Goal: Information Seeking & Learning: Learn about a topic

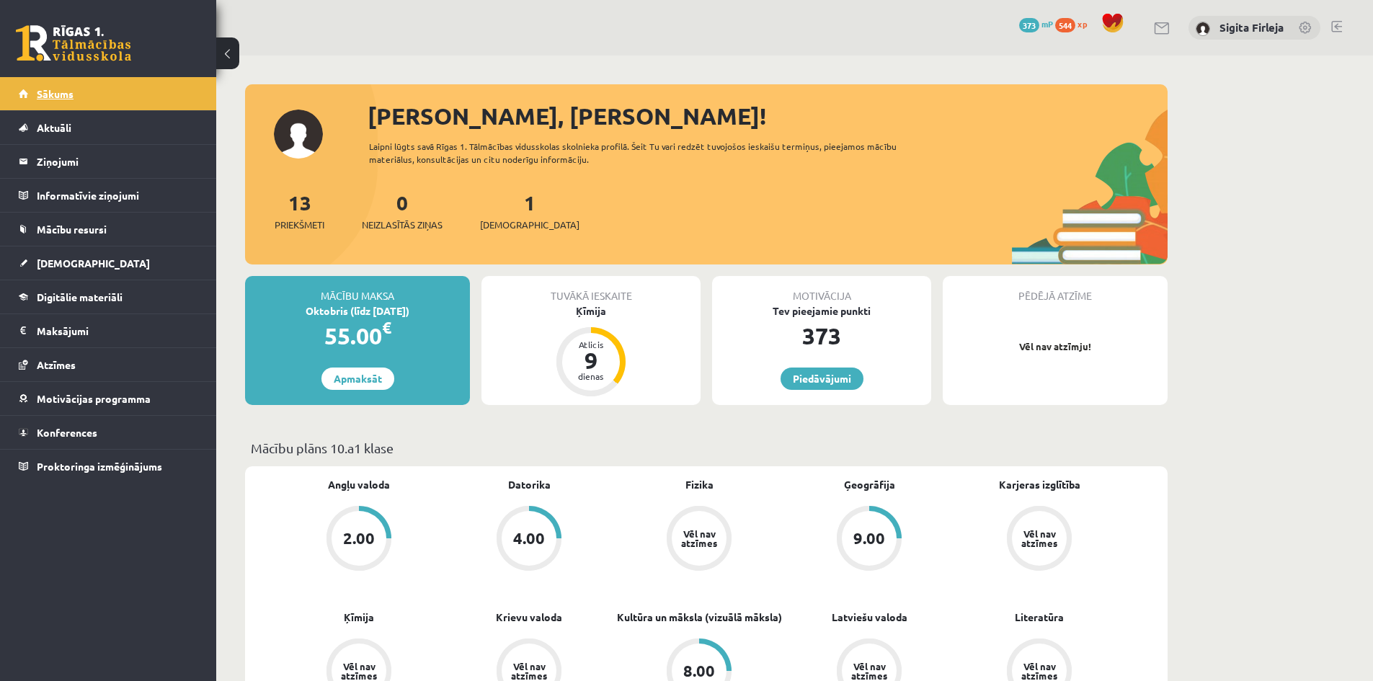
click at [25, 94] on link "Sākums" at bounding box center [108, 93] width 179 height 33
click at [1334, 28] on link at bounding box center [1336, 27] width 11 height 12
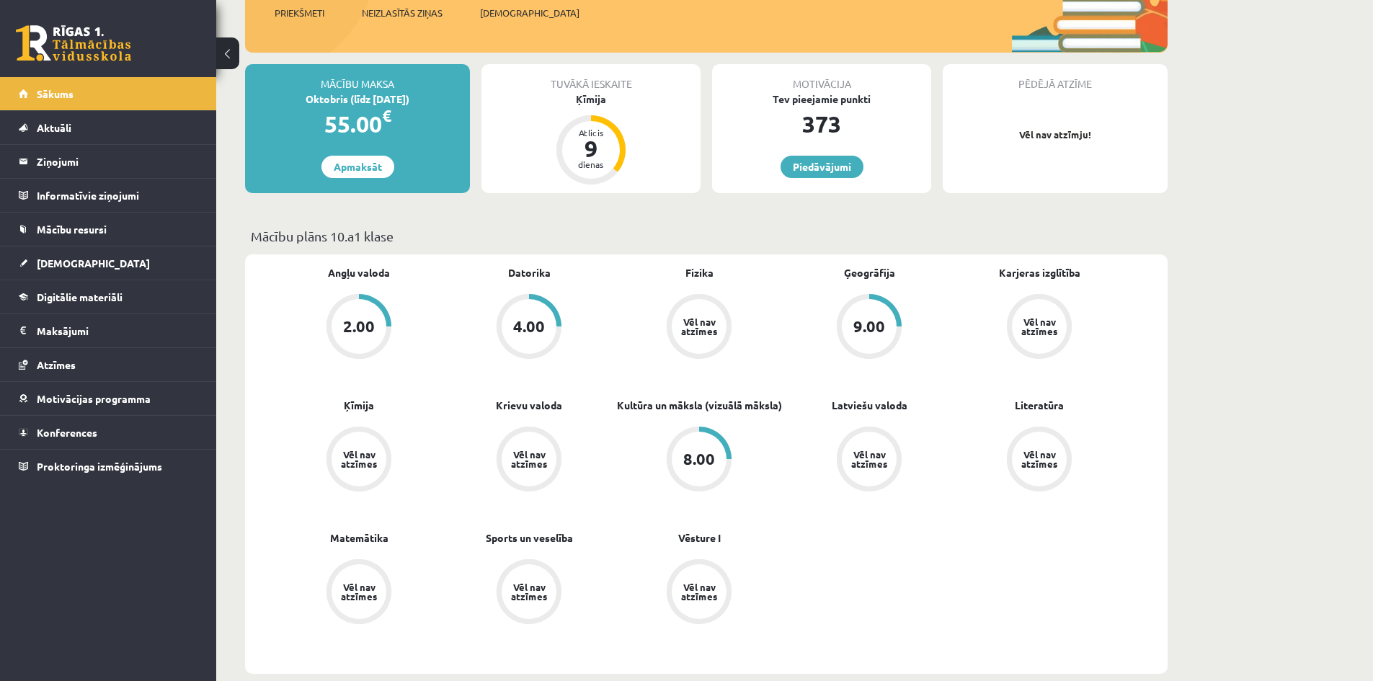
scroll to position [216, 0]
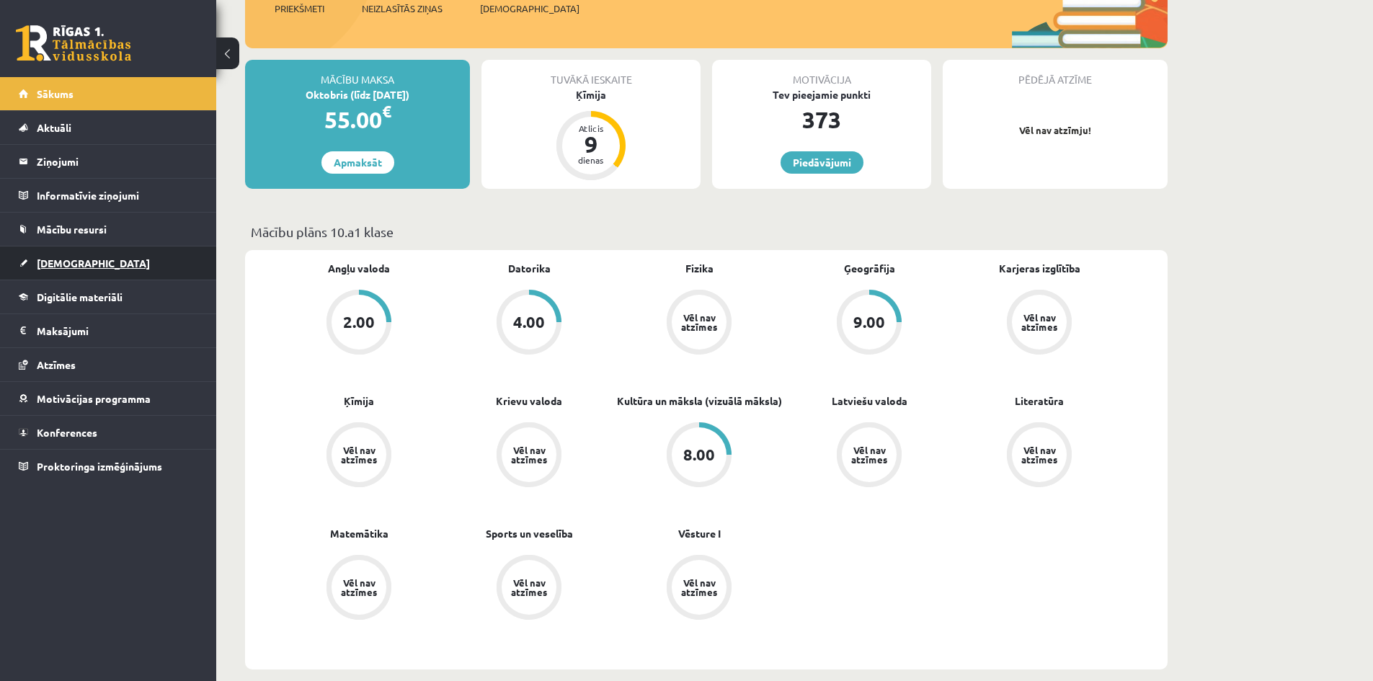
click at [98, 257] on link "[DEMOGRAPHIC_DATA]" at bounding box center [108, 262] width 179 height 33
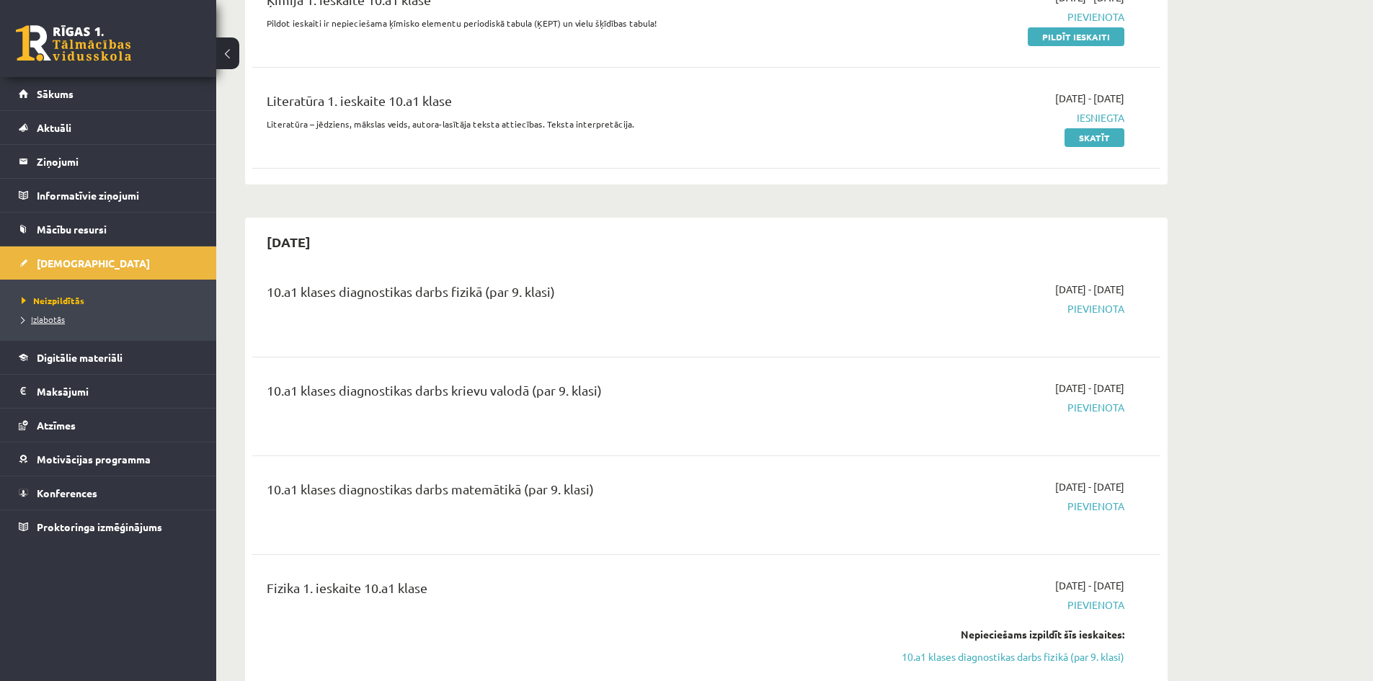
click at [60, 319] on span "Izlabotās" at bounding box center [43, 319] width 43 height 12
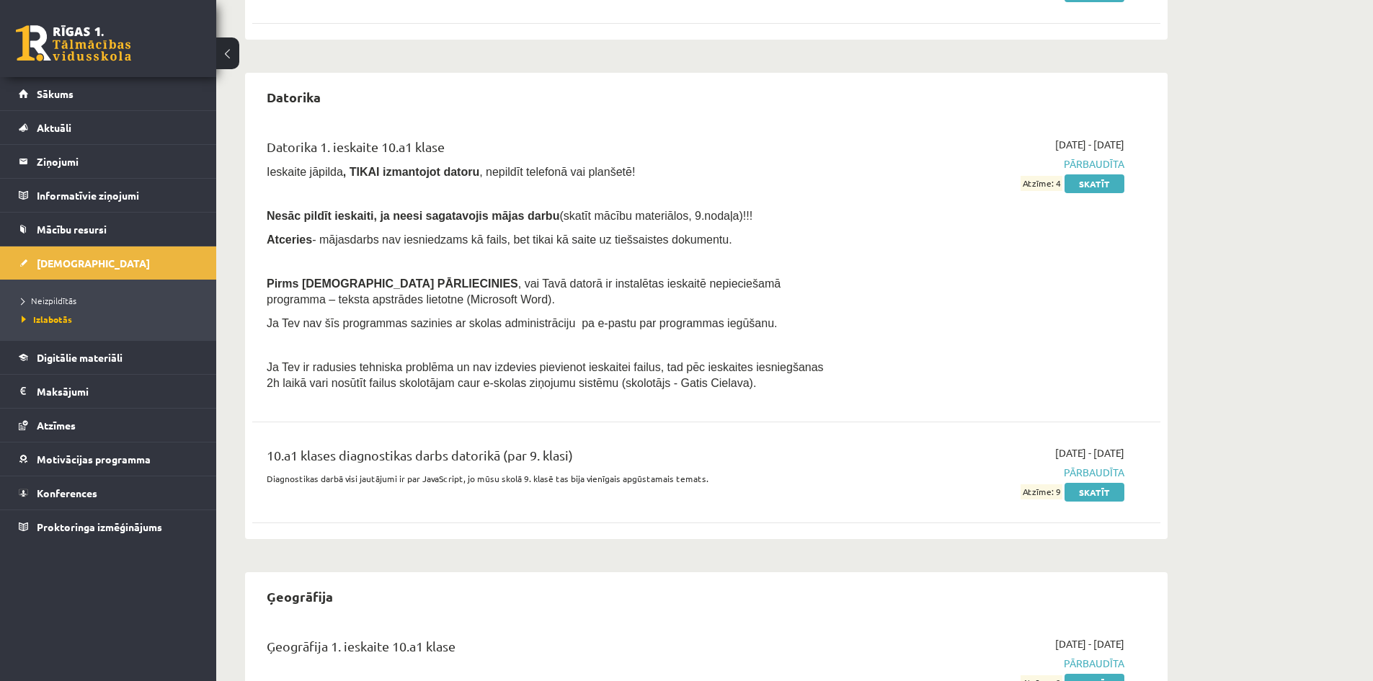
scroll to position [360, 0]
click at [1096, 189] on link "Skatīt" at bounding box center [1094, 184] width 60 height 19
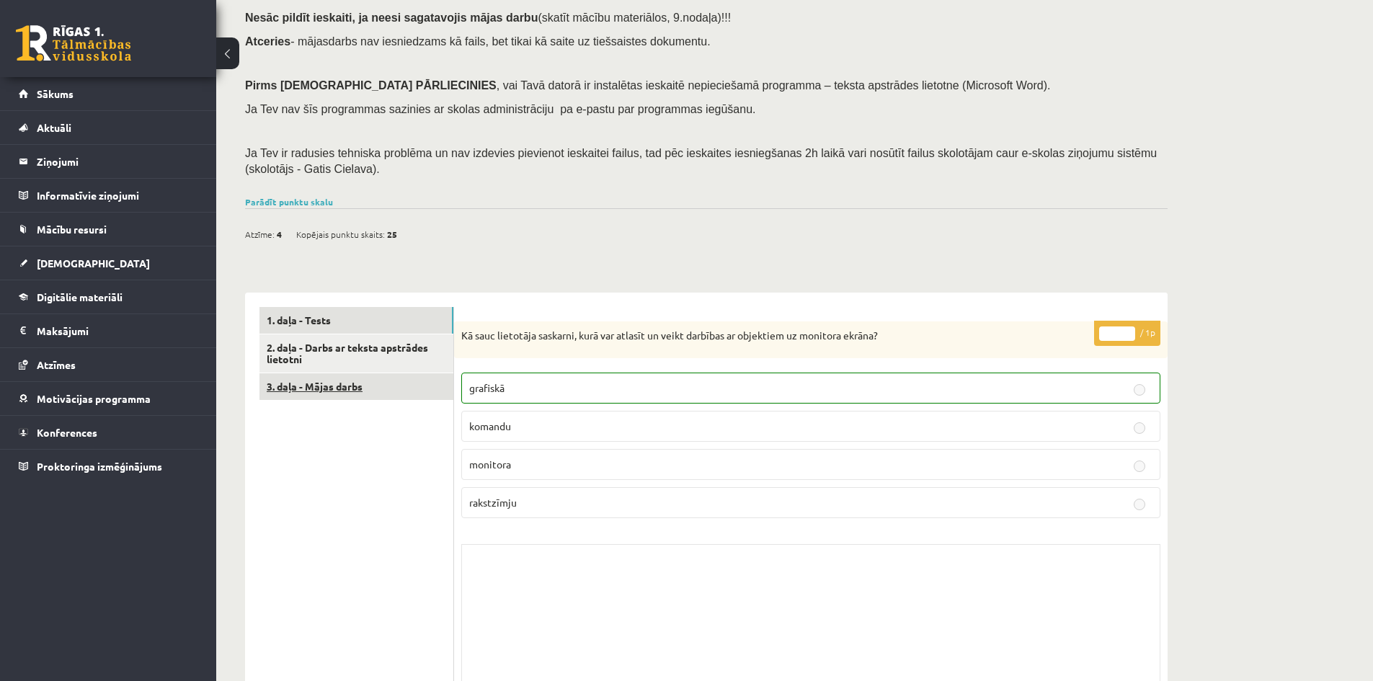
scroll to position [144, 0]
click at [302, 342] on link "2. daļa - Darbs ar teksta apstrādes lietotni" at bounding box center [356, 352] width 194 height 39
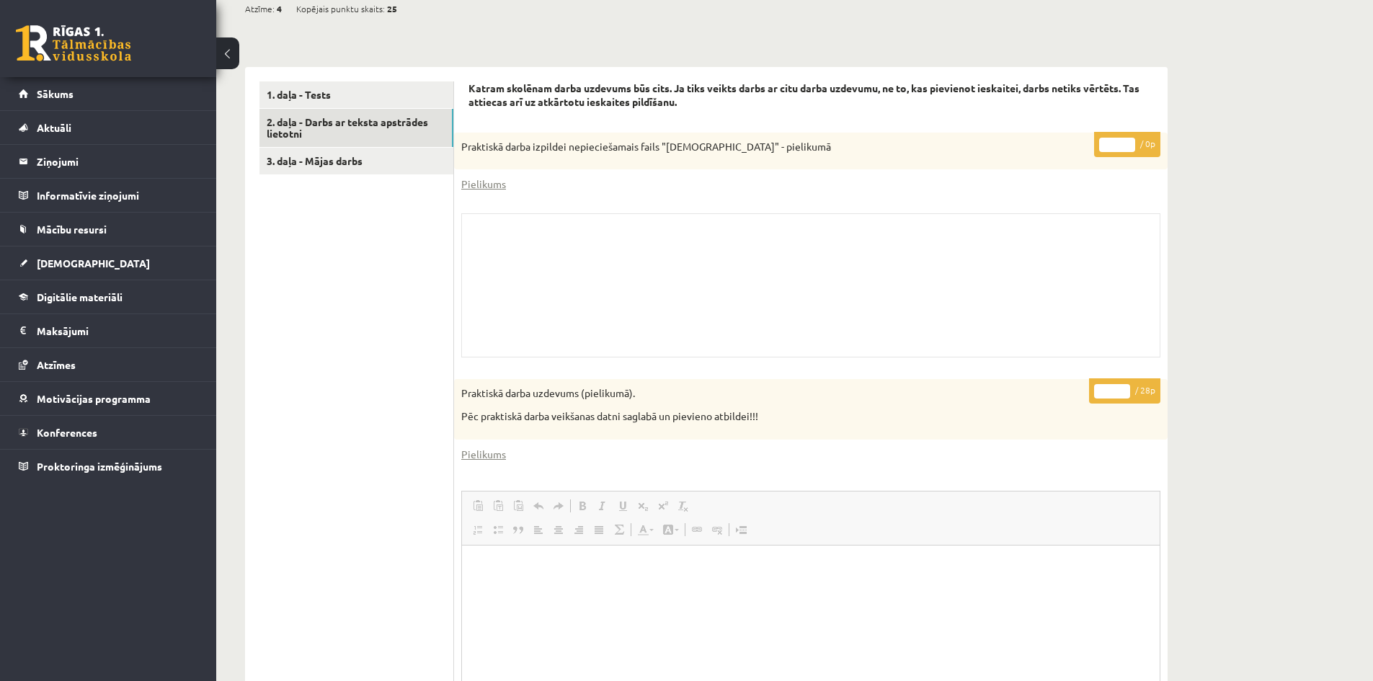
scroll to position [342, 0]
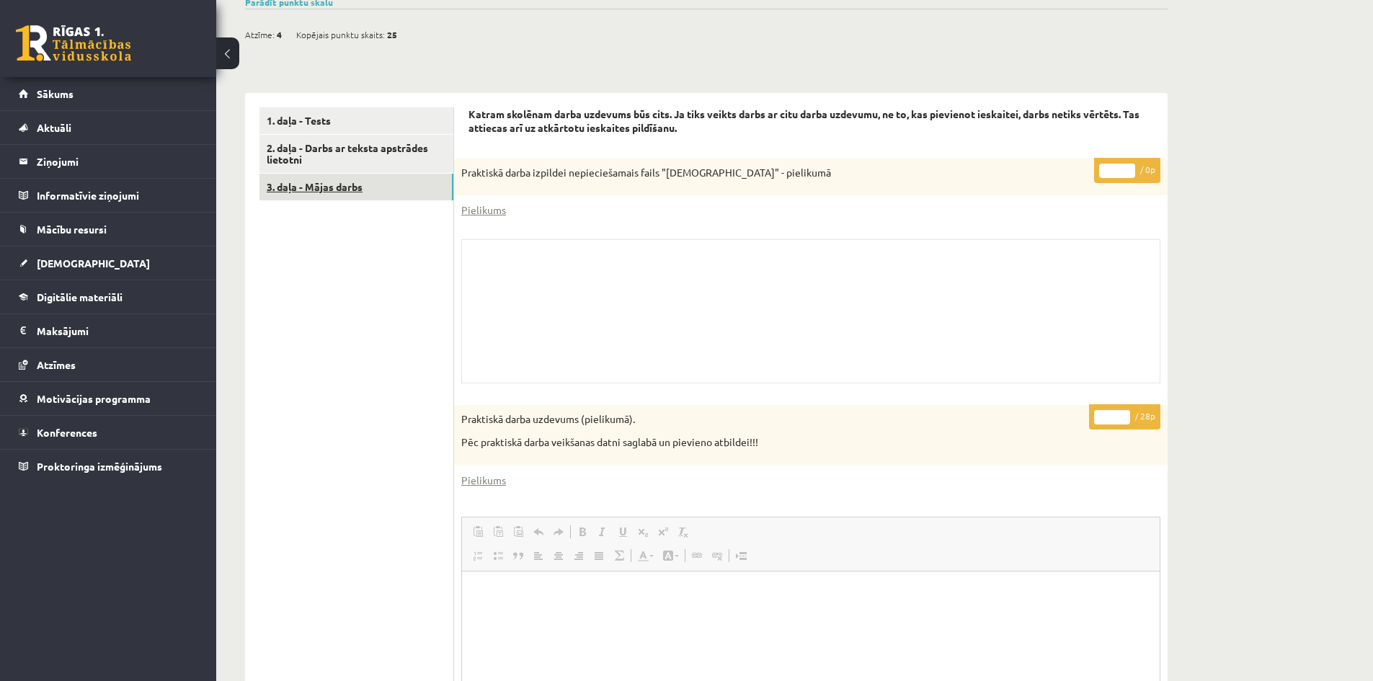
click at [326, 184] on link "3. daļa - Mājas darbs" at bounding box center [356, 187] width 194 height 27
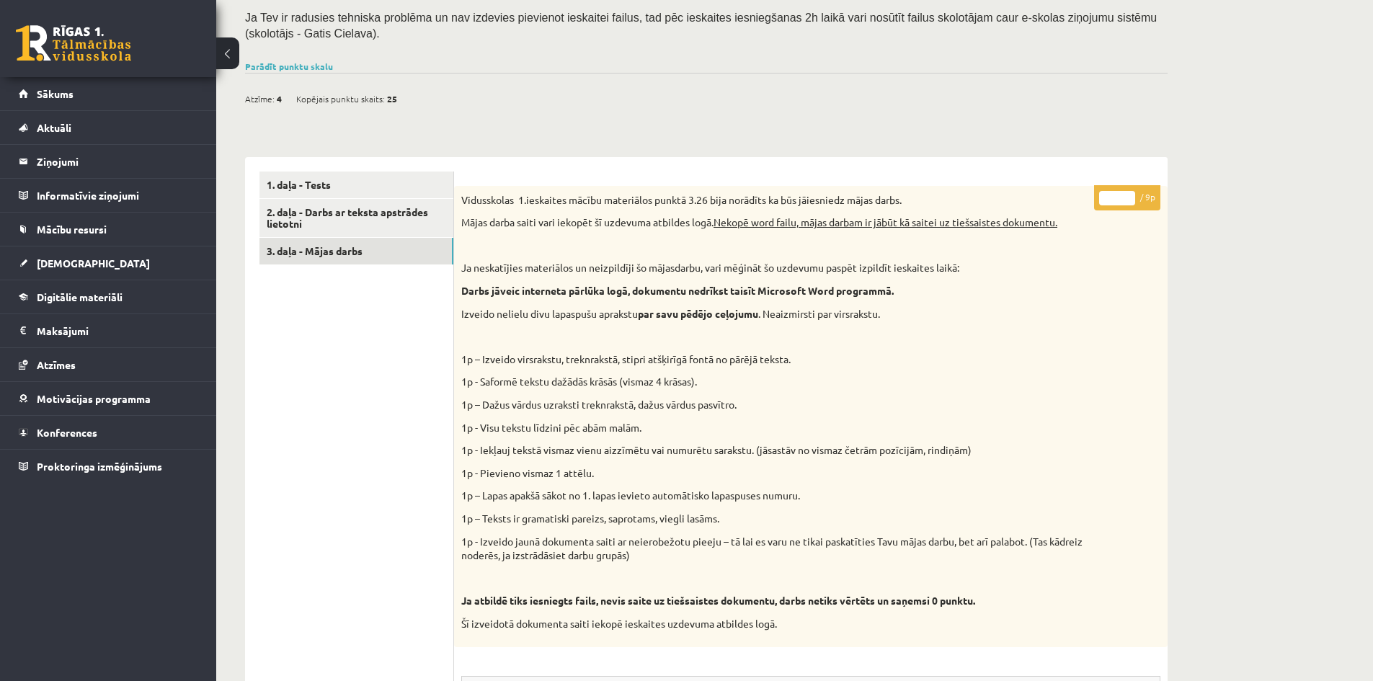
scroll to position [0, 0]
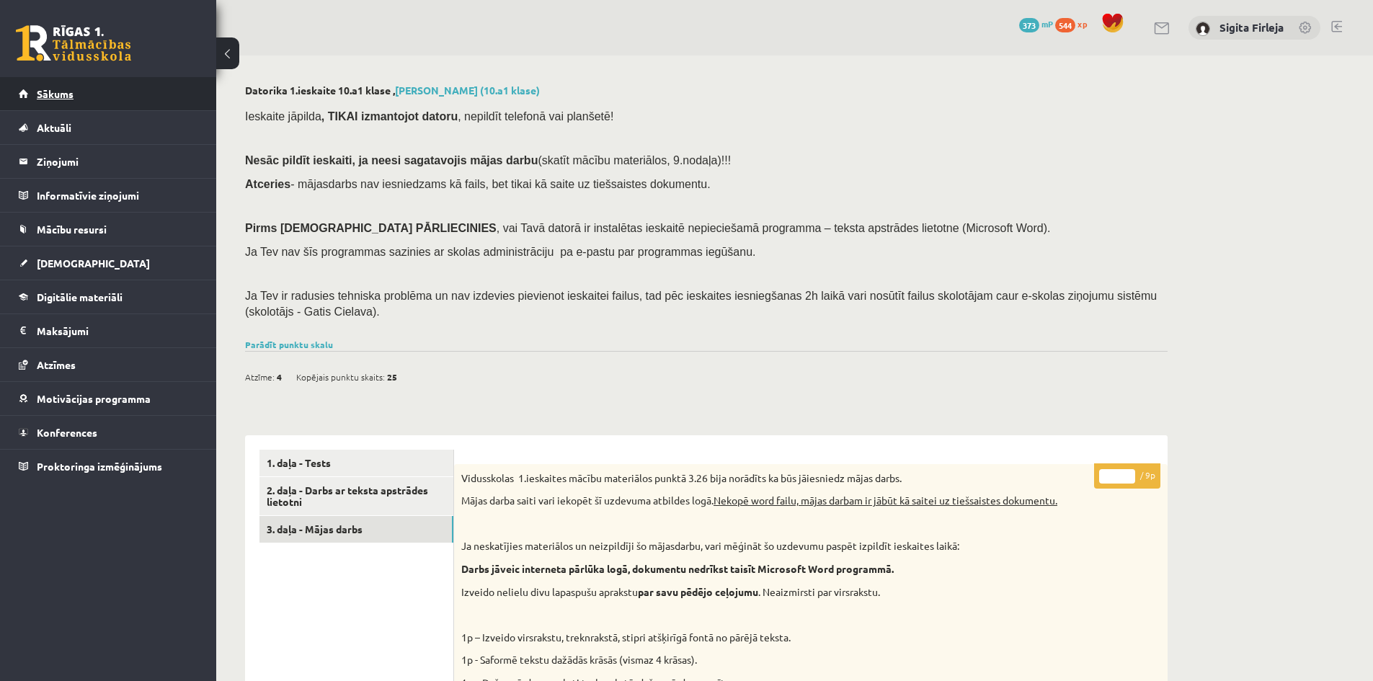
click at [72, 97] on span "Sākums" at bounding box center [55, 93] width 37 height 13
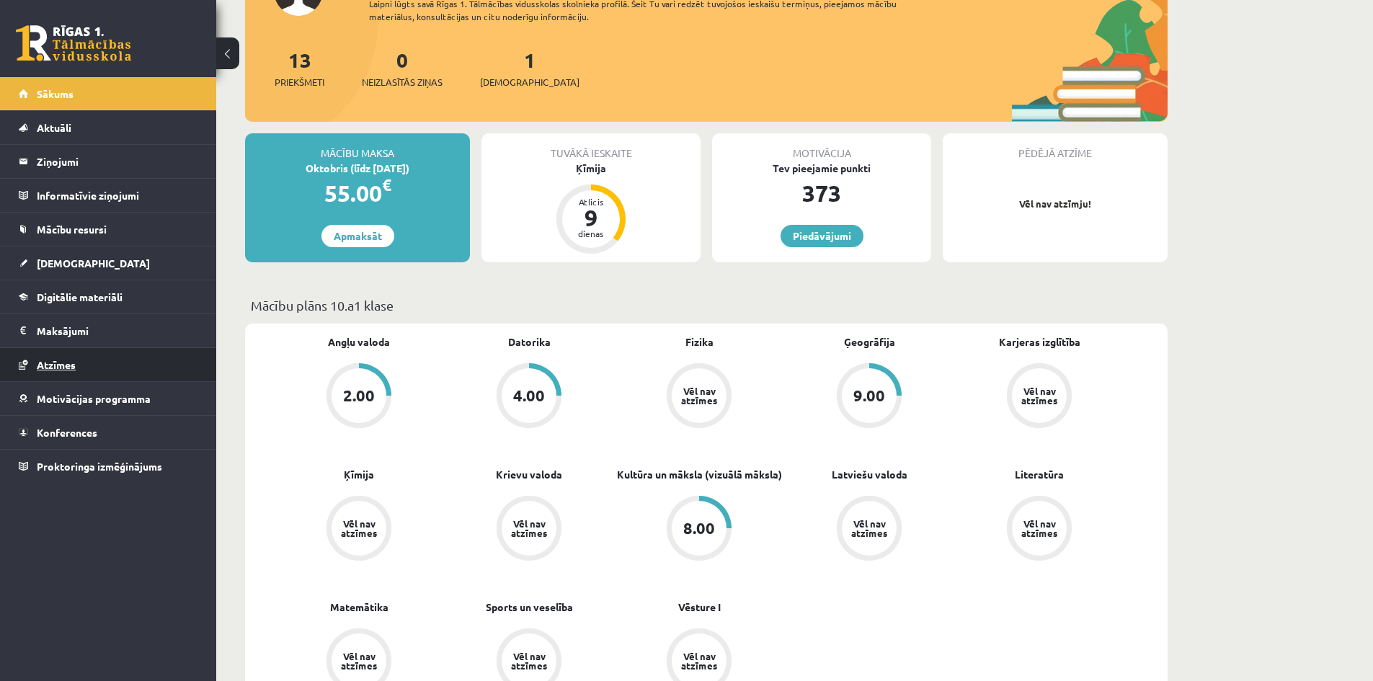
scroll to position [72, 0]
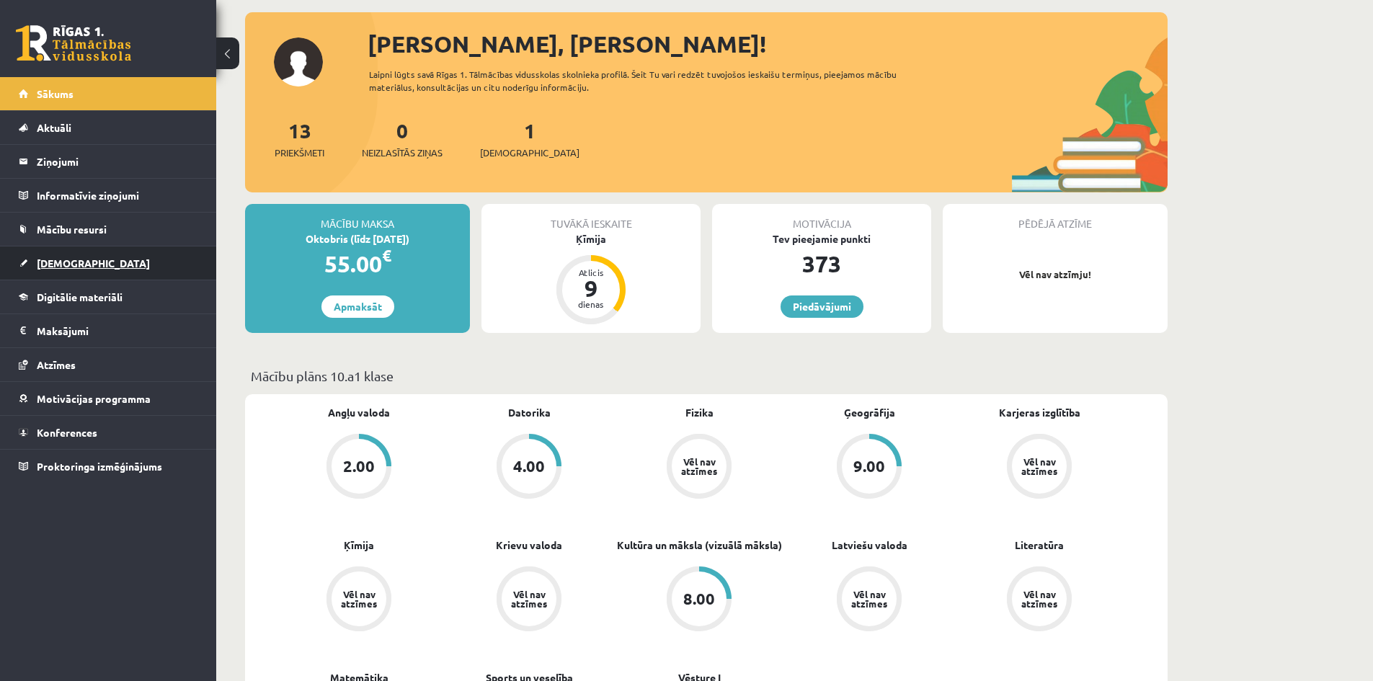
click at [66, 267] on span "[DEMOGRAPHIC_DATA]" at bounding box center [93, 263] width 113 height 13
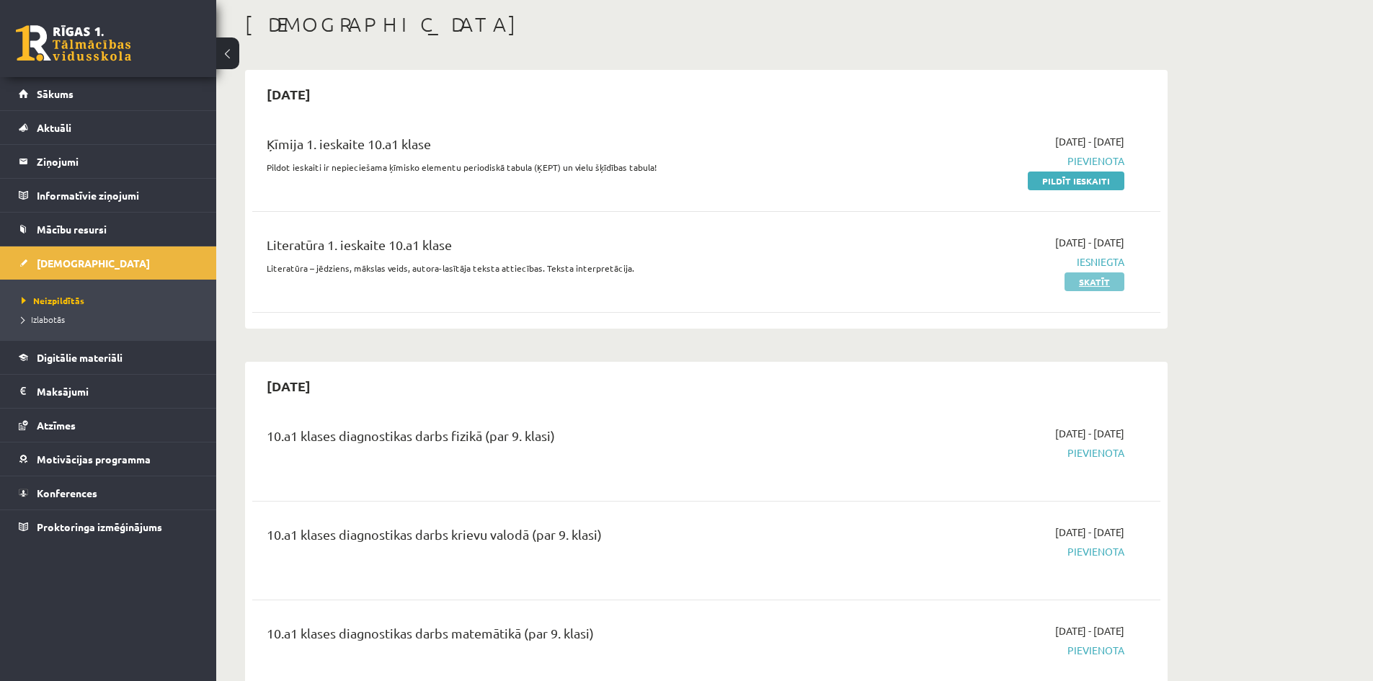
click at [1111, 286] on link "Skatīt" at bounding box center [1094, 281] width 60 height 19
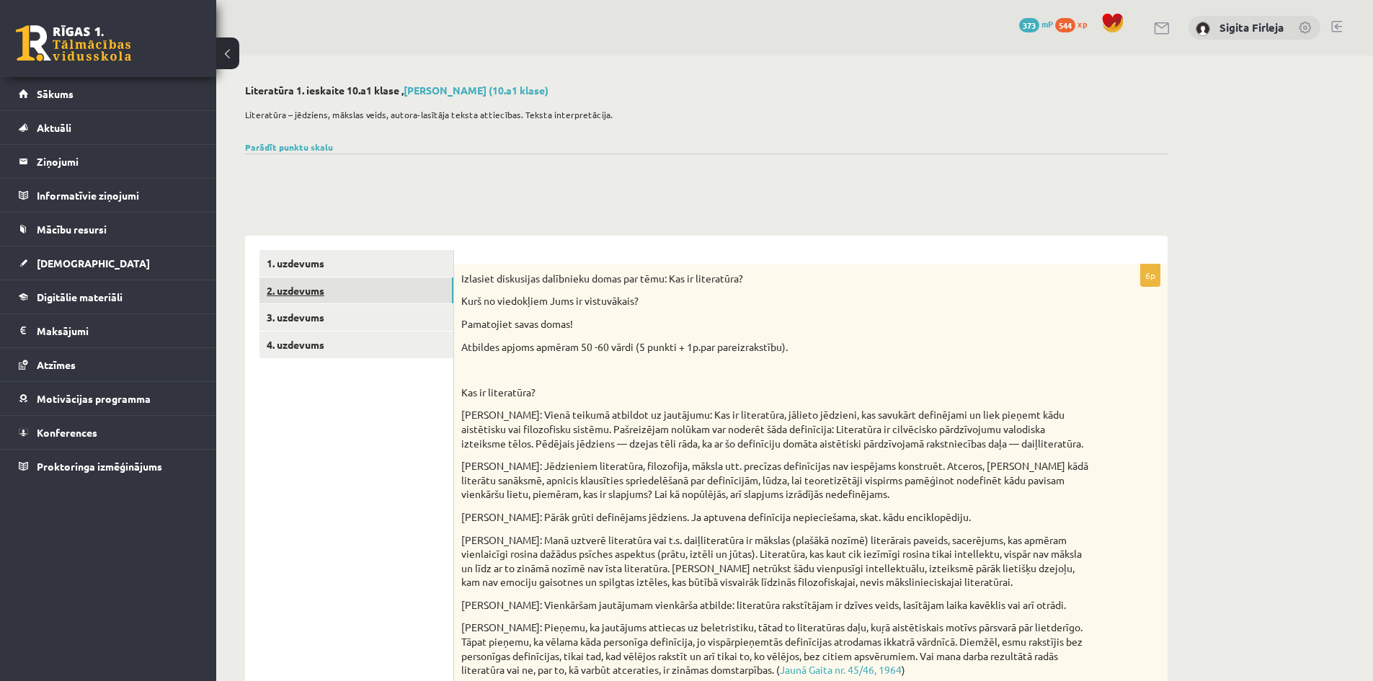
click at [285, 297] on link "2. uzdevums" at bounding box center [356, 290] width 194 height 27
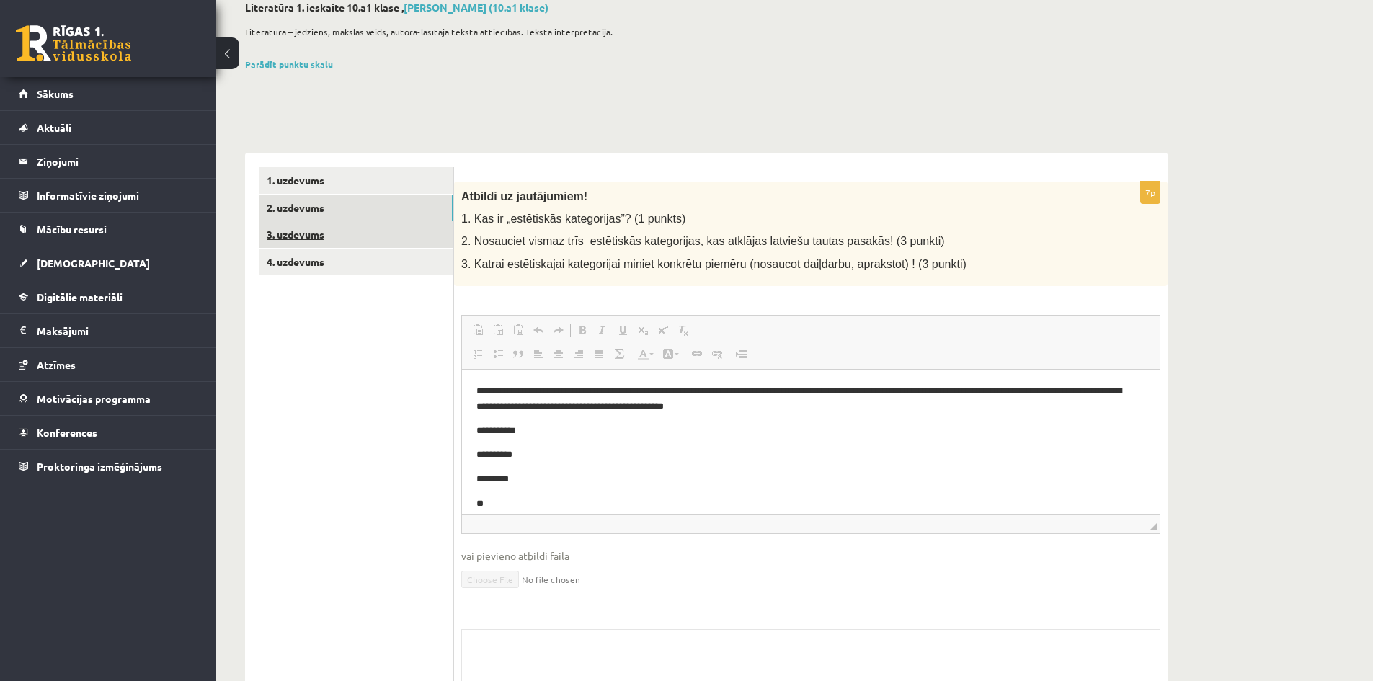
click at [342, 231] on link "3. uzdevums" at bounding box center [356, 234] width 194 height 27
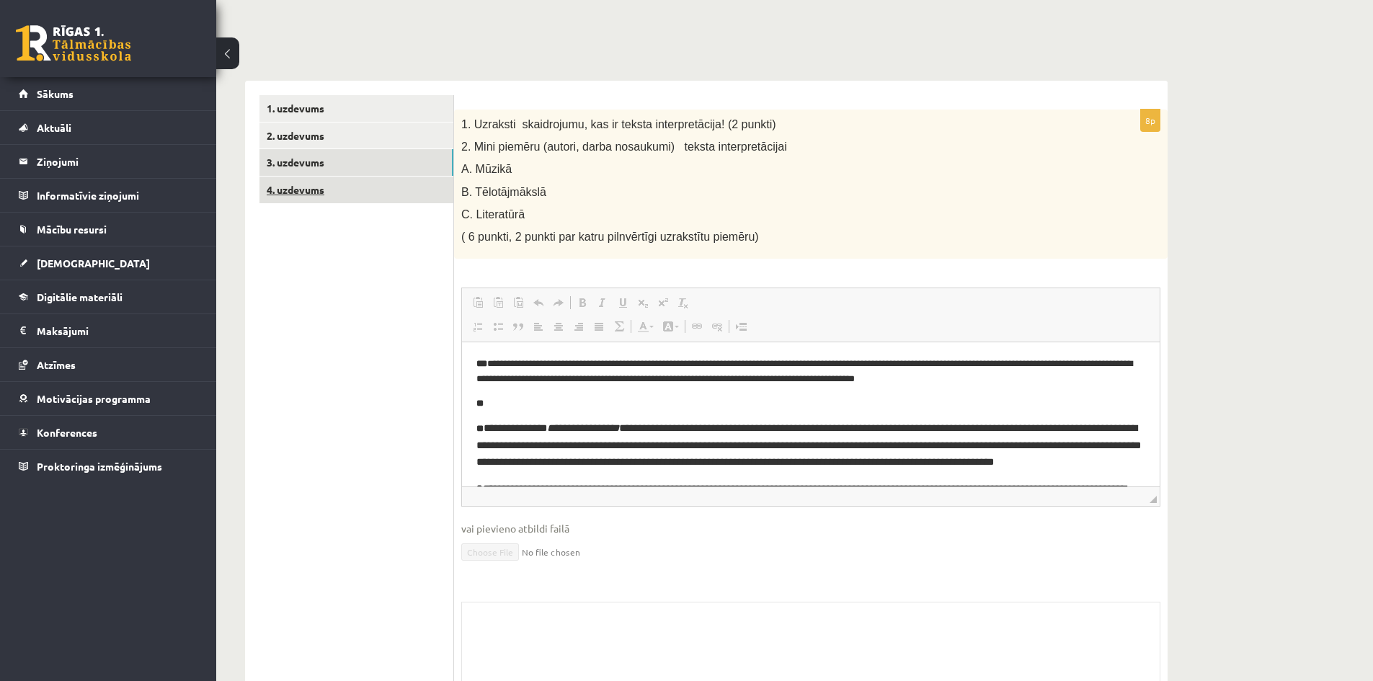
click at [308, 188] on link "4. uzdevums" at bounding box center [356, 190] width 194 height 27
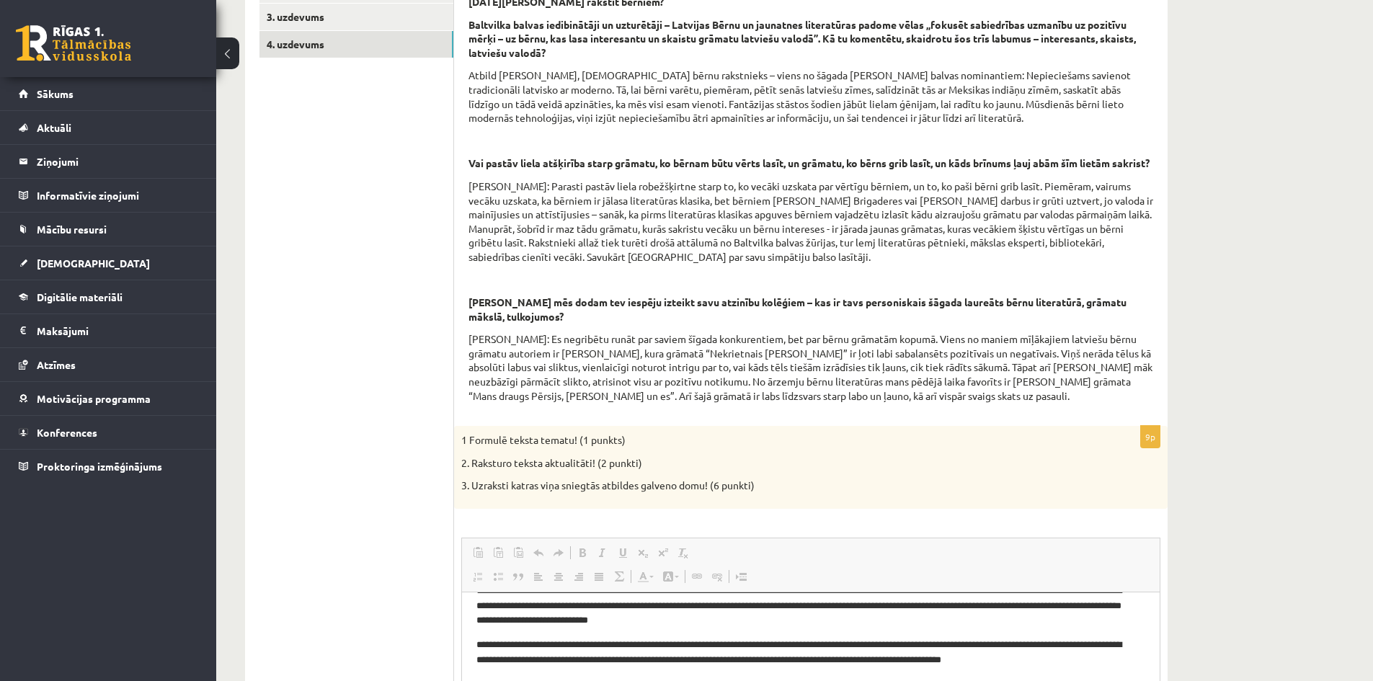
scroll to position [299, 0]
click at [307, 12] on link "3. uzdevums" at bounding box center [356, 18] width 194 height 27
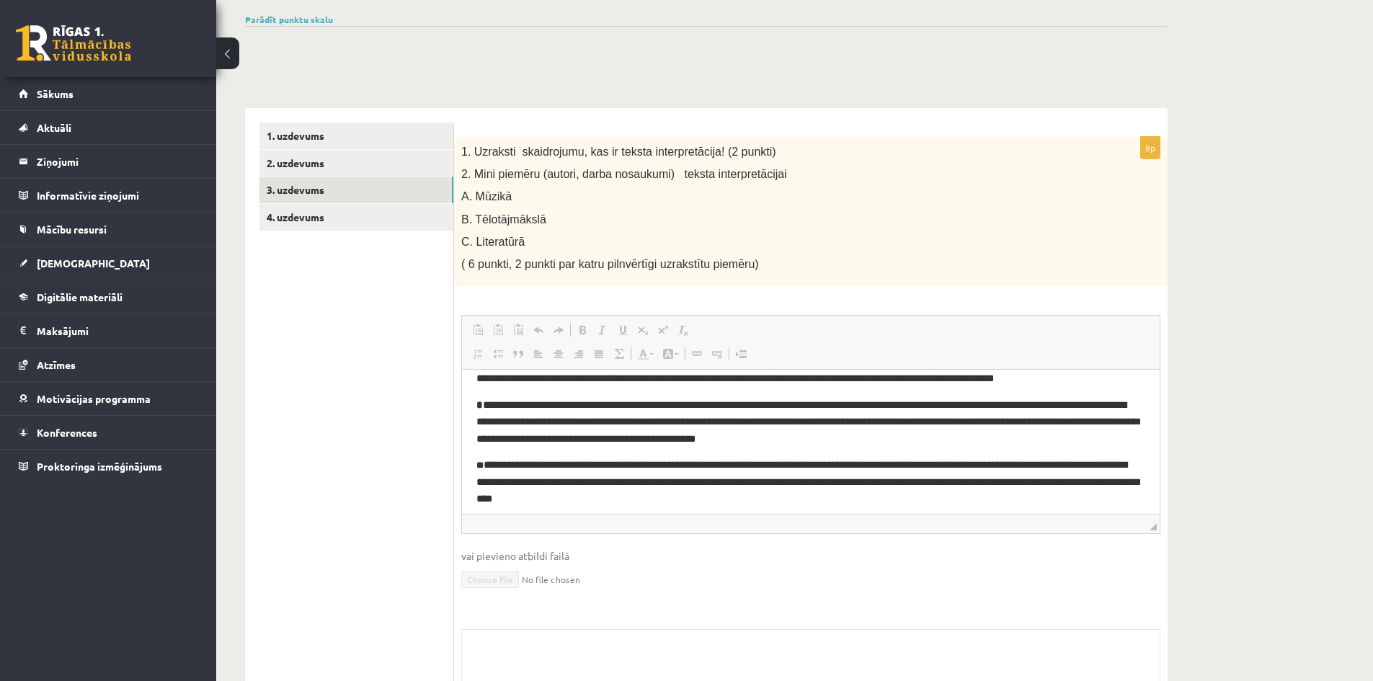
scroll to position [120, 0]
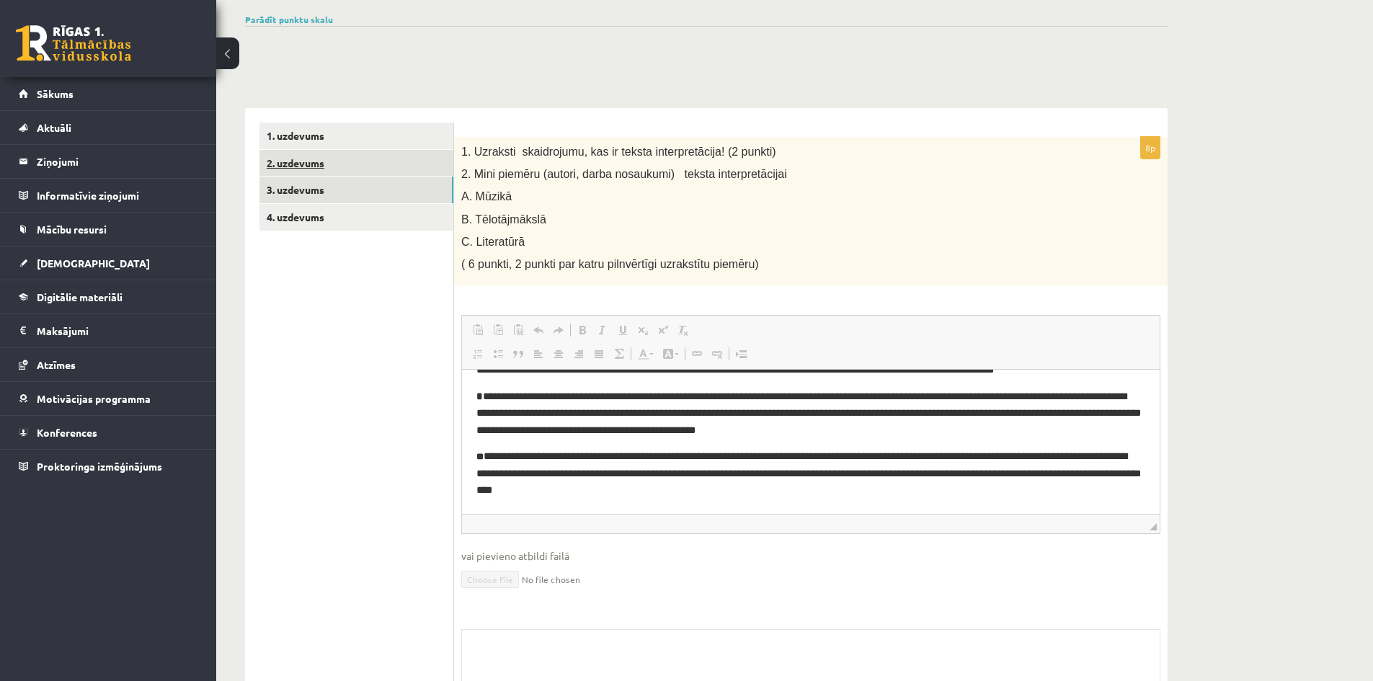
click at [308, 164] on link "2. uzdevums" at bounding box center [356, 163] width 194 height 27
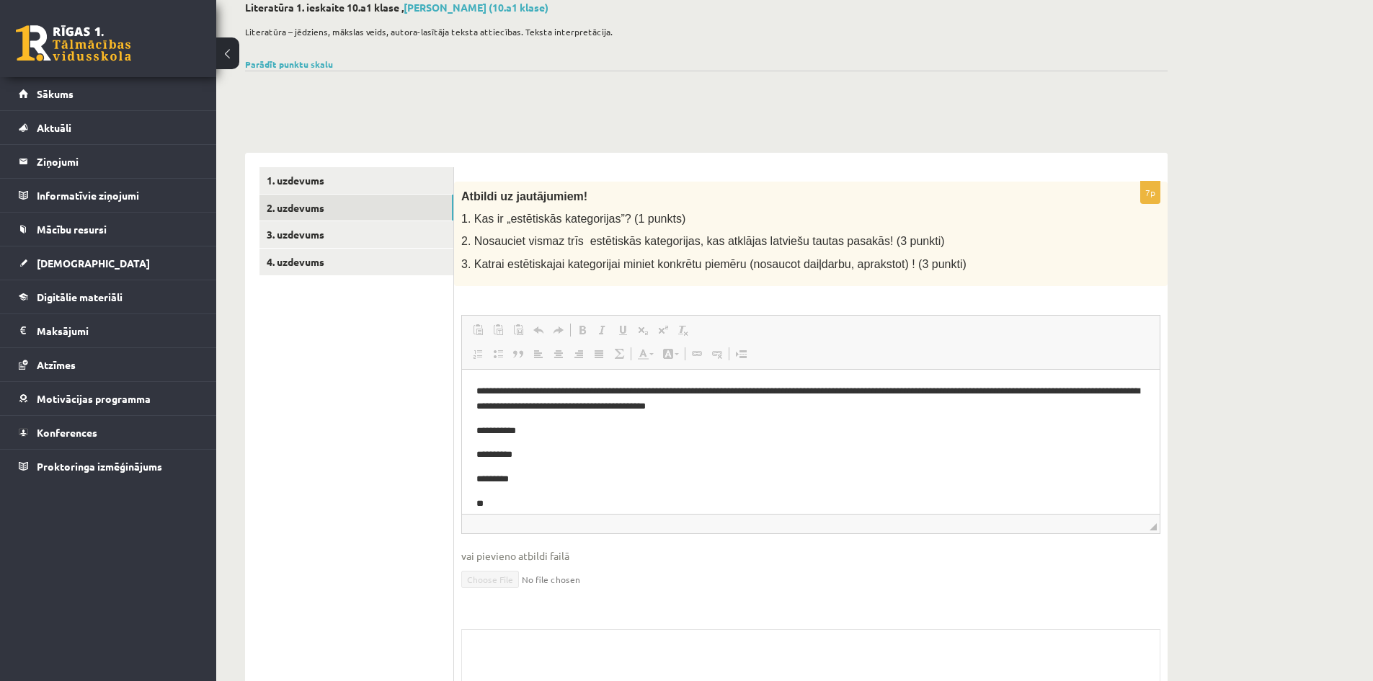
scroll to position [0, 0]
click at [73, 267] on span "[DEMOGRAPHIC_DATA]" at bounding box center [93, 263] width 113 height 13
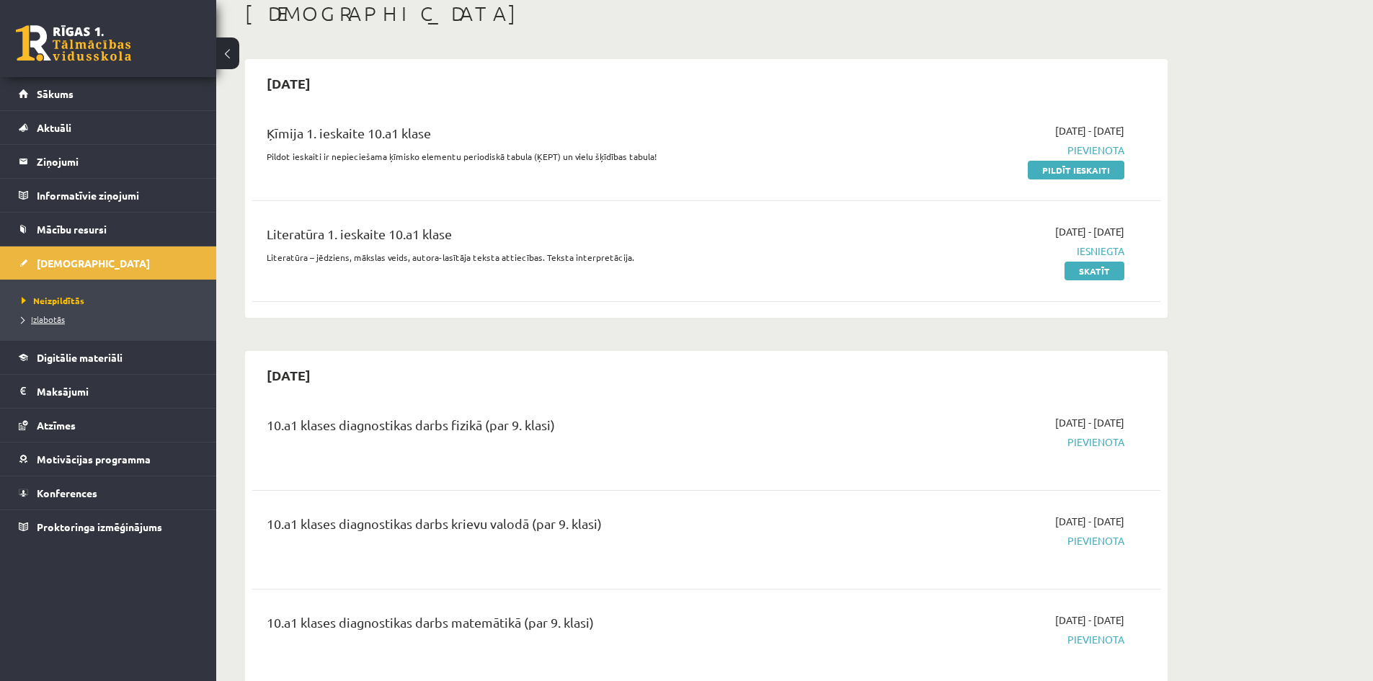
click at [48, 319] on span "Izlabotās" at bounding box center [43, 319] width 43 height 12
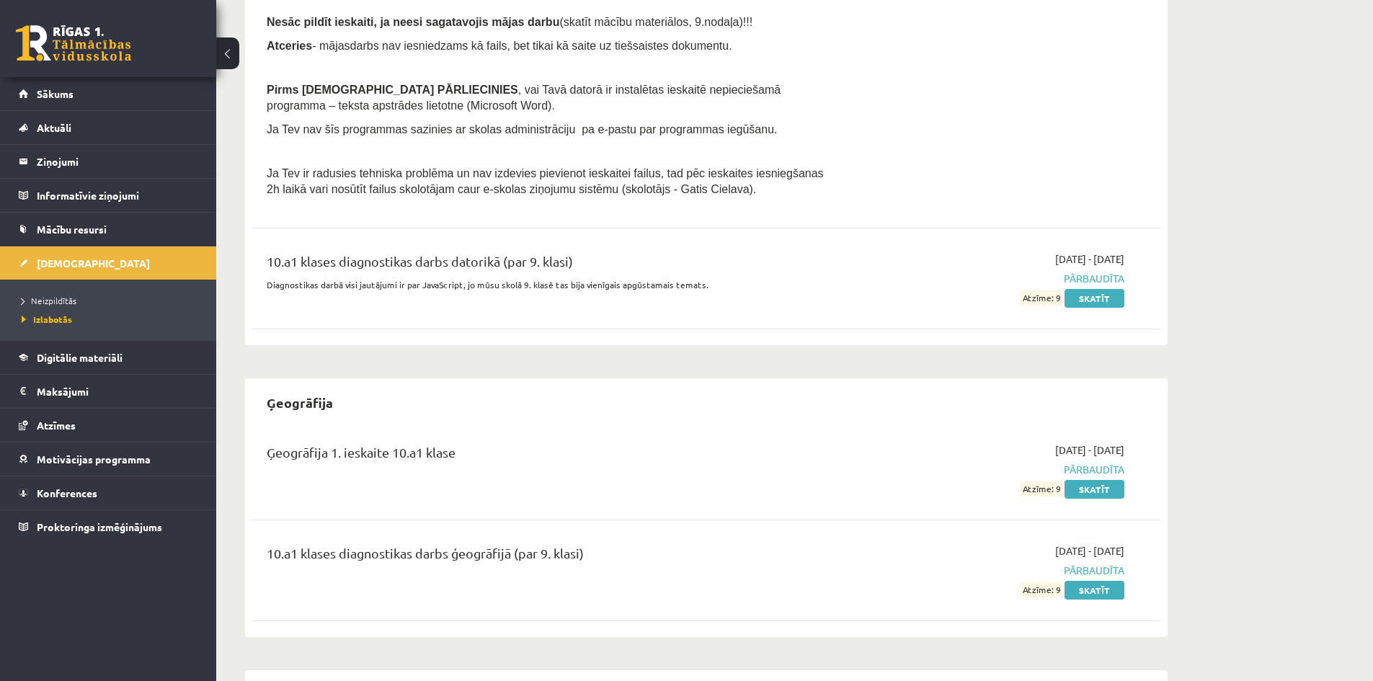
scroll to position [659, 0]
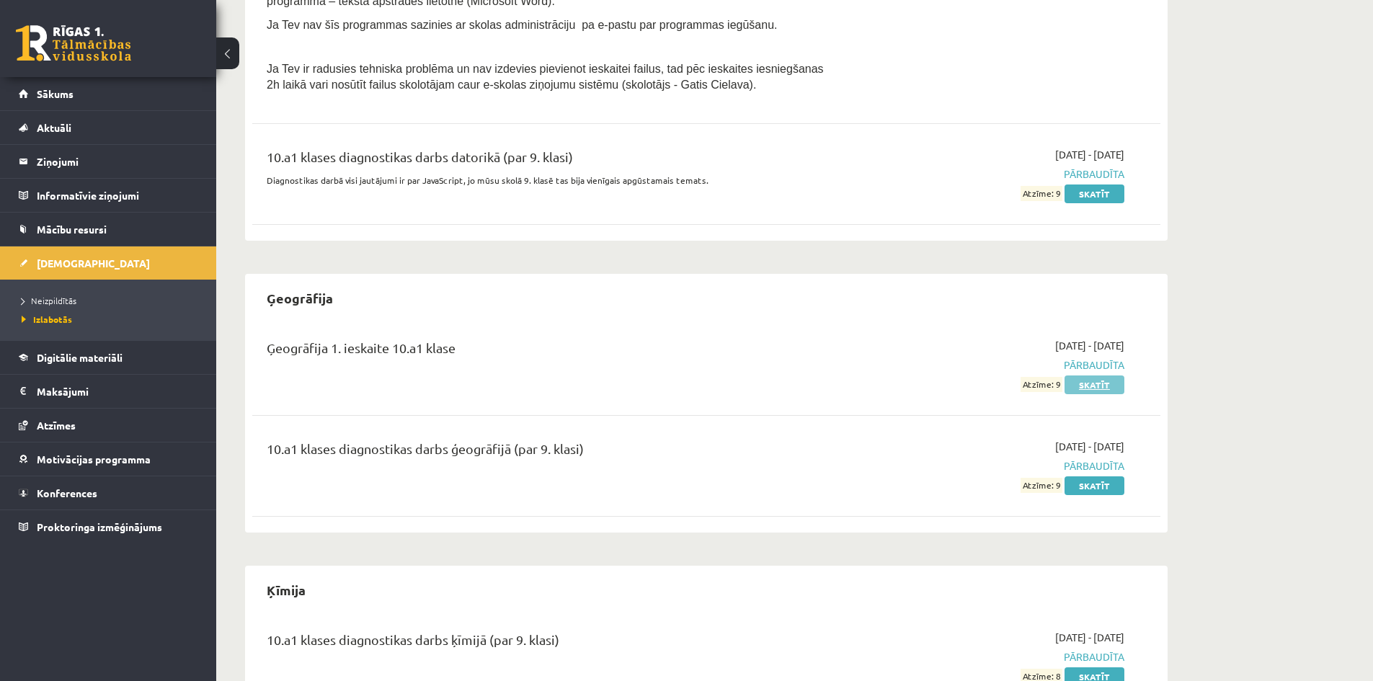
click at [1089, 388] on link "Skatīt" at bounding box center [1094, 384] width 60 height 19
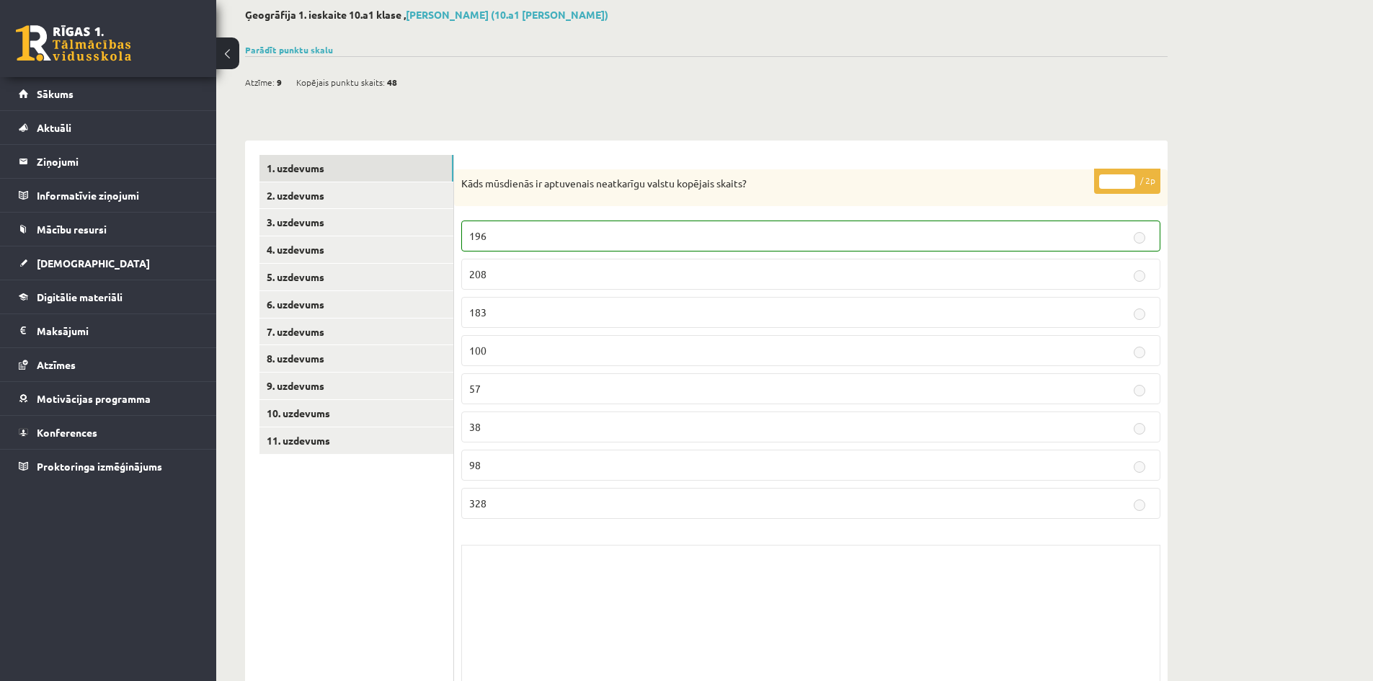
scroll to position [134, 0]
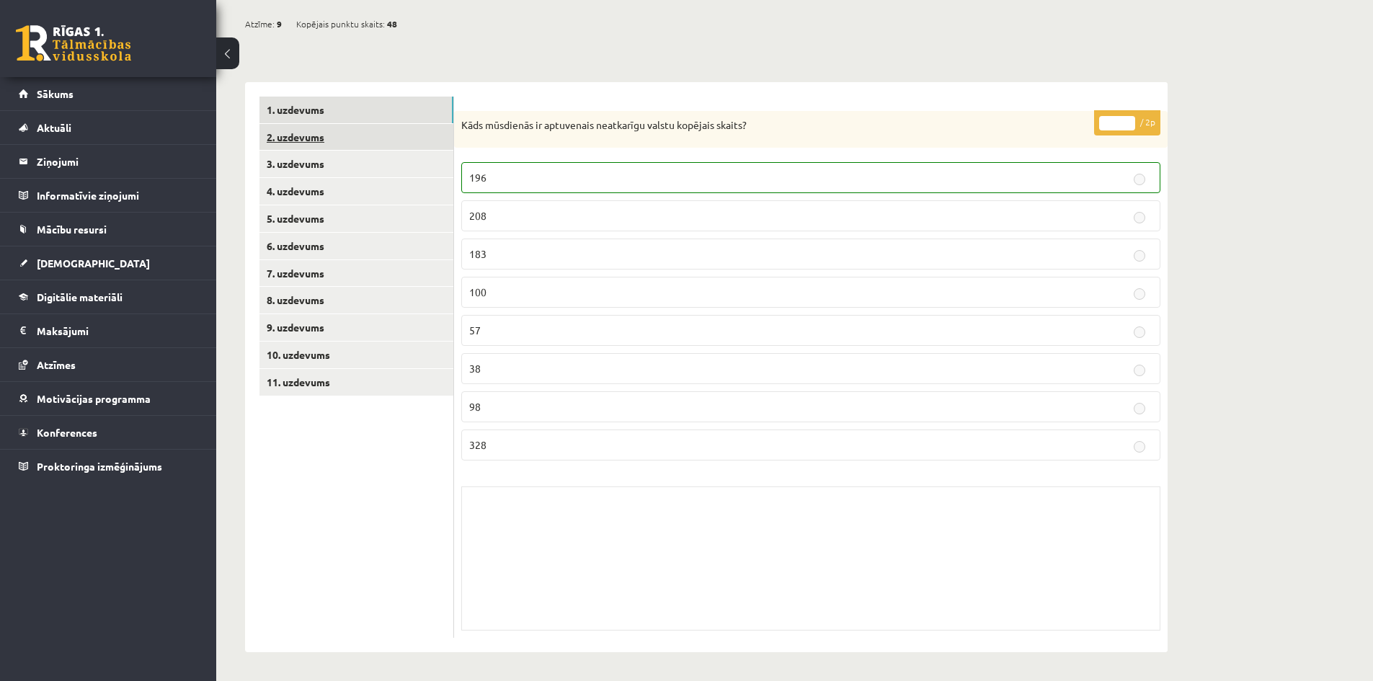
click at [293, 136] on link "2. uzdevums" at bounding box center [356, 137] width 194 height 27
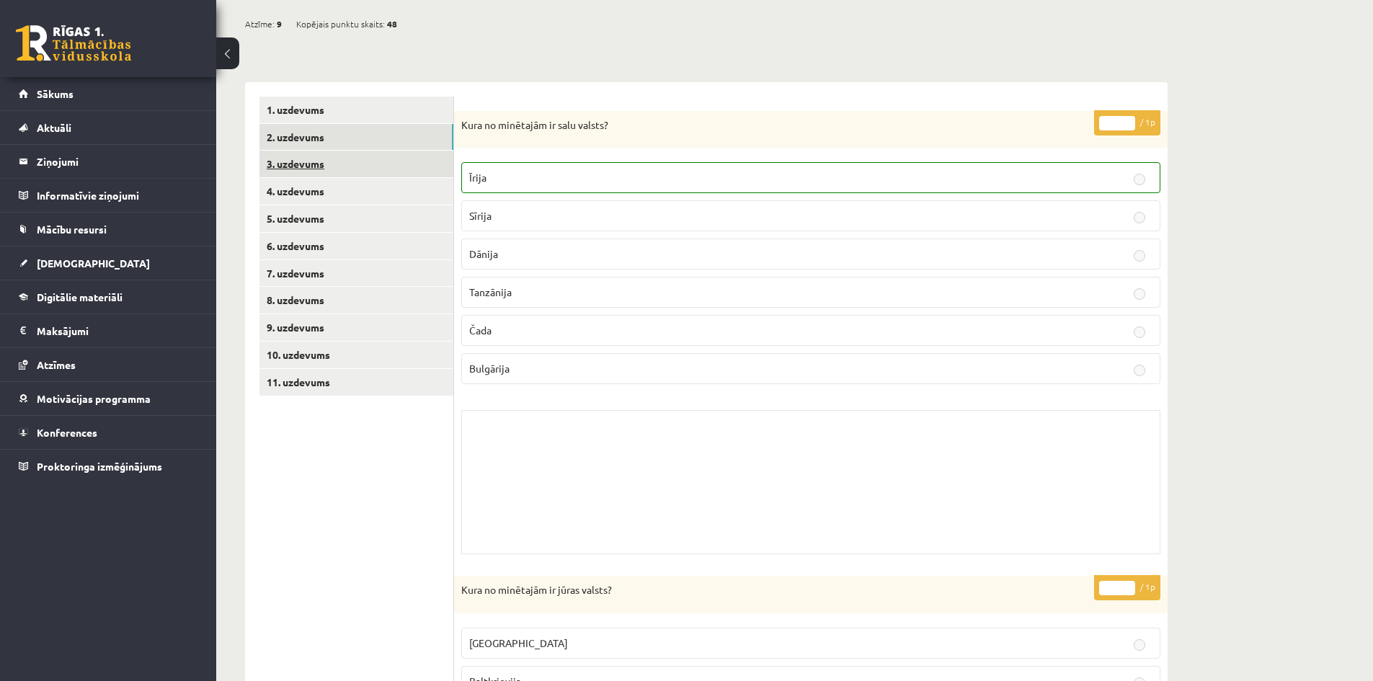
click at [285, 164] on link "3. uzdevums" at bounding box center [356, 164] width 194 height 27
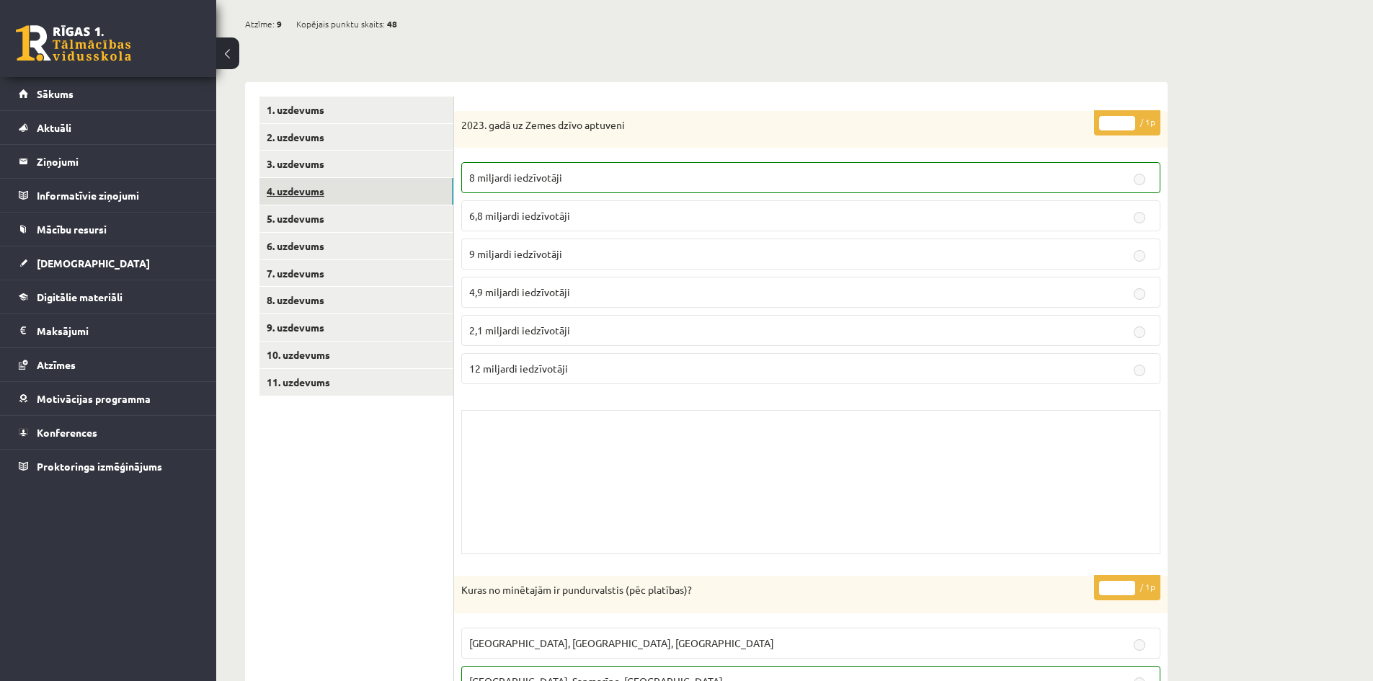
click at [294, 200] on link "4. uzdevums" at bounding box center [356, 191] width 194 height 27
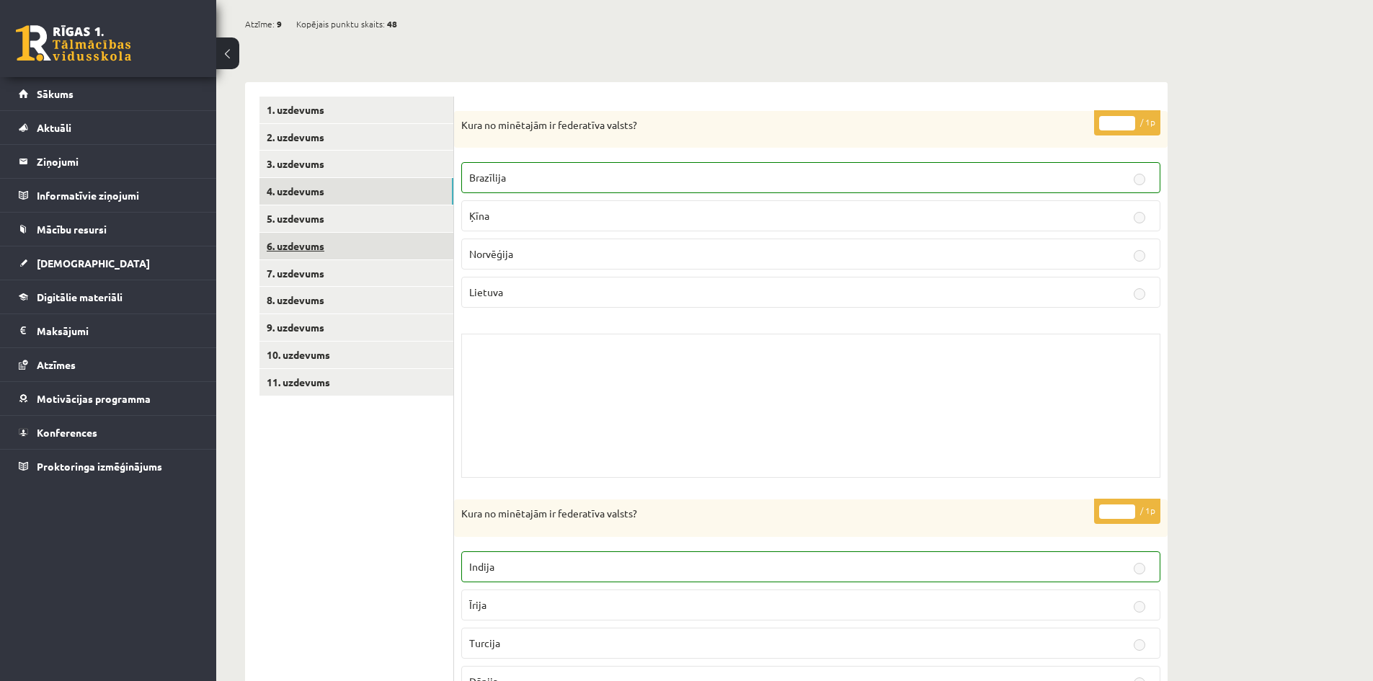
click at [315, 241] on link "6. uzdevums" at bounding box center [356, 246] width 194 height 27
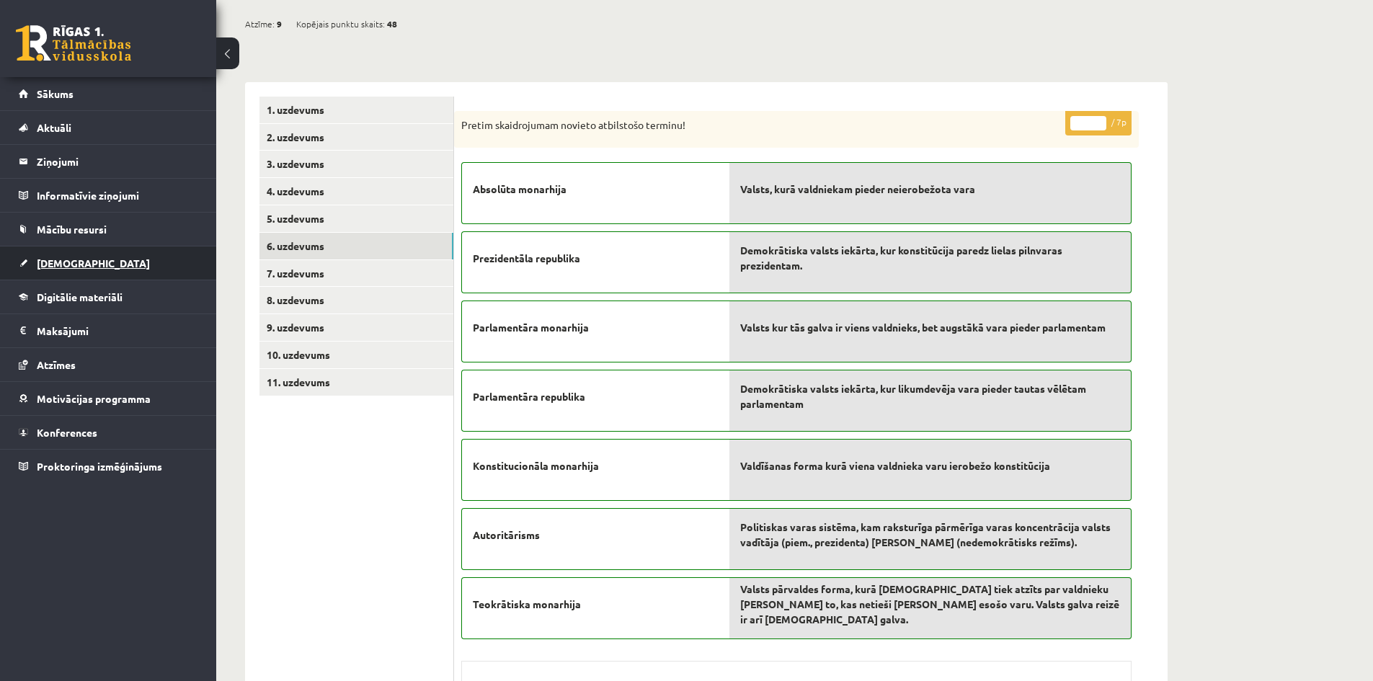
click at [51, 264] on span "[DEMOGRAPHIC_DATA]" at bounding box center [93, 263] width 113 height 13
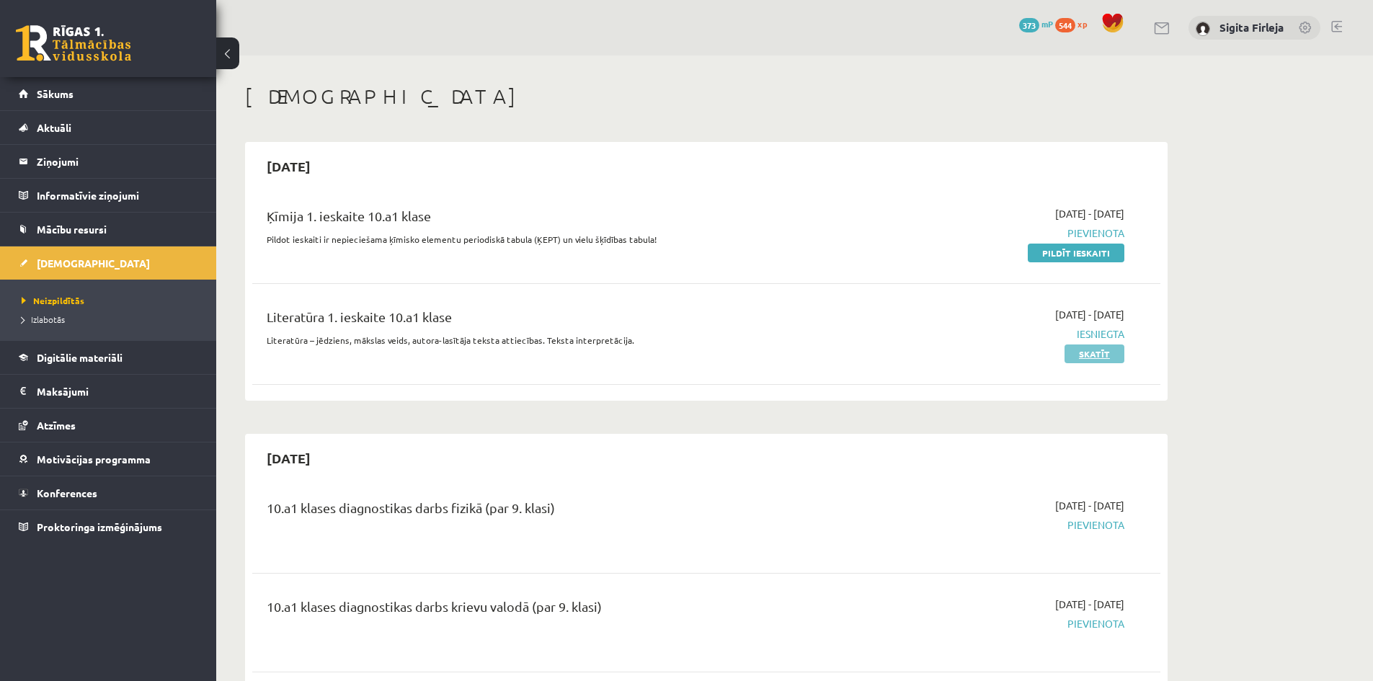
click at [1091, 356] on link "Skatīt" at bounding box center [1094, 353] width 60 height 19
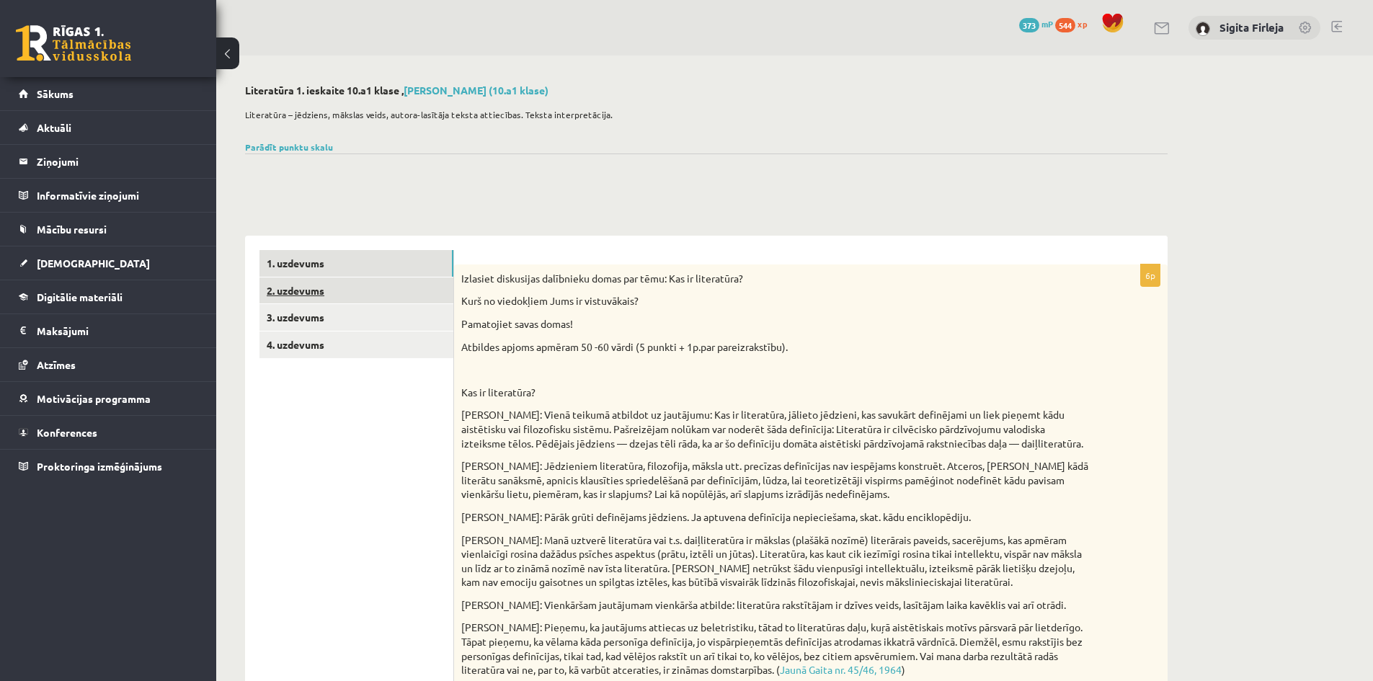
click at [349, 295] on link "2. uzdevums" at bounding box center [356, 290] width 194 height 27
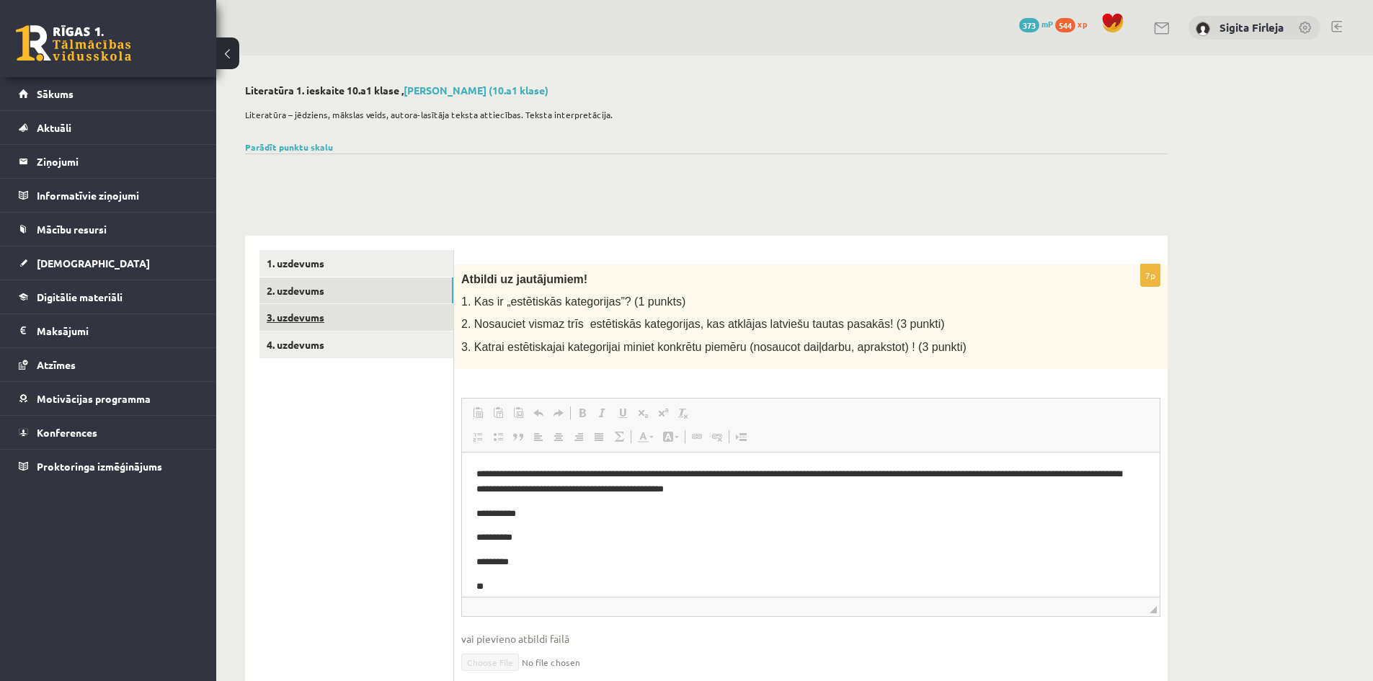
click at [290, 314] on link "3. uzdevums" at bounding box center [356, 317] width 194 height 27
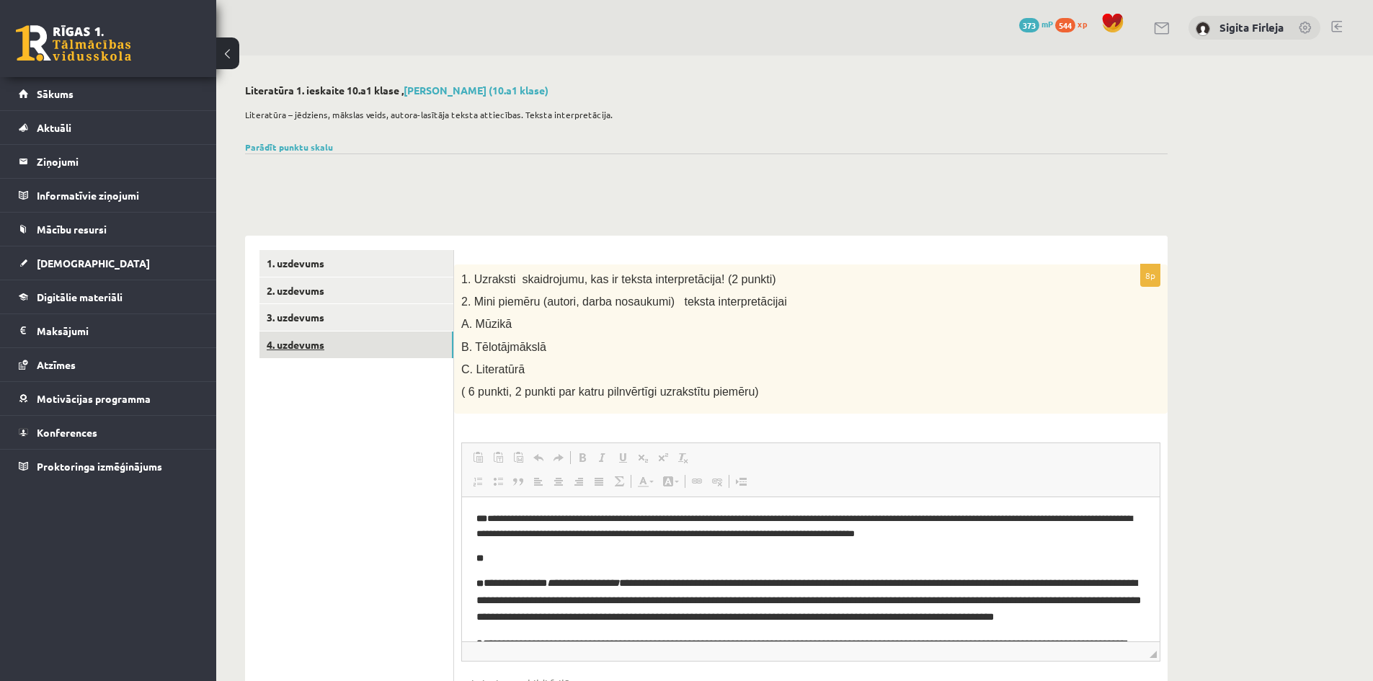
click at [303, 344] on link "4. uzdevums" at bounding box center [356, 344] width 194 height 27
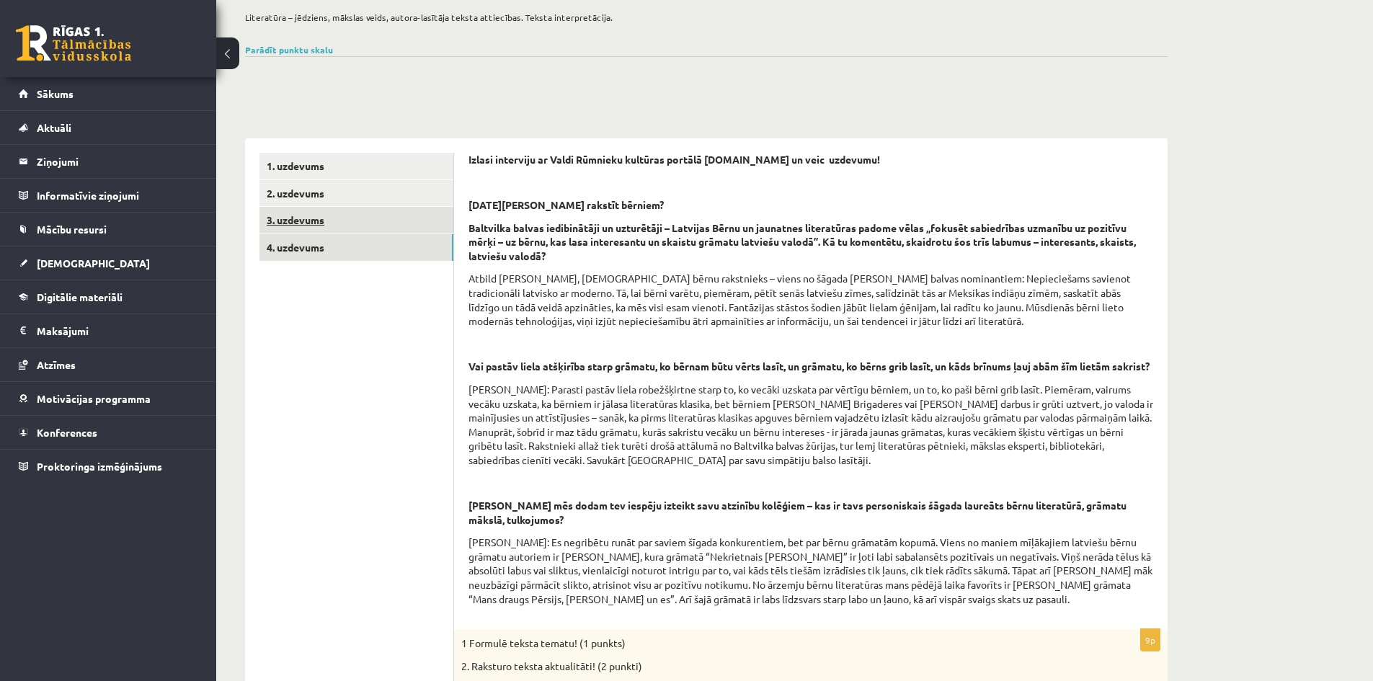
scroll to position [72, 0]
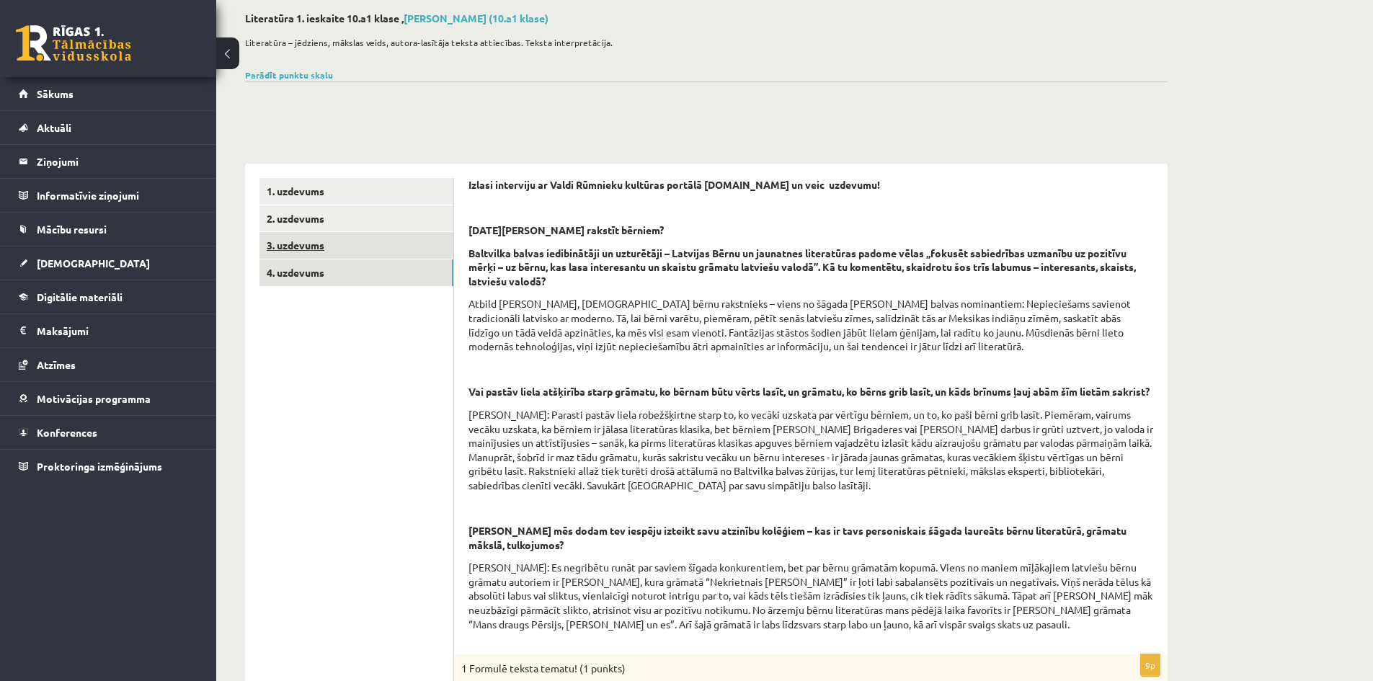
click at [324, 242] on link "3. uzdevums" at bounding box center [356, 245] width 194 height 27
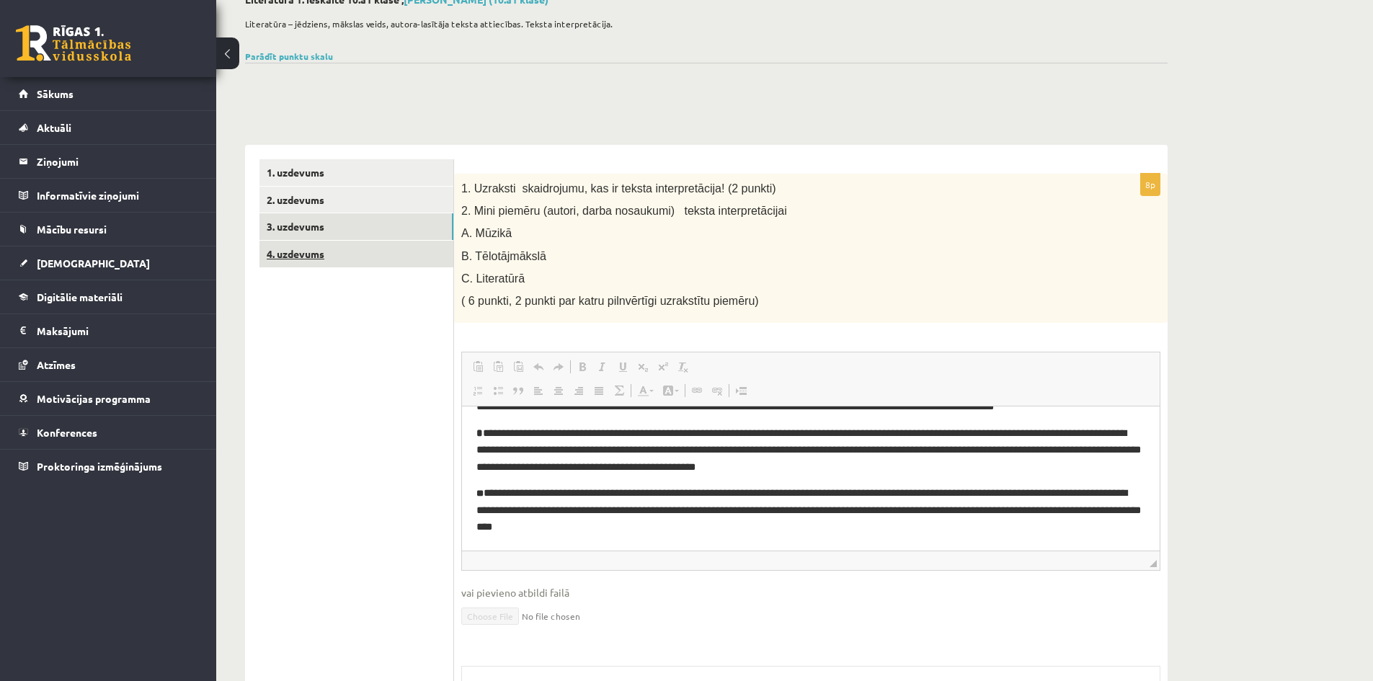
scroll to position [0, 0]
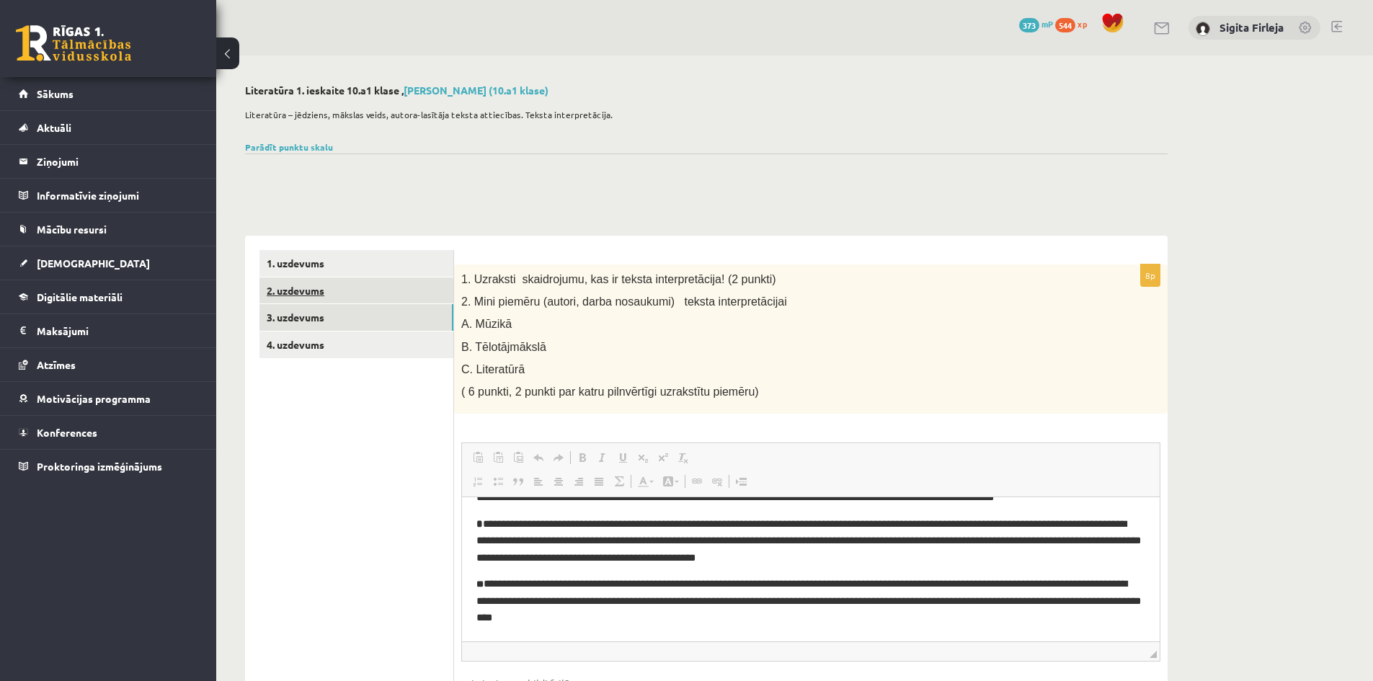
click at [303, 287] on link "2. uzdevums" at bounding box center [356, 290] width 194 height 27
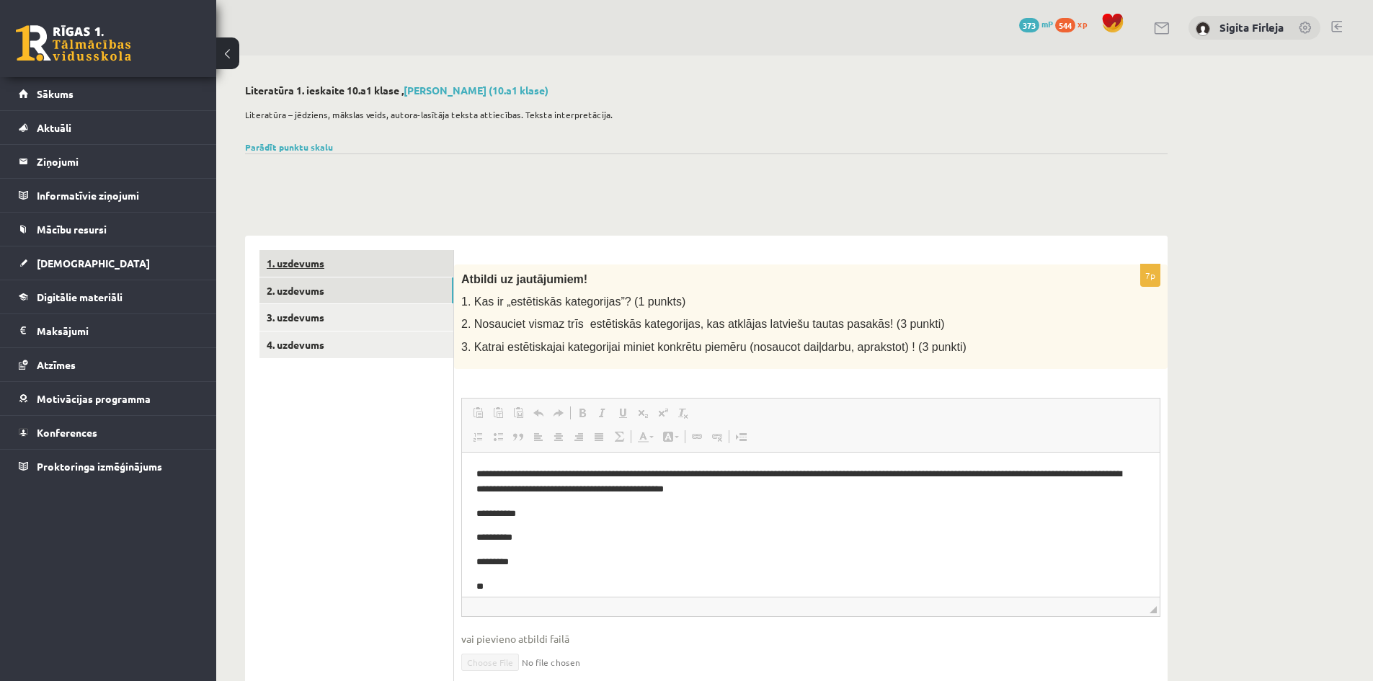
click at [303, 254] on link "1. uzdevums" at bounding box center [356, 263] width 194 height 27
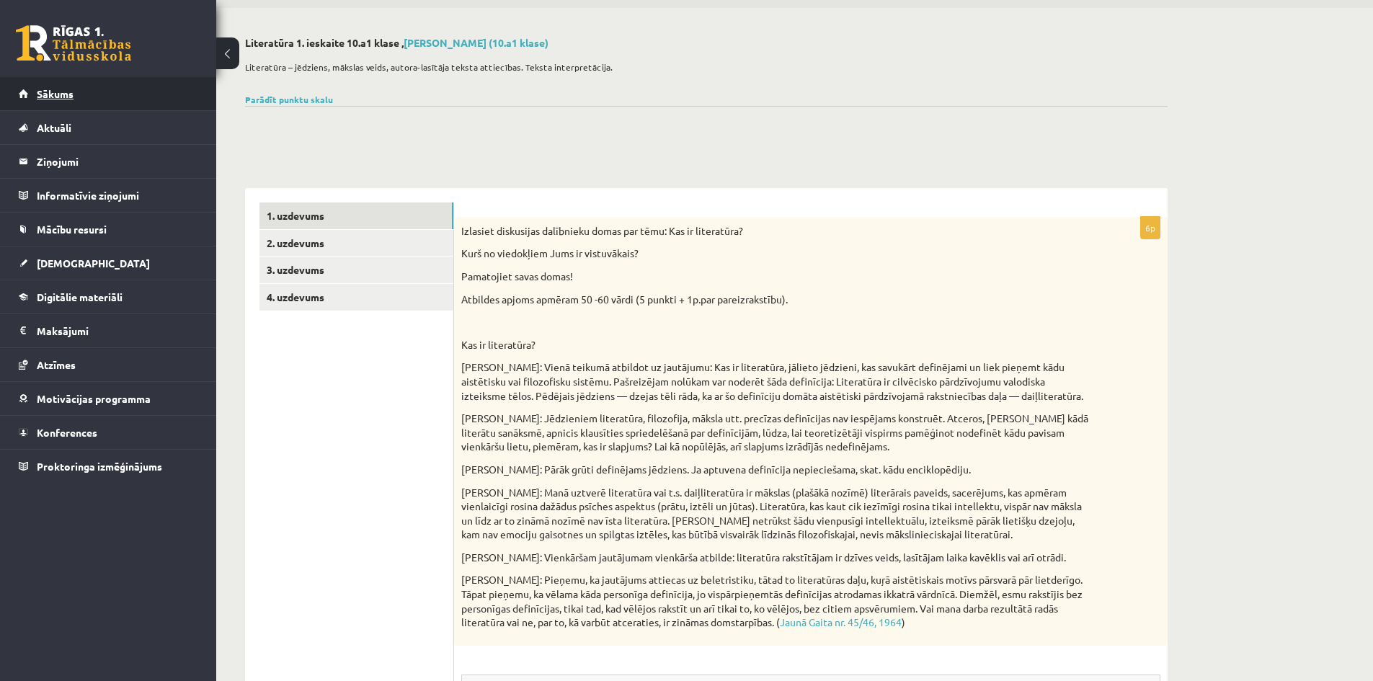
scroll to position [46, 0]
click at [70, 261] on span "[DEMOGRAPHIC_DATA]" at bounding box center [93, 263] width 113 height 13
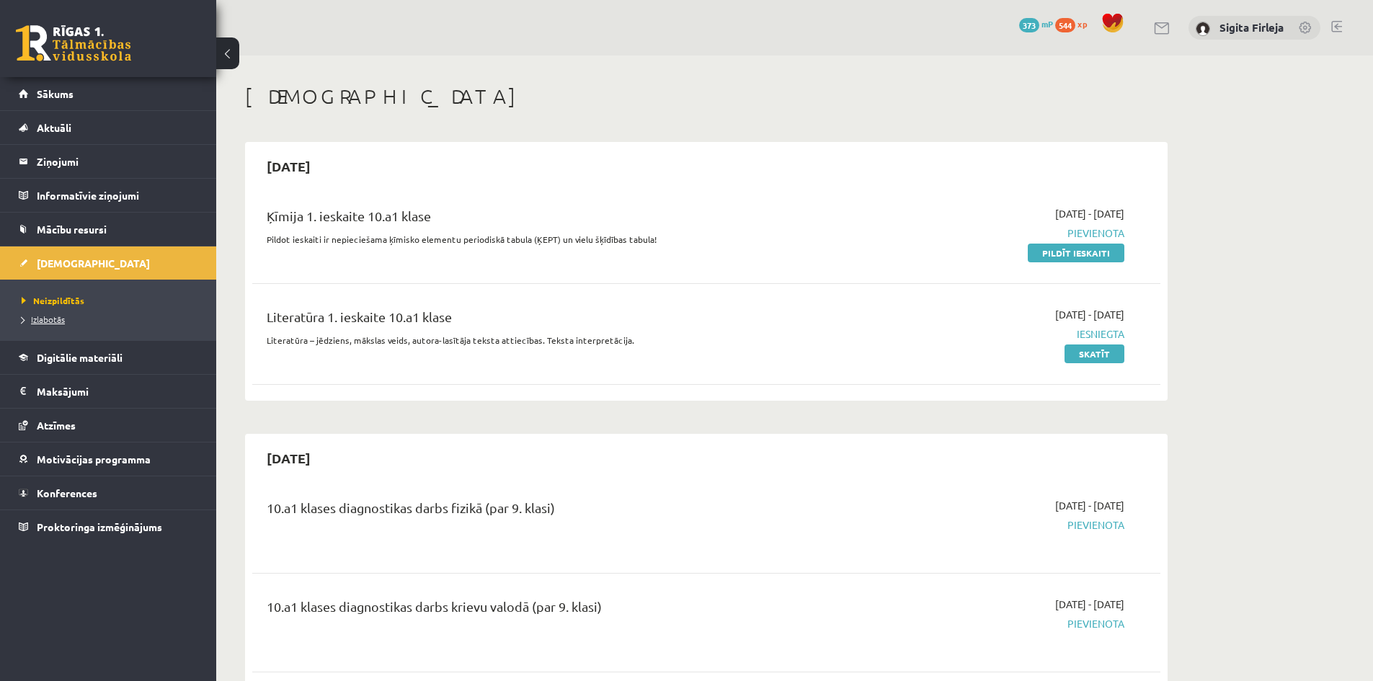
click at [45, 313] on link "Izlabotās" at bounding box center [112, 319] width 180 height 13
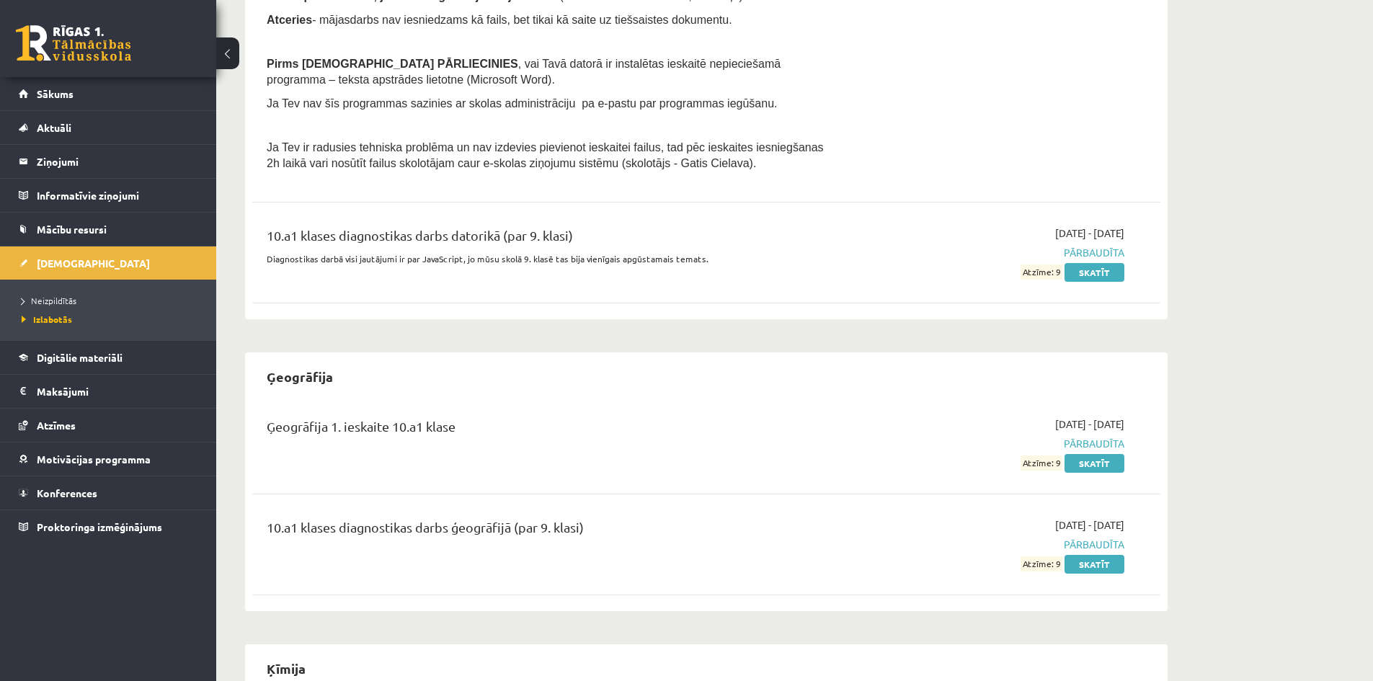
scroll to position [576, 0]
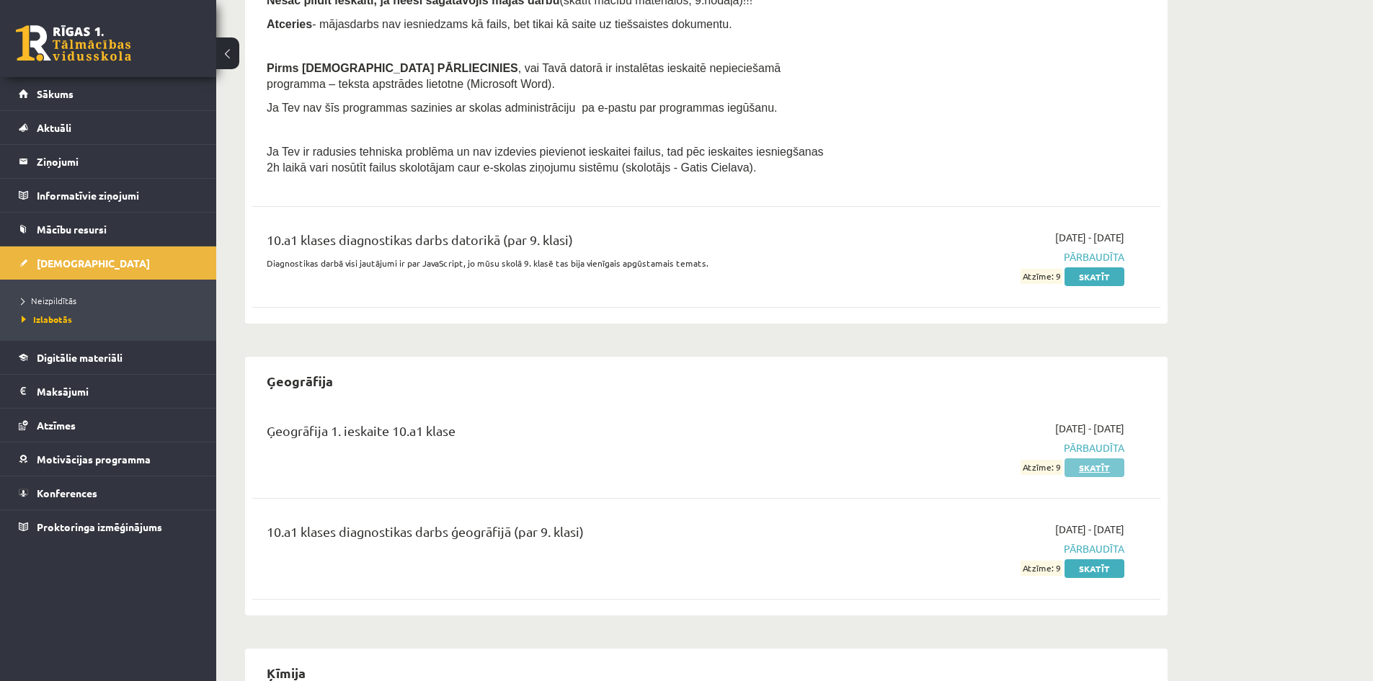
click at [1088, 473] on link "Skatīt" at bounding box center [1094, 467] width 60 height 19
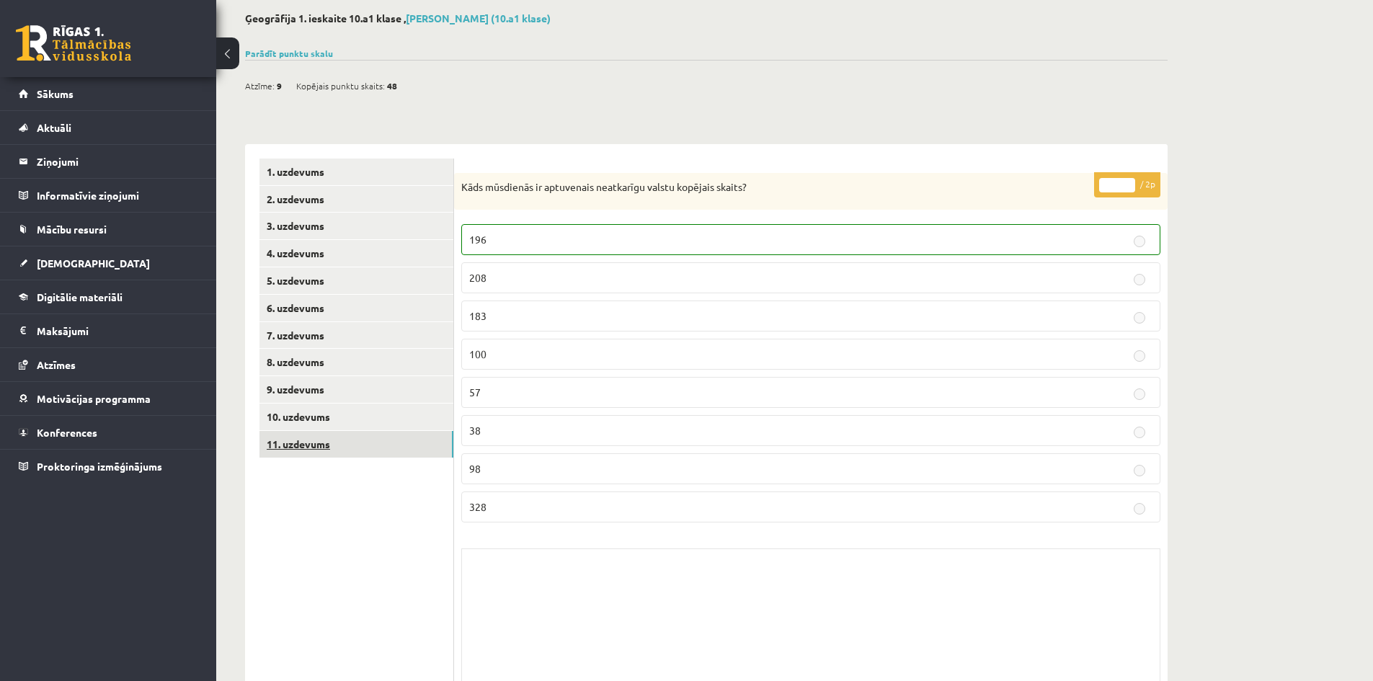
click at [313, 448] on link "11. uzdevums" at bounding box center [356, 444] width 194 height 27
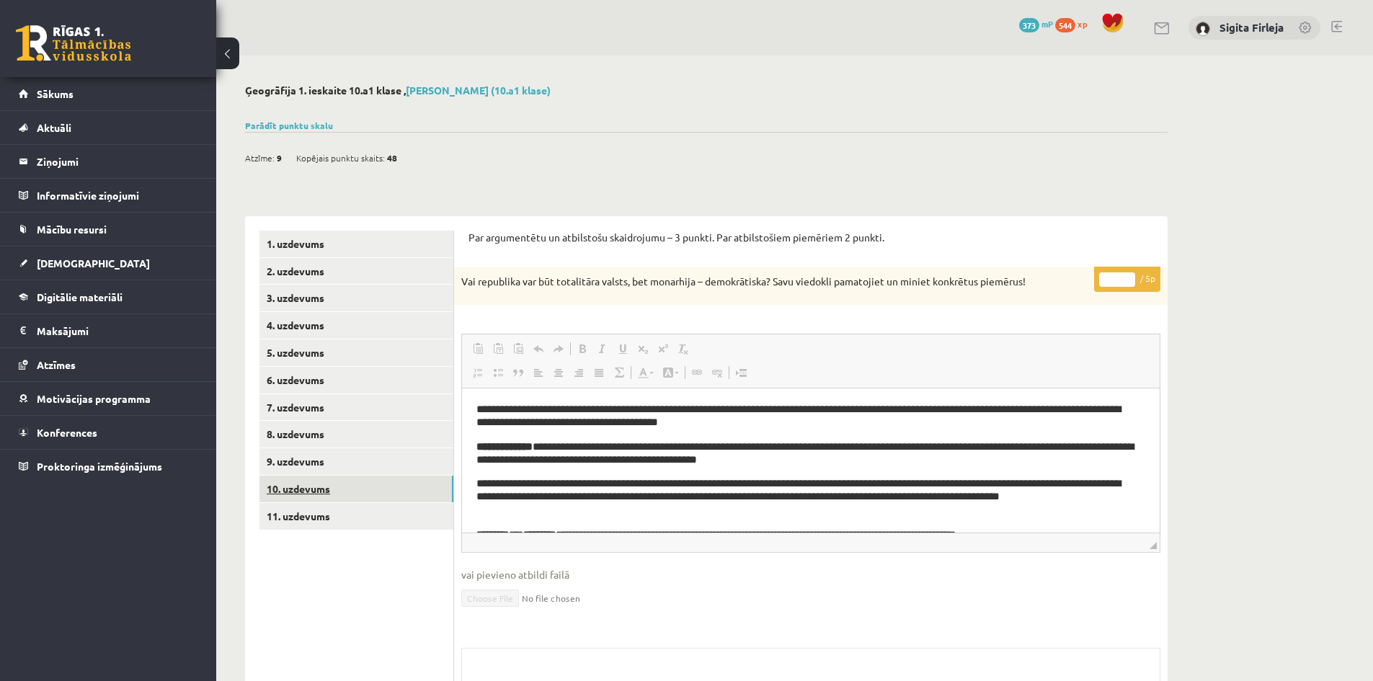
click at [296, 485] on link "10. uzdevums" at bounding box center [356, 489] width 194 height 27
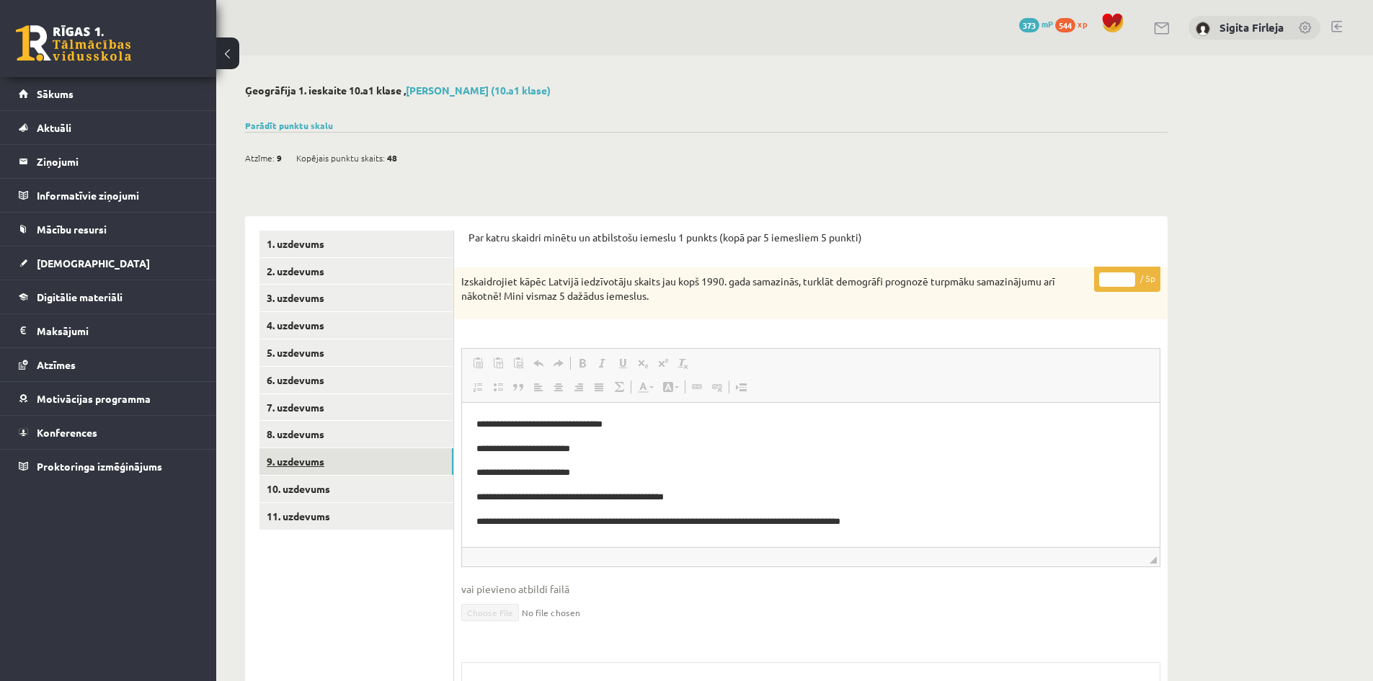
click at [291, 460] on link "9. uzdevums" at bounding box center [356, 461] width 194 height 27
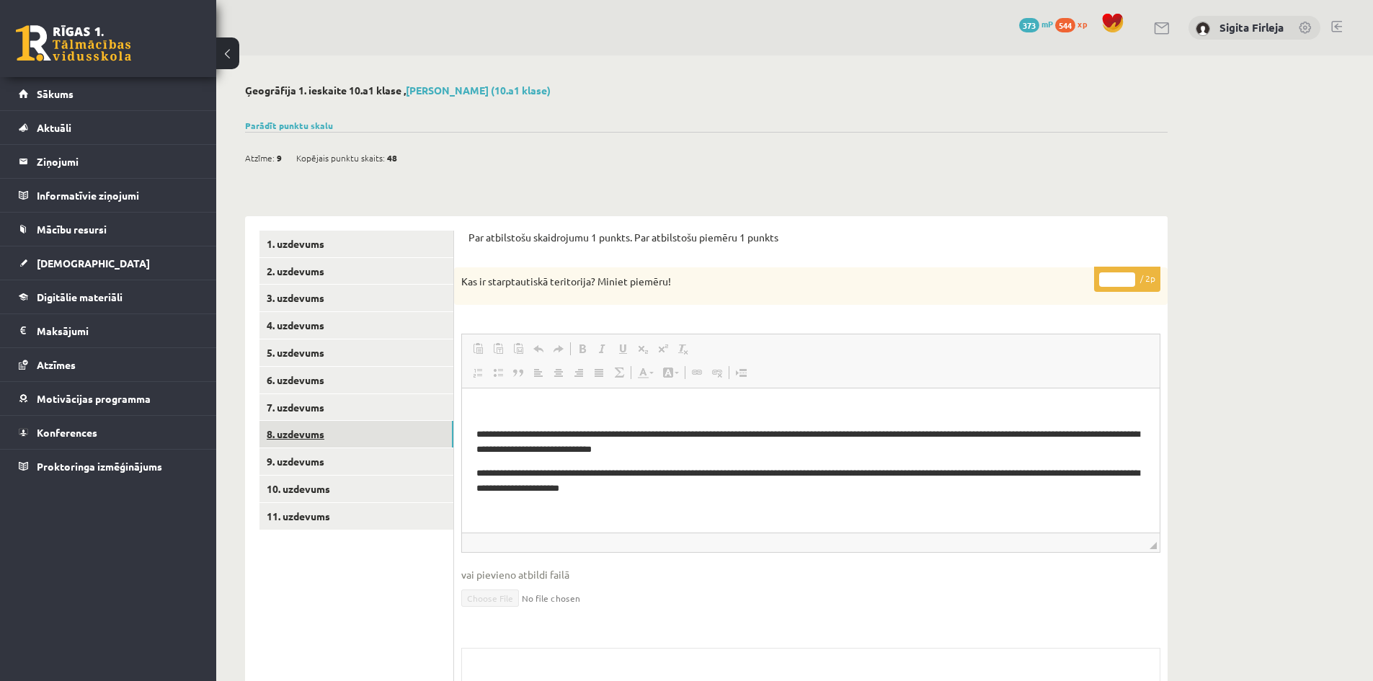
click at [309, 431] on link "8. uzdevums" at bounding box center [356, 434] width 194 height 27
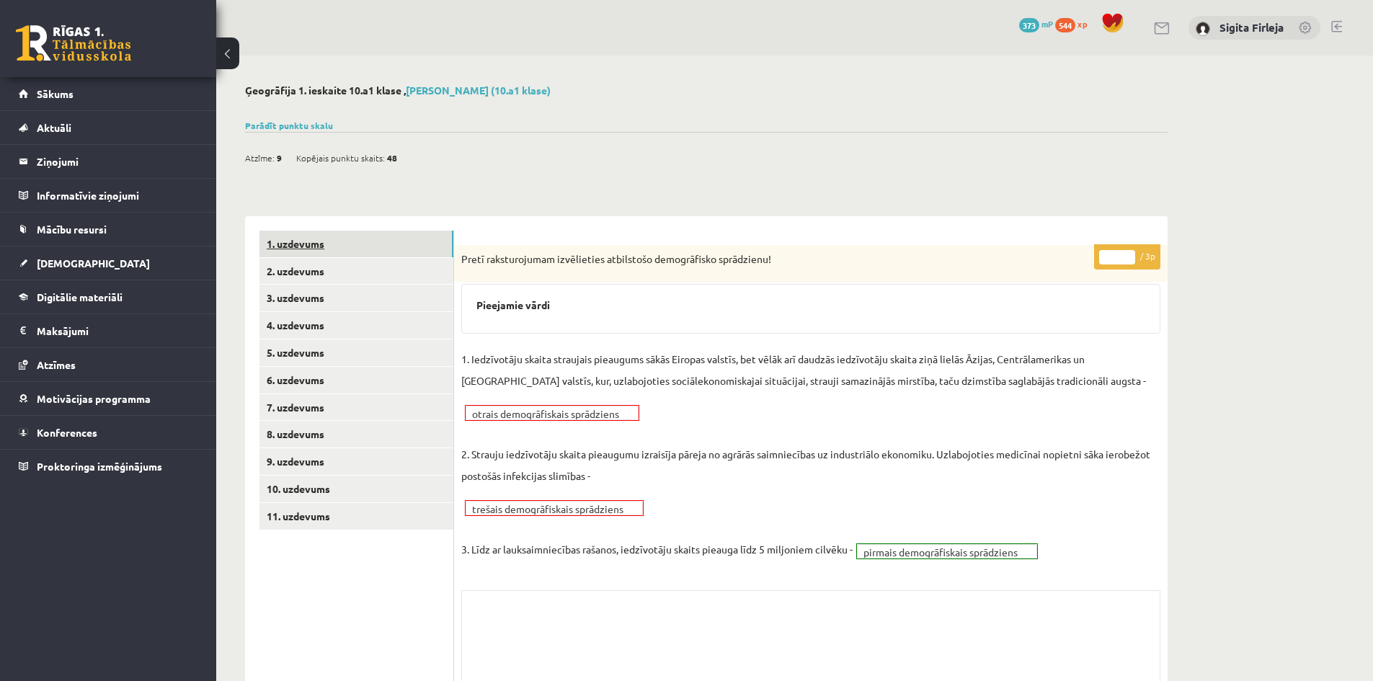
click at [285, 246] on link "1. uzdevums" at bounding box center [356, 244] width 194 height 27
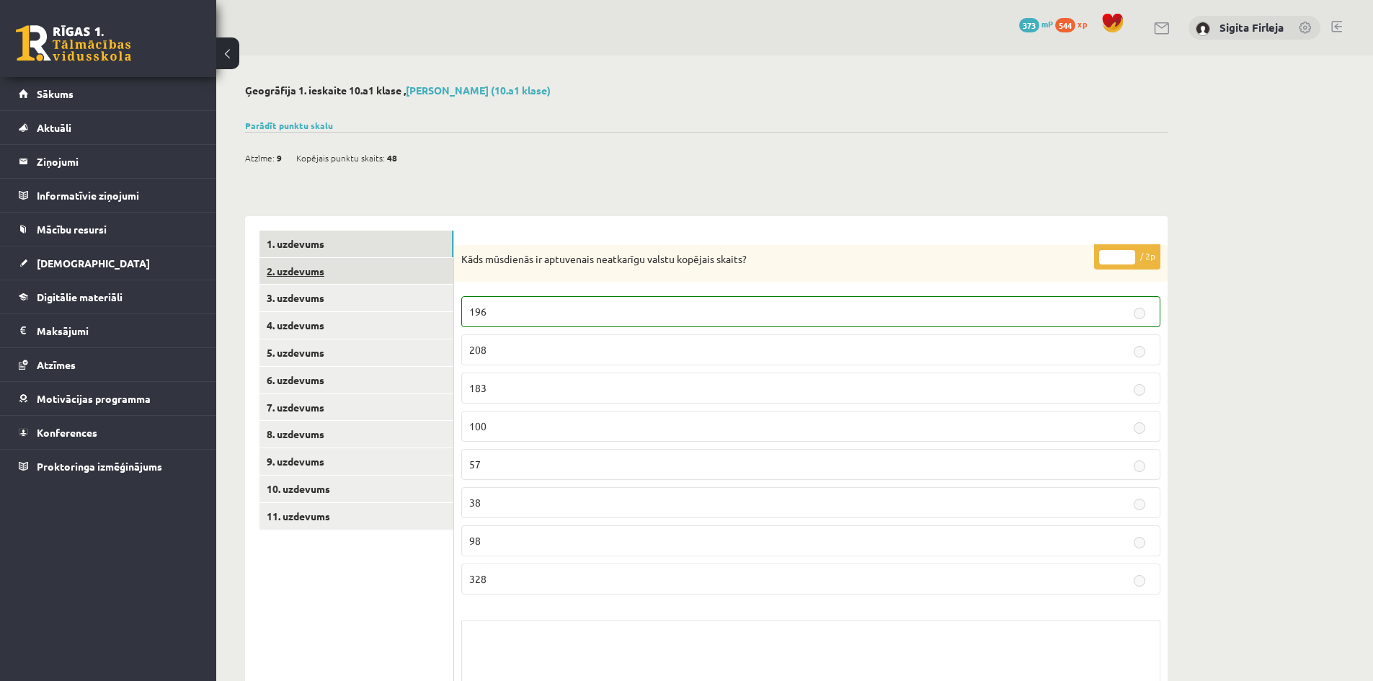
click at [298, 280] on link "2. uzdevums" at bounding box center [356, 271] width 194 height 27
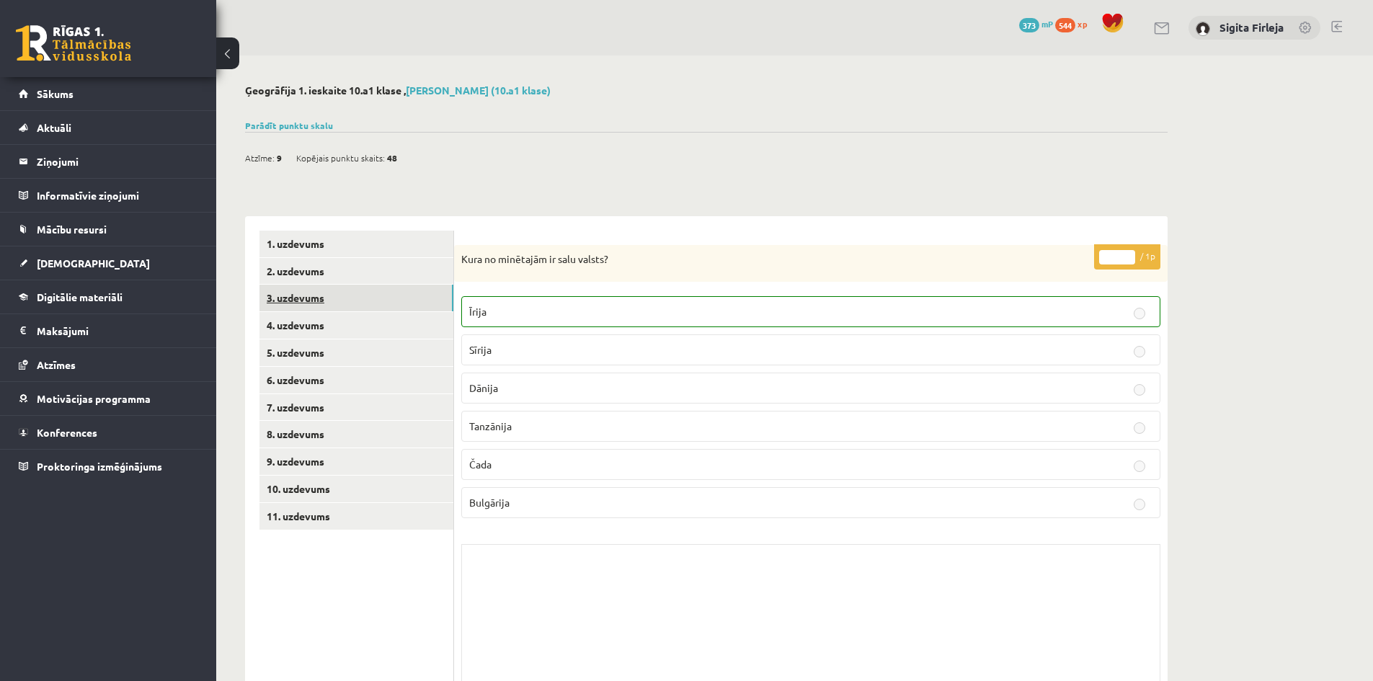
click at [300, 302] on link "3. uzdevums" at bounding box center [356, 298] width 194 height 27
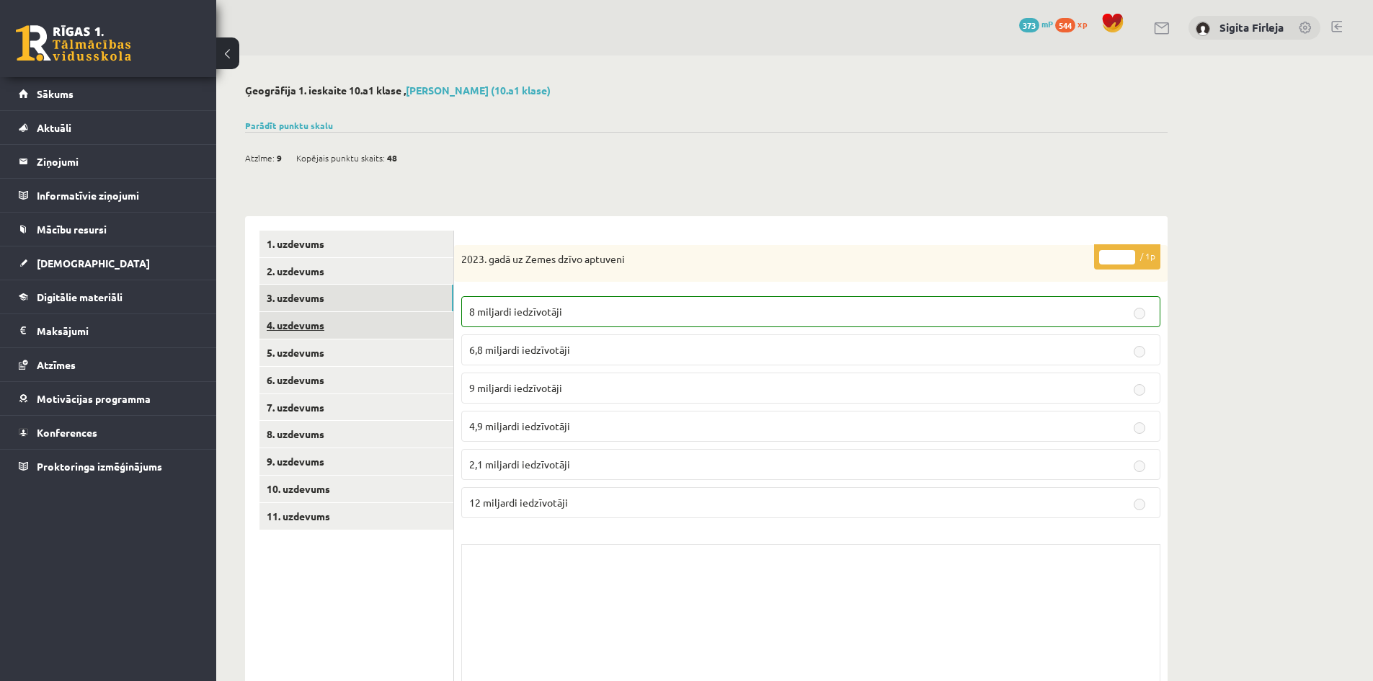
click at [311, 334] on link "4. uzdevums" at bounding box center [356, 325] width 194 height 27
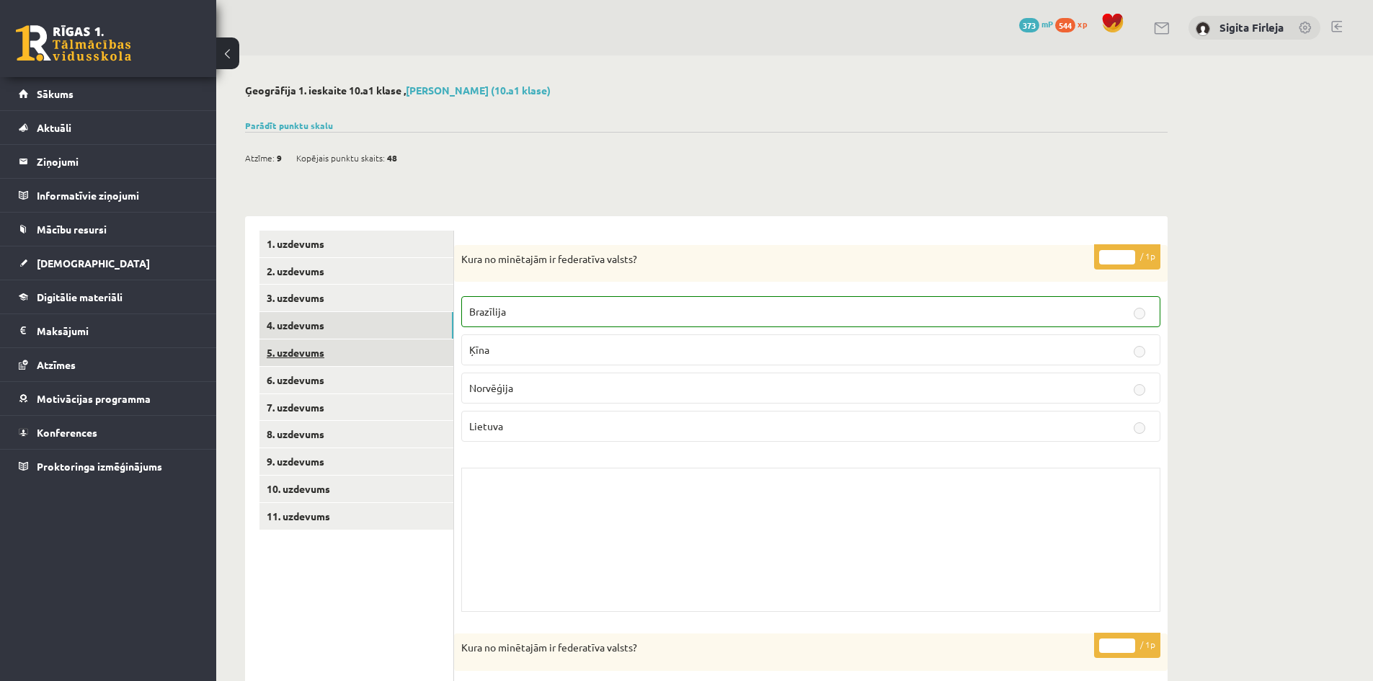
click at [315, 356] on link "5. uzdevums" at bounding box center [356, 352] width 194 height 27
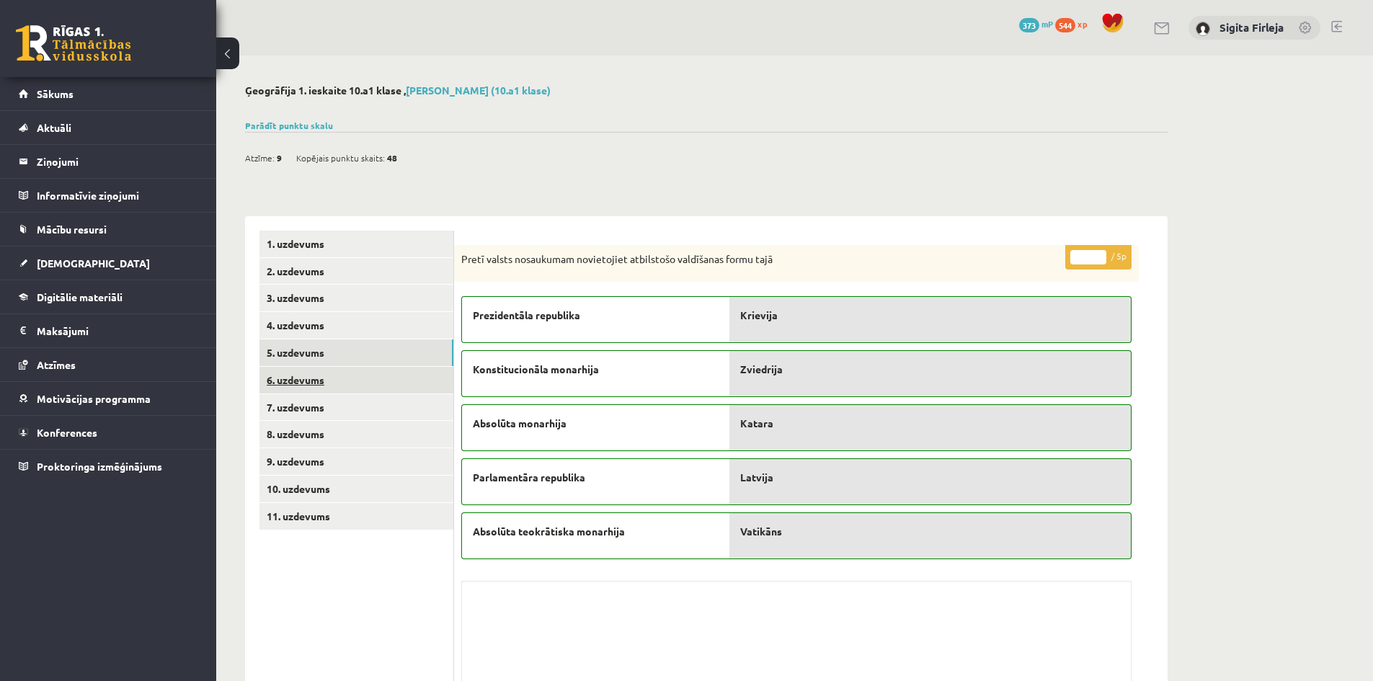
click at [300, 385] on link "6. uzdevums" at bounding box center [356, 380] width 194 height 27
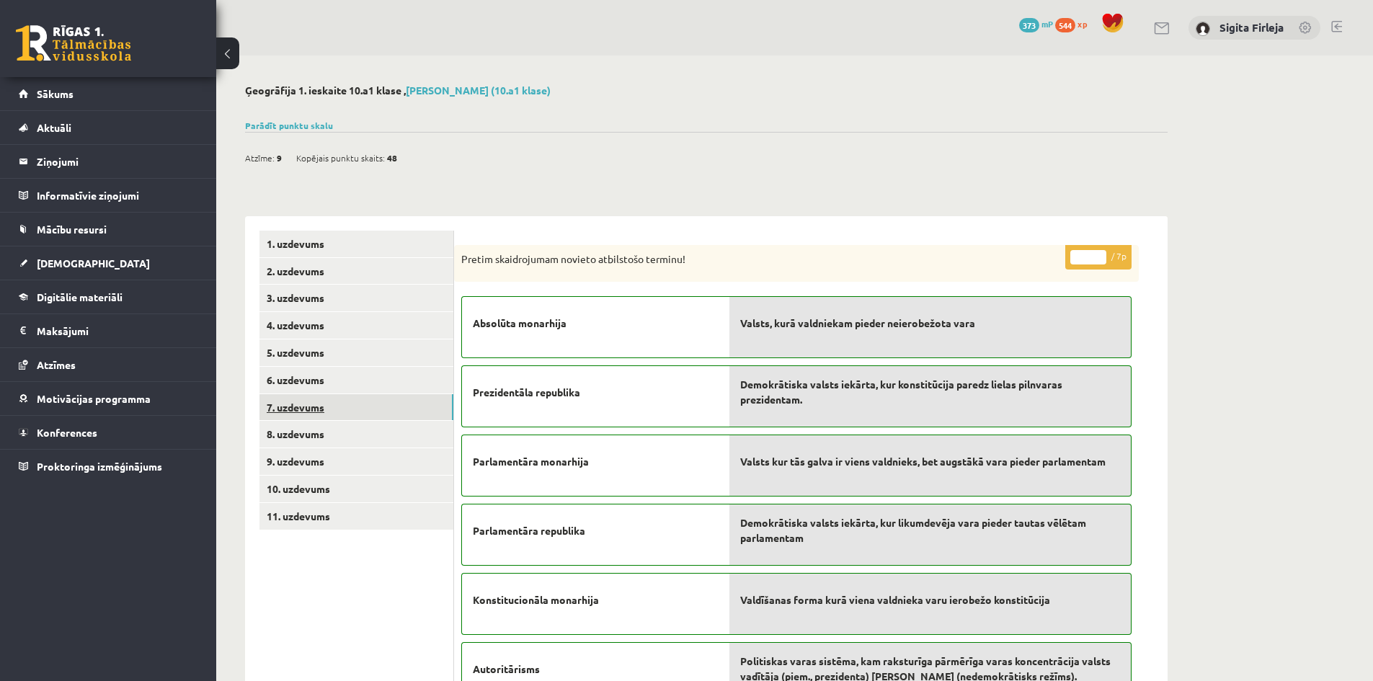
click at [310, 409] on link "7. uzdevums" at bounding box center [356, 407] width 194 height 27
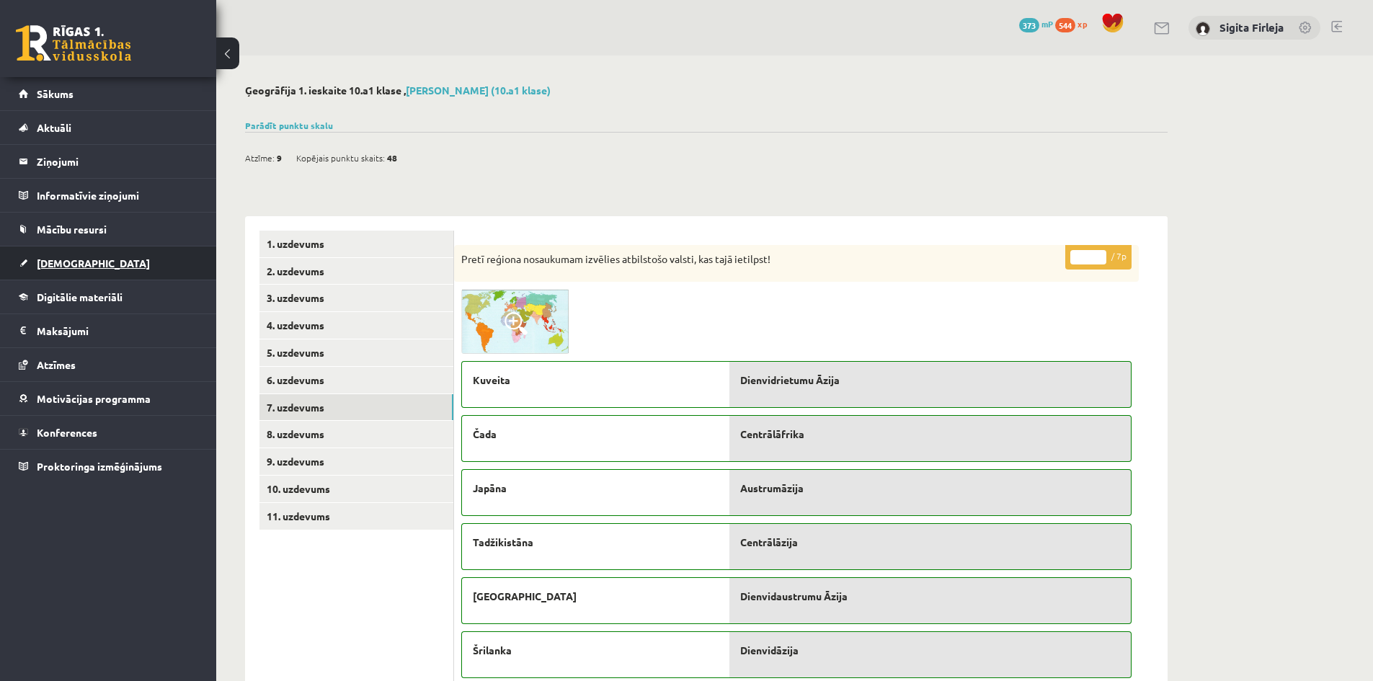
click at [64, 272] on link "[DEMOGRAPHIC_DATA]" at bounding box center [108, 262] width 179 height 33
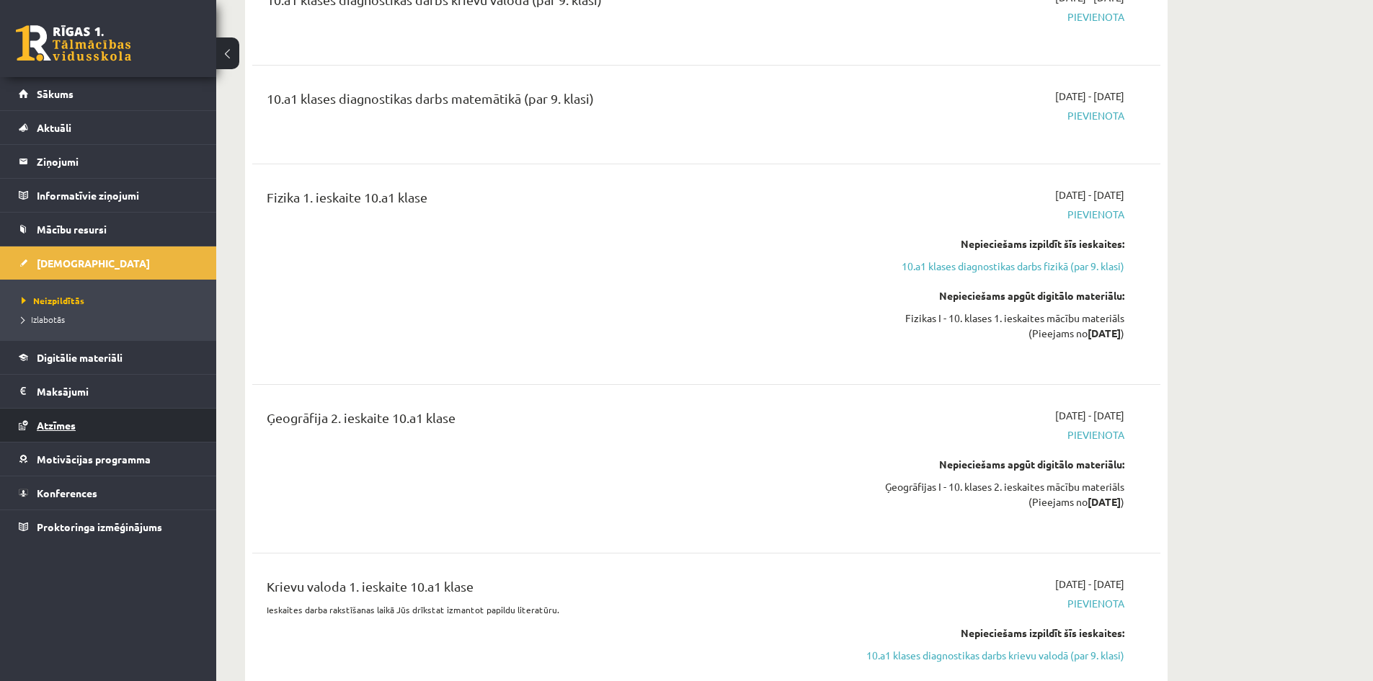
scroll to position [432, 0]
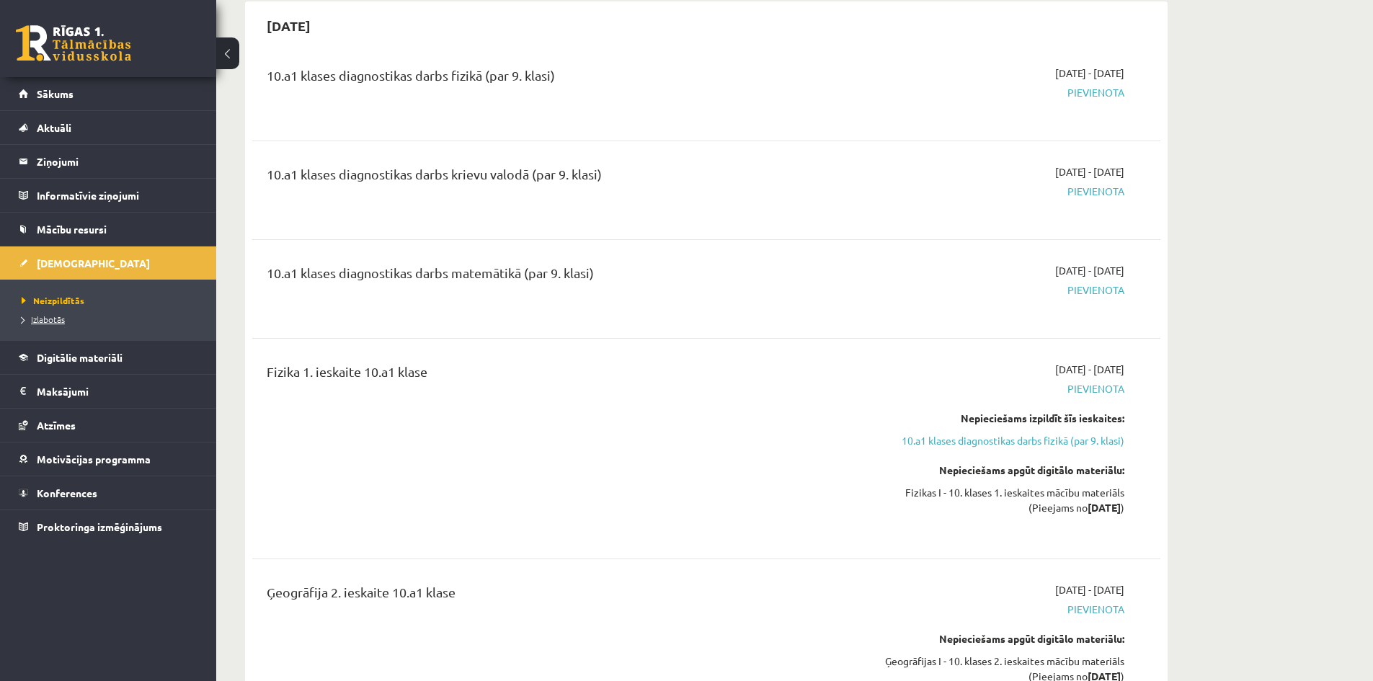
click at [60, 318] on span "Izlabotās" at bounding box center [43, 319] width 43 height 12
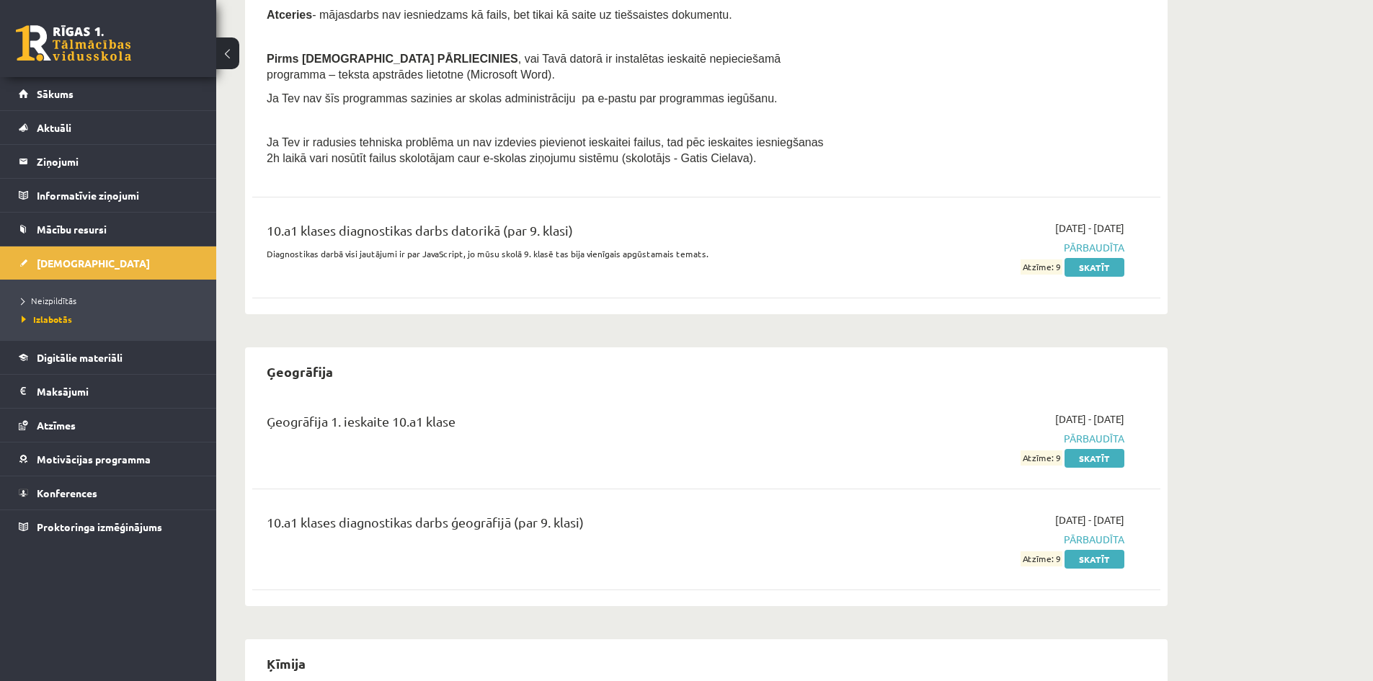
scroll to position [649, 0]
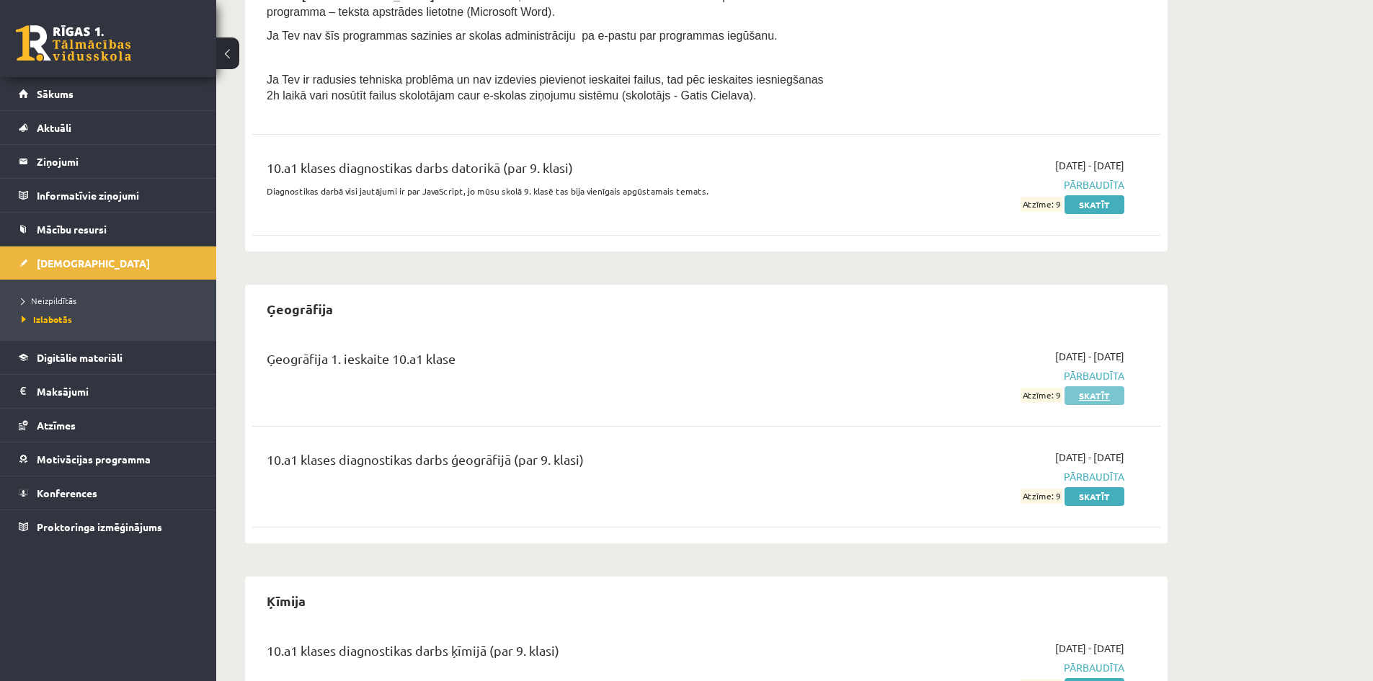
click at [1106, 392] on link "Skatīt" at bounding box center [1094, 395] width 60 height 19
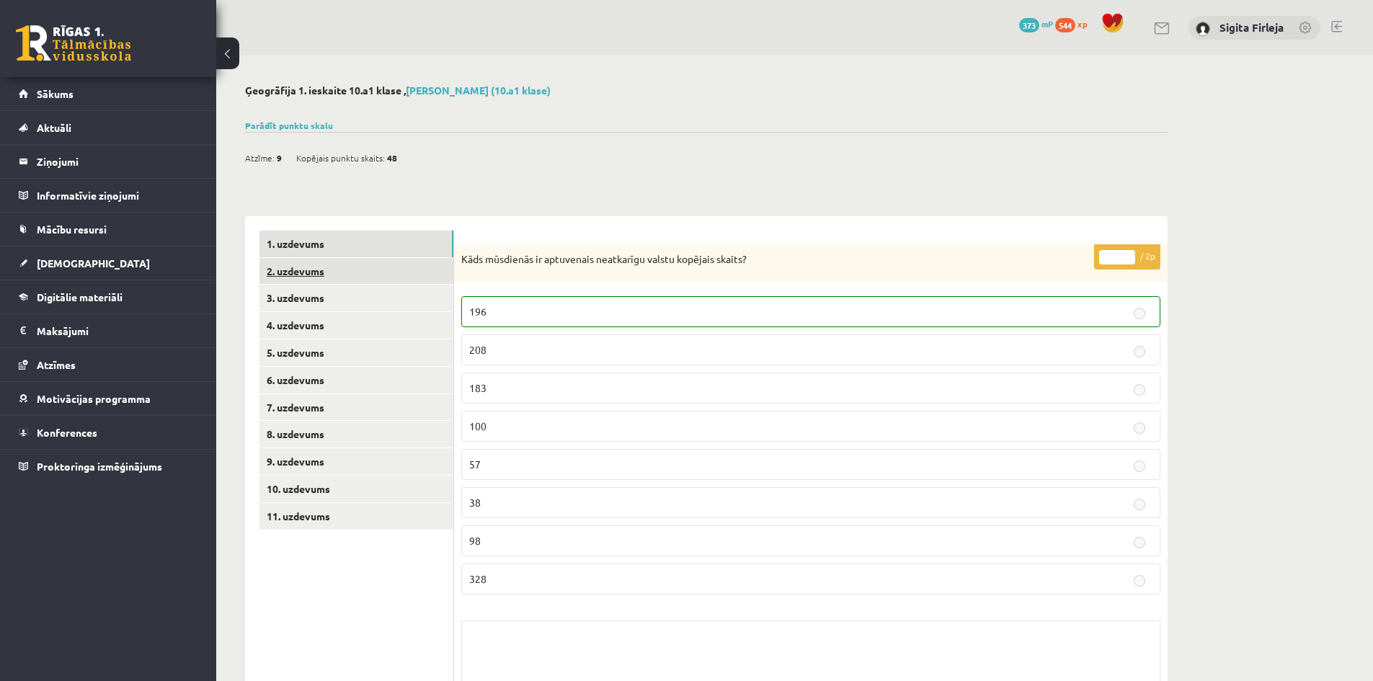
click at [309, 270] on link "2. uzdevums" at bounding box center [356, 271] width 194 height 27
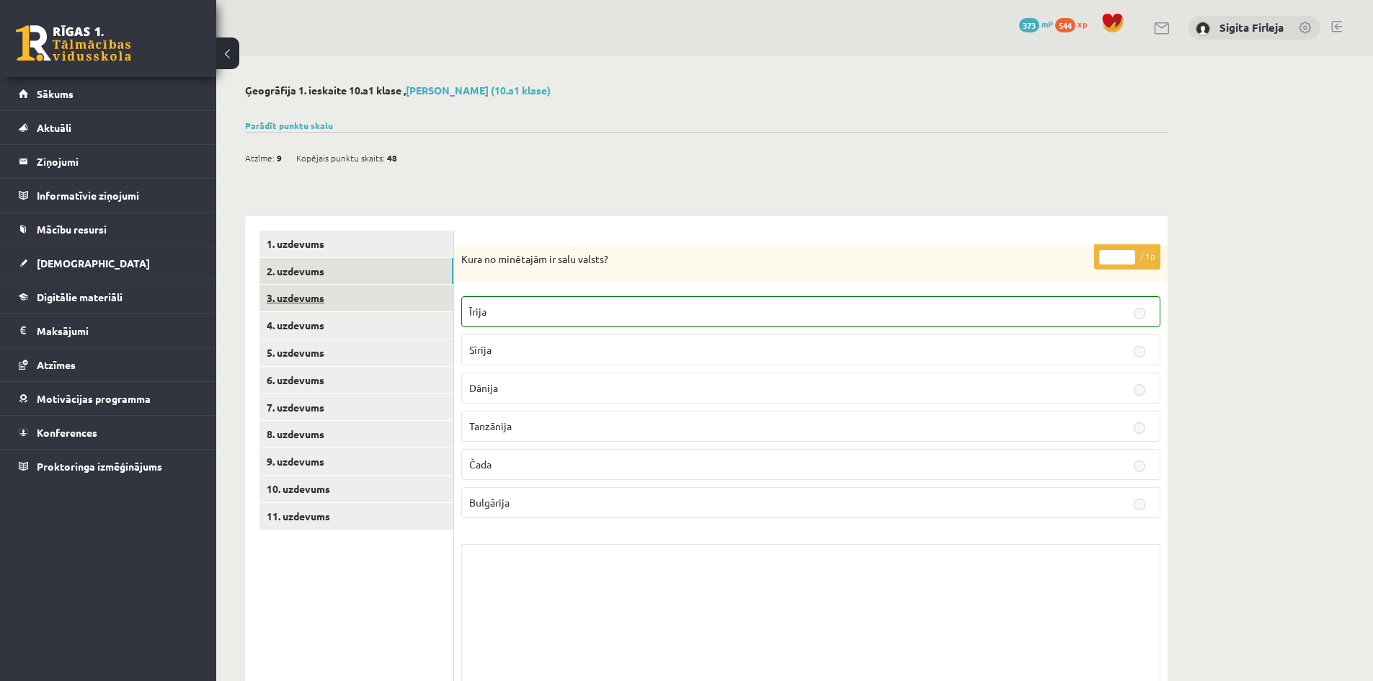
click at [311, 296] on link "3. uzdevums" at bounding box center [356, 298] width 194 height 27
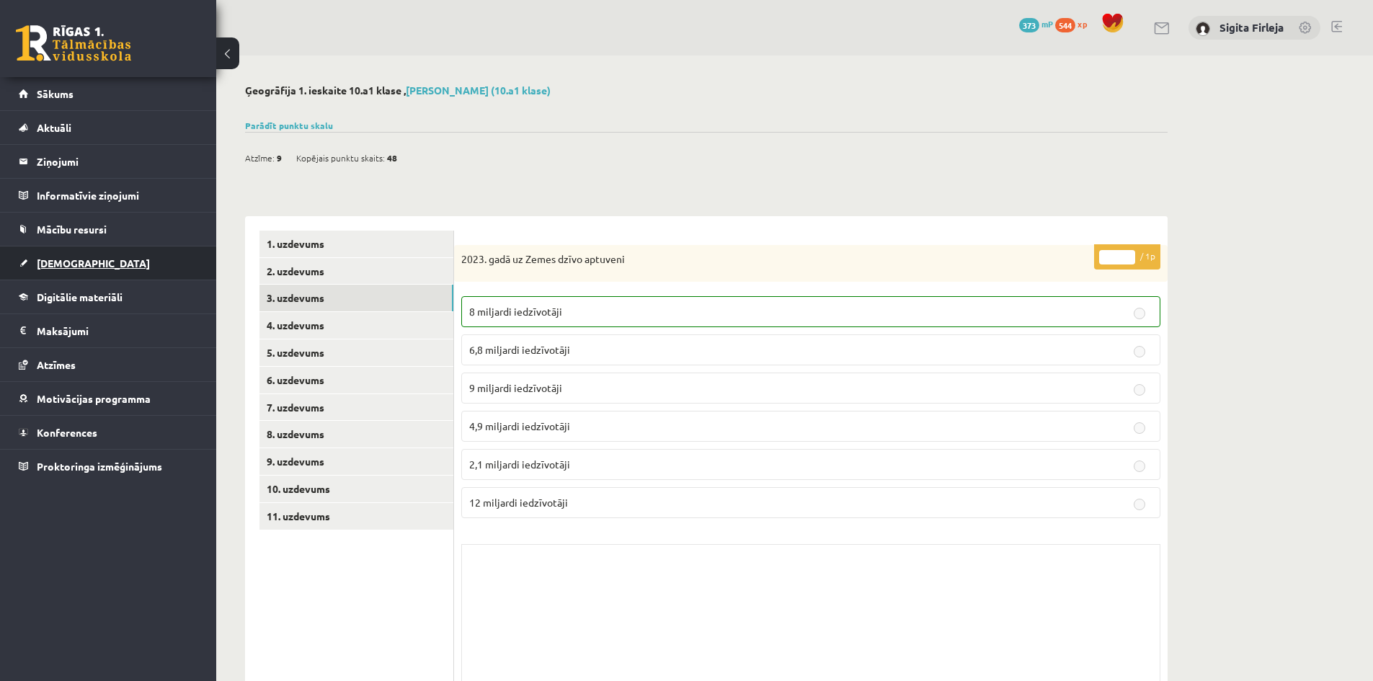
click at [45, 267] on span "[DEMOGRAPHIC_DATA]" at bounding box center [93, 263] width 113 height 13
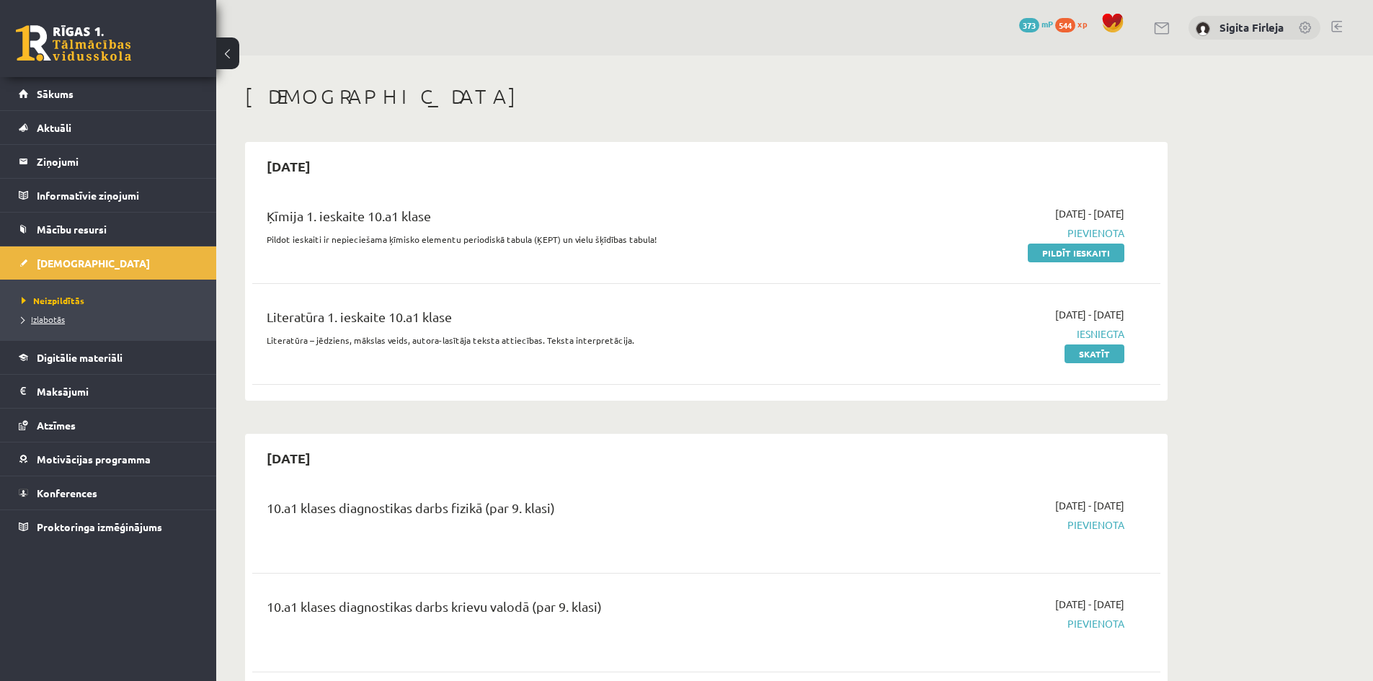
click at [46, 317] on span "Izlabotās" at bounding box center [43, 319] width 43 height 12
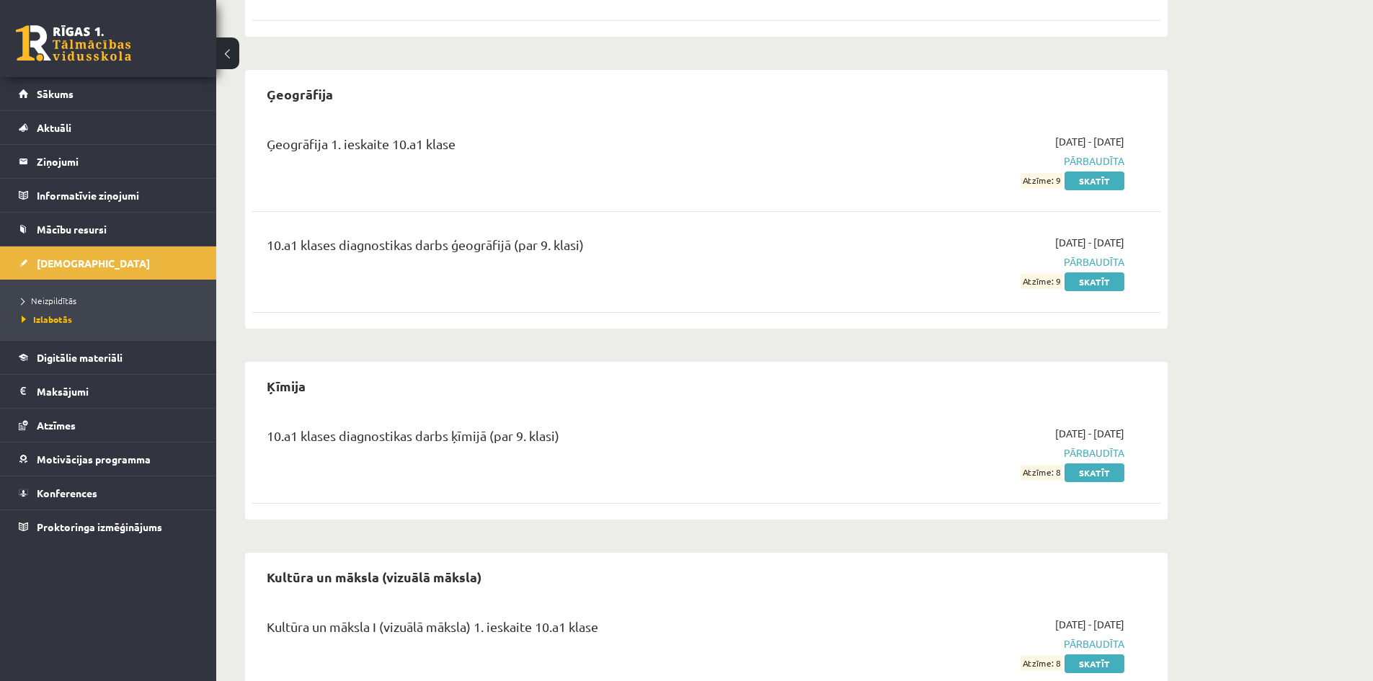
scroll to position [865, 0]
click at [1092, 477] on link "Skatīt" at bounding box center [1094, 471] width 60 height 19
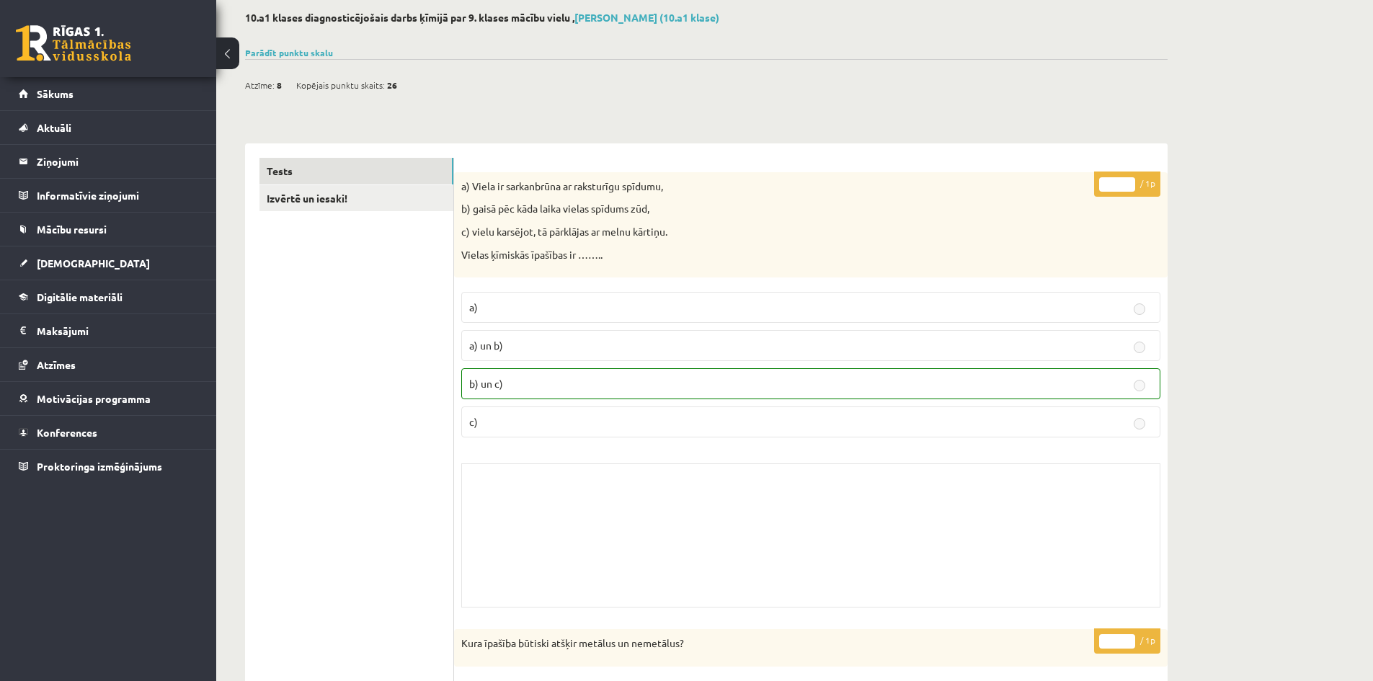
scroll to position [72, 0]
click at [67, 257] on link "[DEMOGRAPHIC_DATA]" at bounding box center [108, 262] width 179 height 33
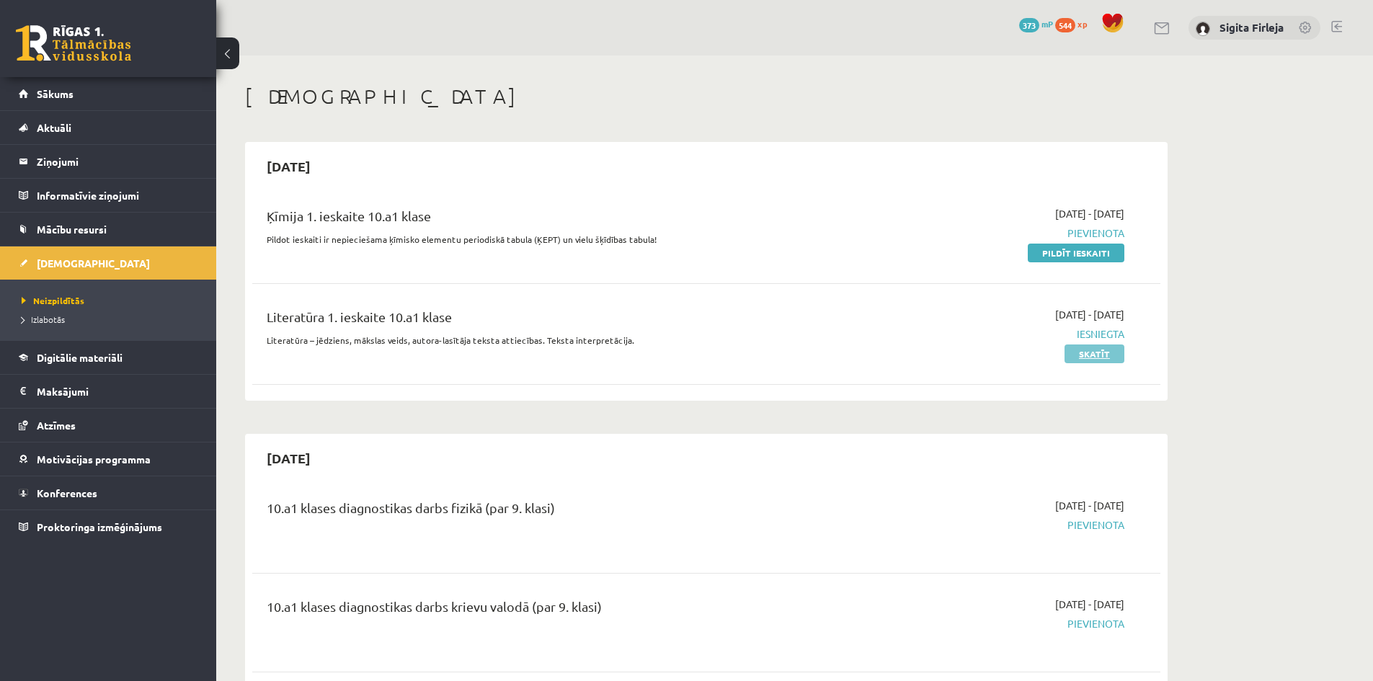
click at [1107, 352] on link "Skatīt" at bounding box center [1094, 353] width 60 height 19
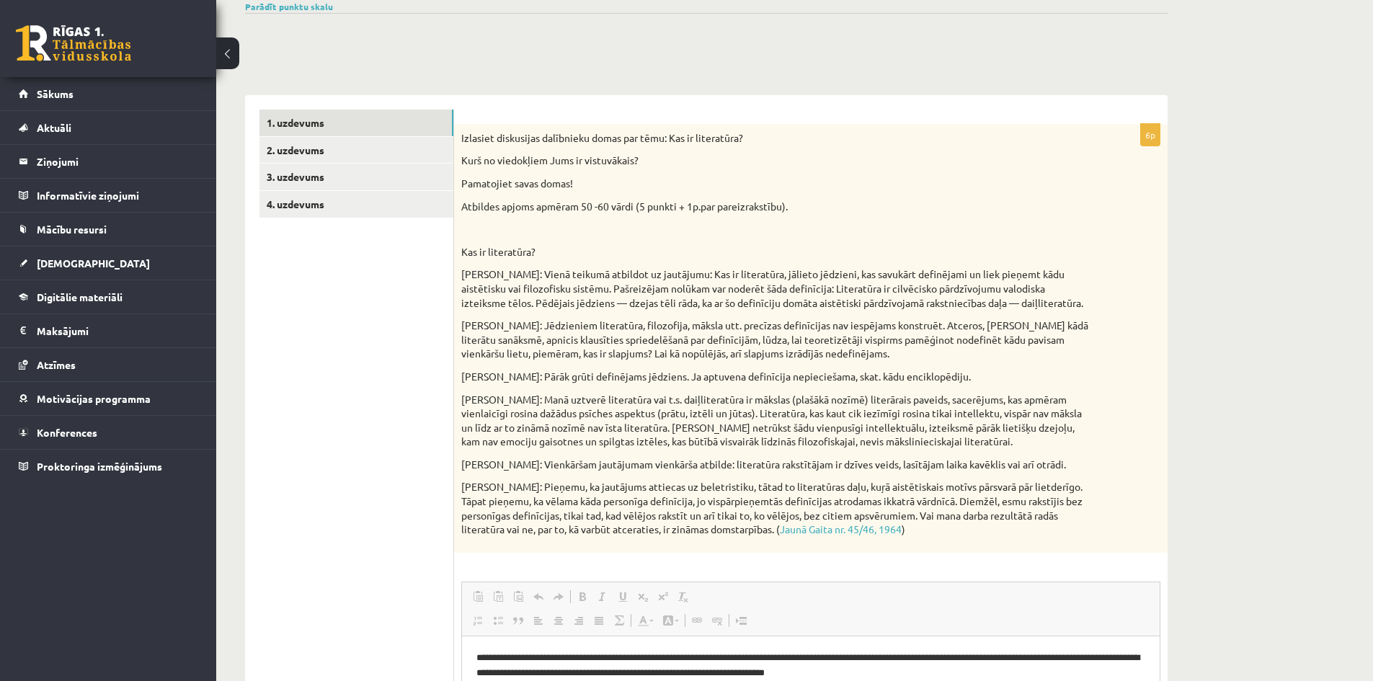
scroll to position [118, 0]
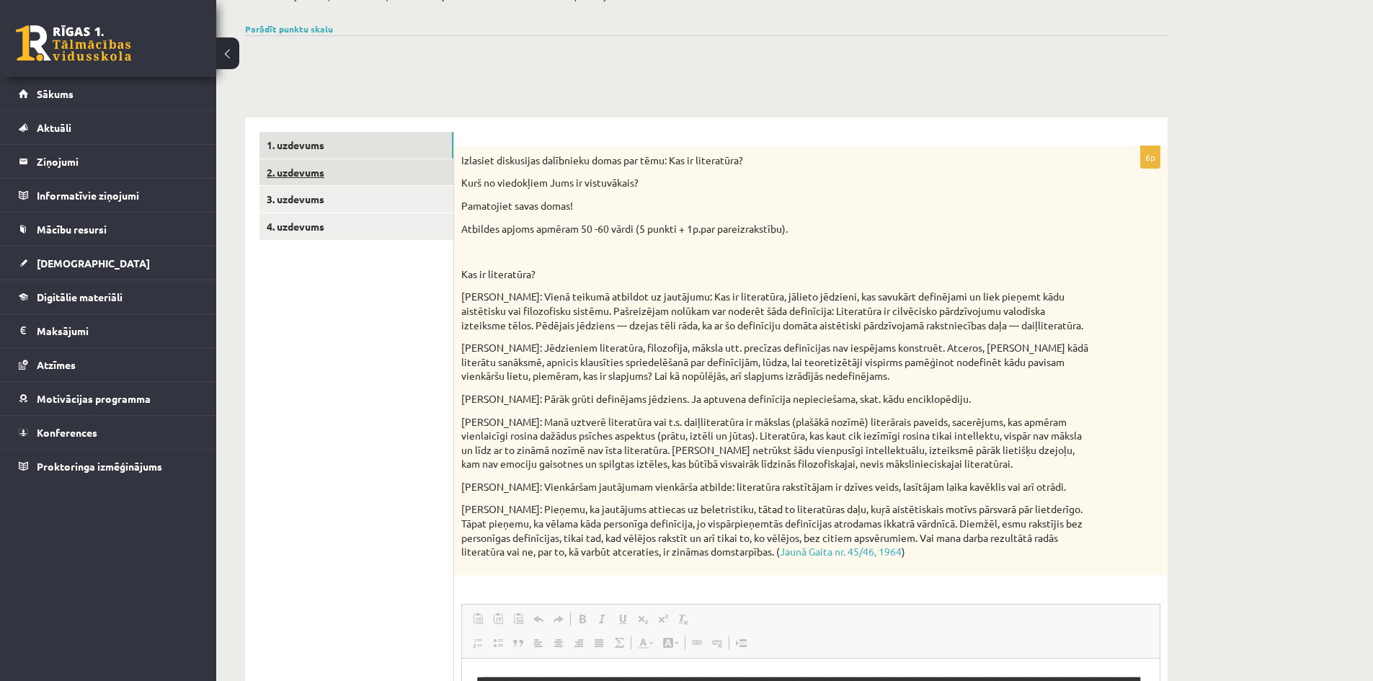
click at [300, 183] on link "2. uzdevums" at bounding box center [356, 172] width 194 height 27
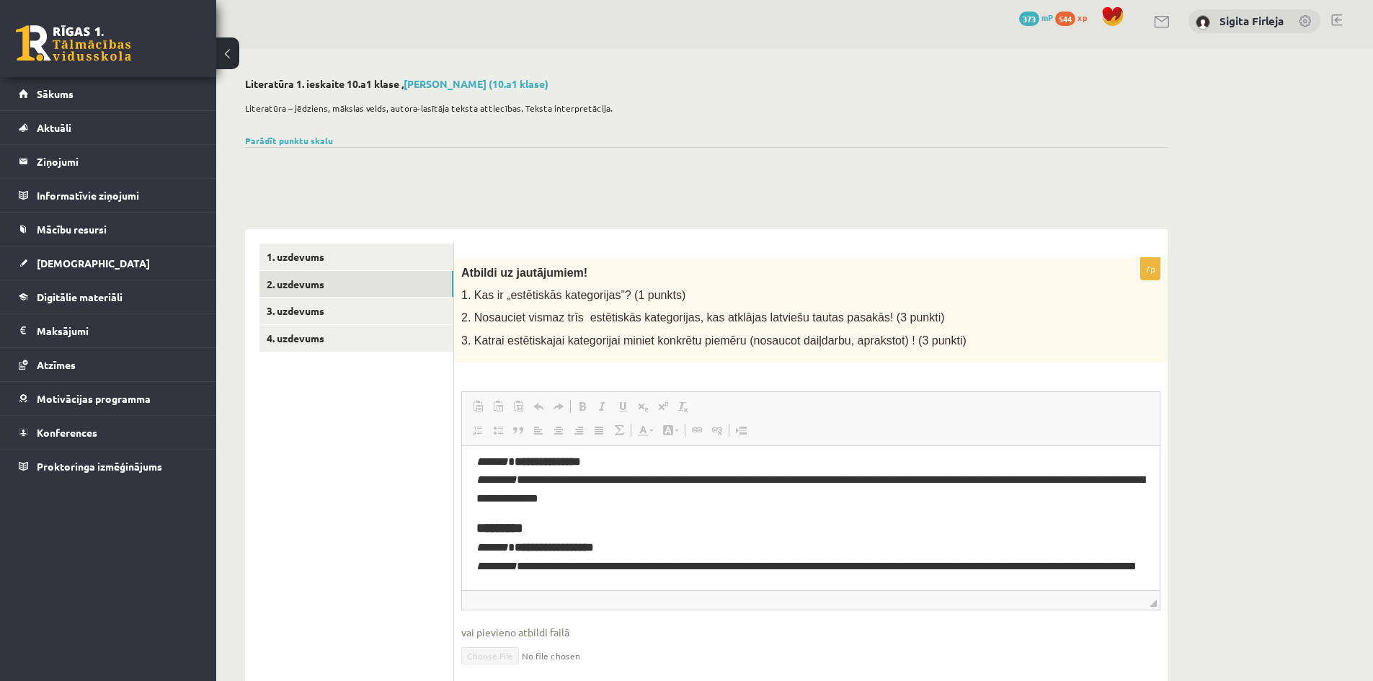
scroll to position [0, 0]
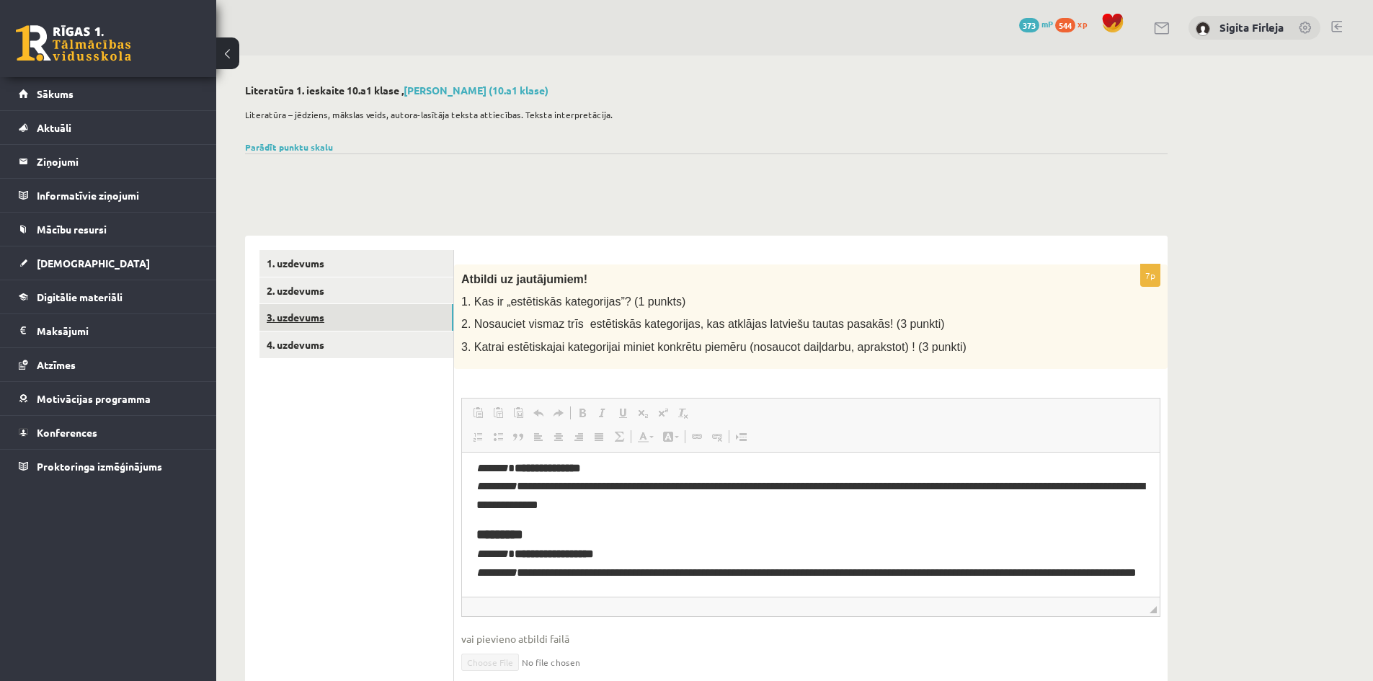
click at [304, 312] on link "3. uzdevums" at bounding box center [356, 317] width 194 height 27
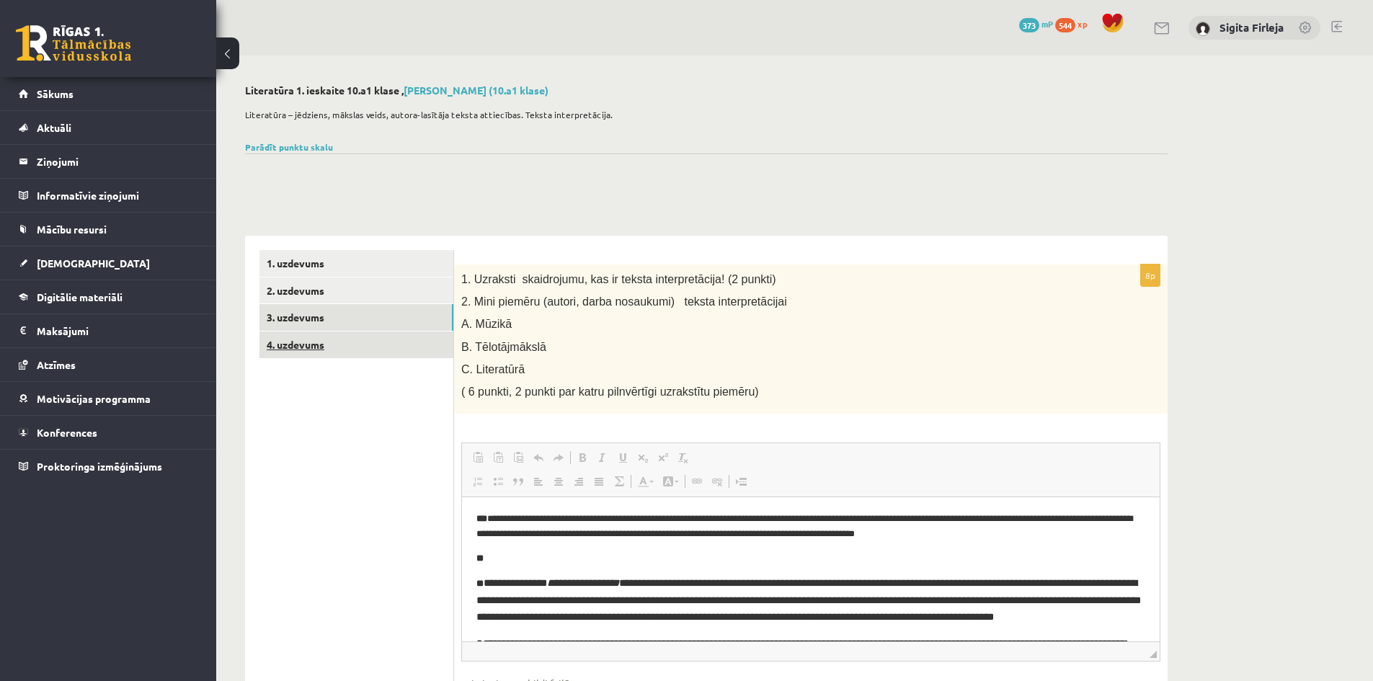
click at [306, 337] on link "4. uzdevums" at bounding box center [356, 344] width 194 height 27
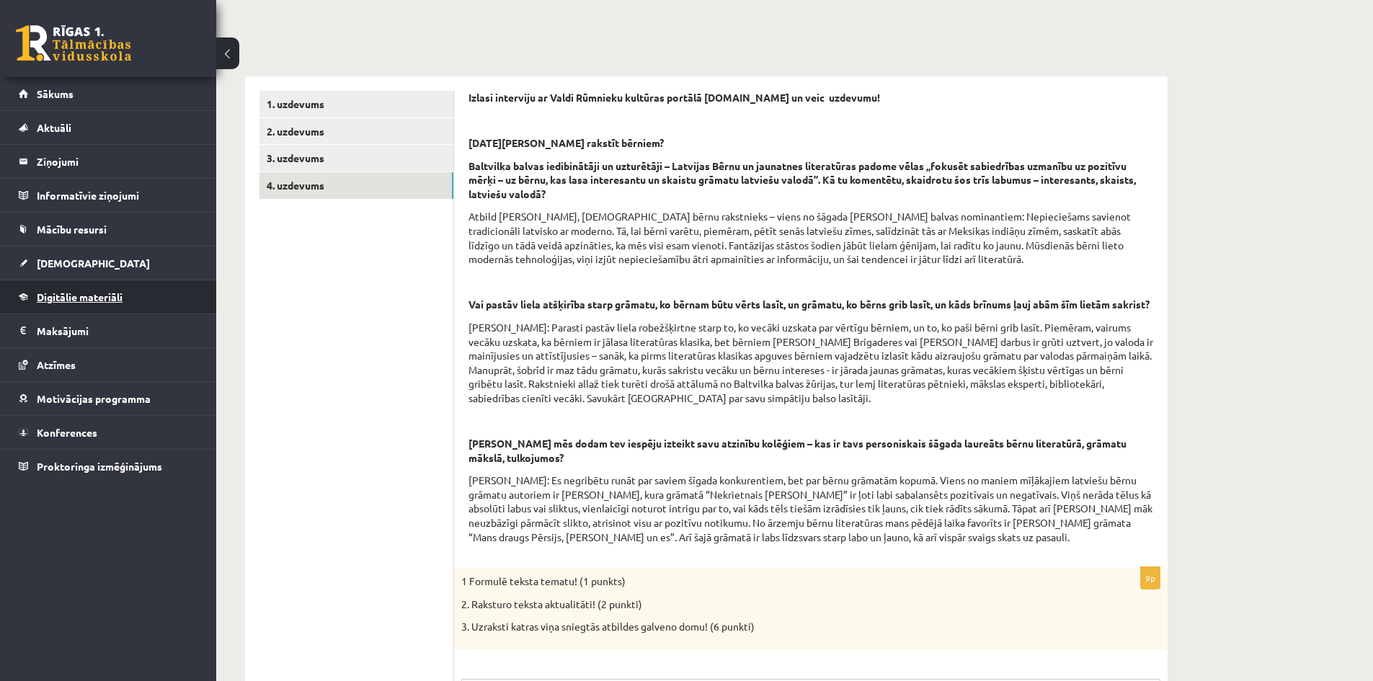
scroll to position [144, 0]
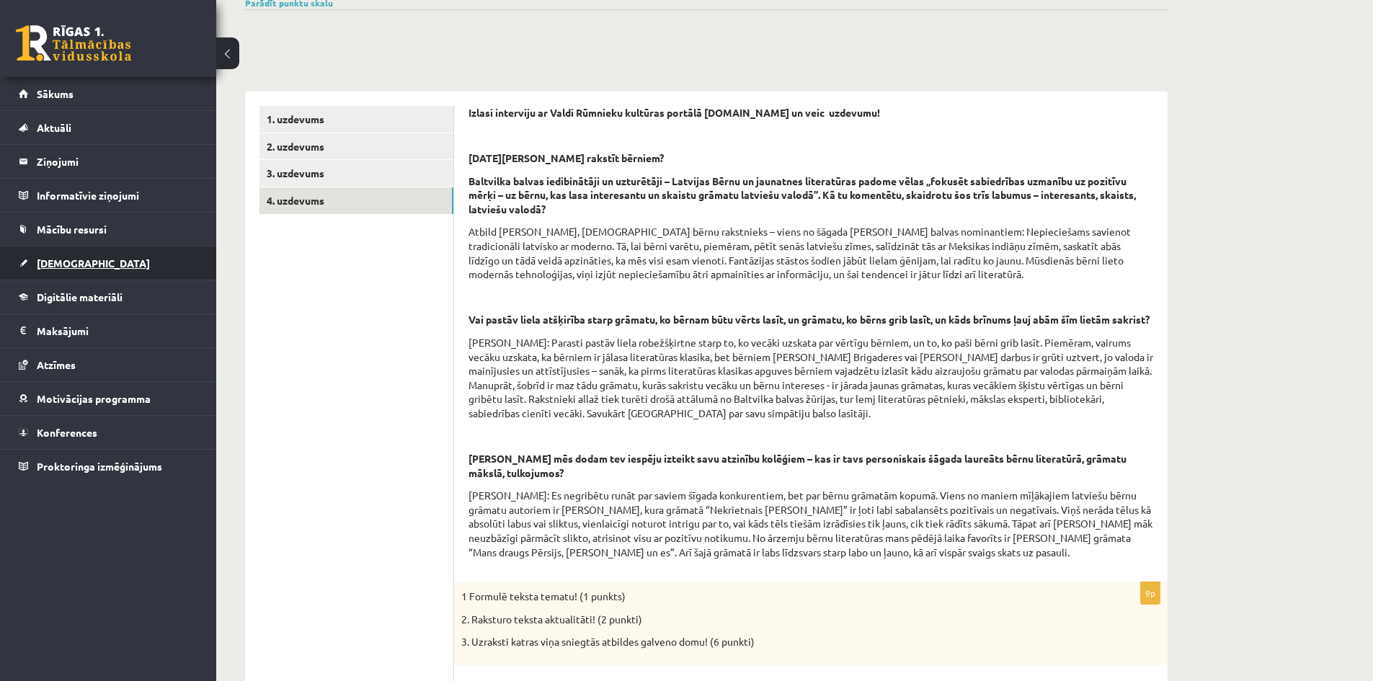
click at [84, 264] on link "[DEMOGRAPHIC_DATA]" at bounding box center [108, 262] width 179 height 33
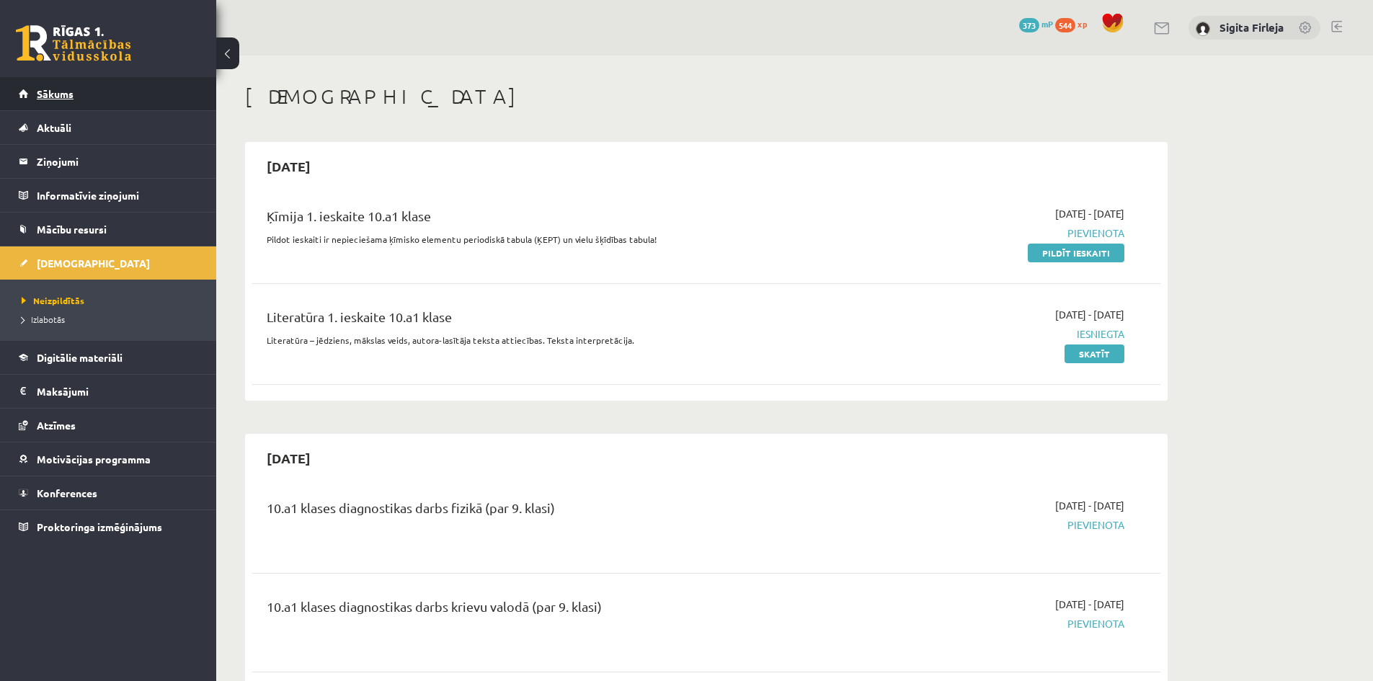
click at [87, 86] on link "Sākums" at bounding box center [108, 93] width 179 height 33
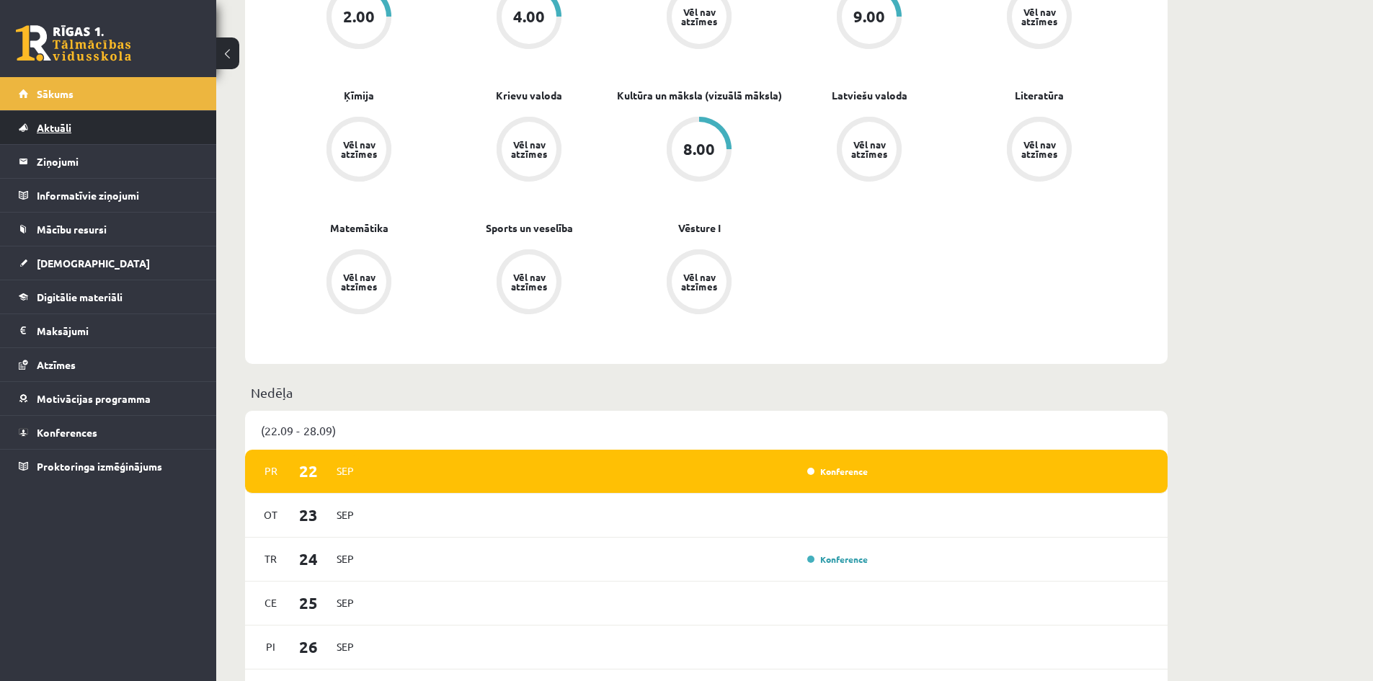
scroll to position [504, 0]
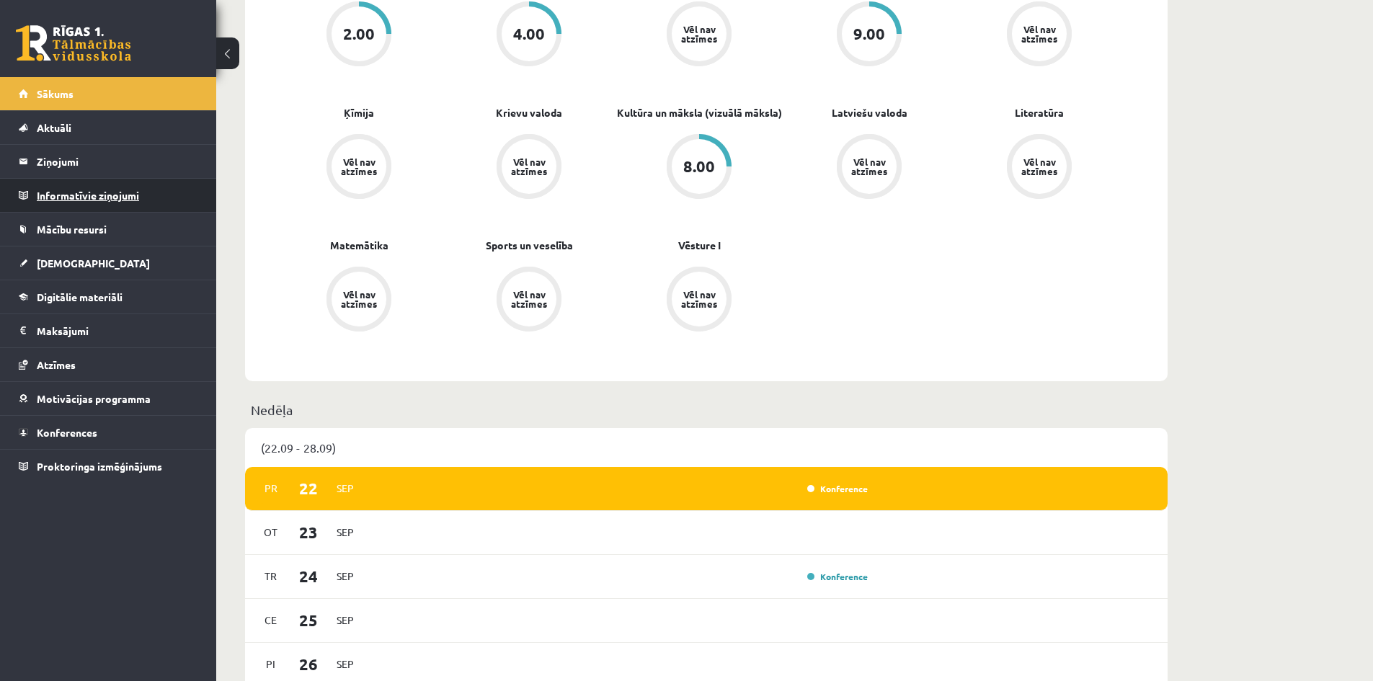
click at [103, 197] on legend "Informatīvie ziņojumi 0" at bounding box center [117, 195] width 161 height 33
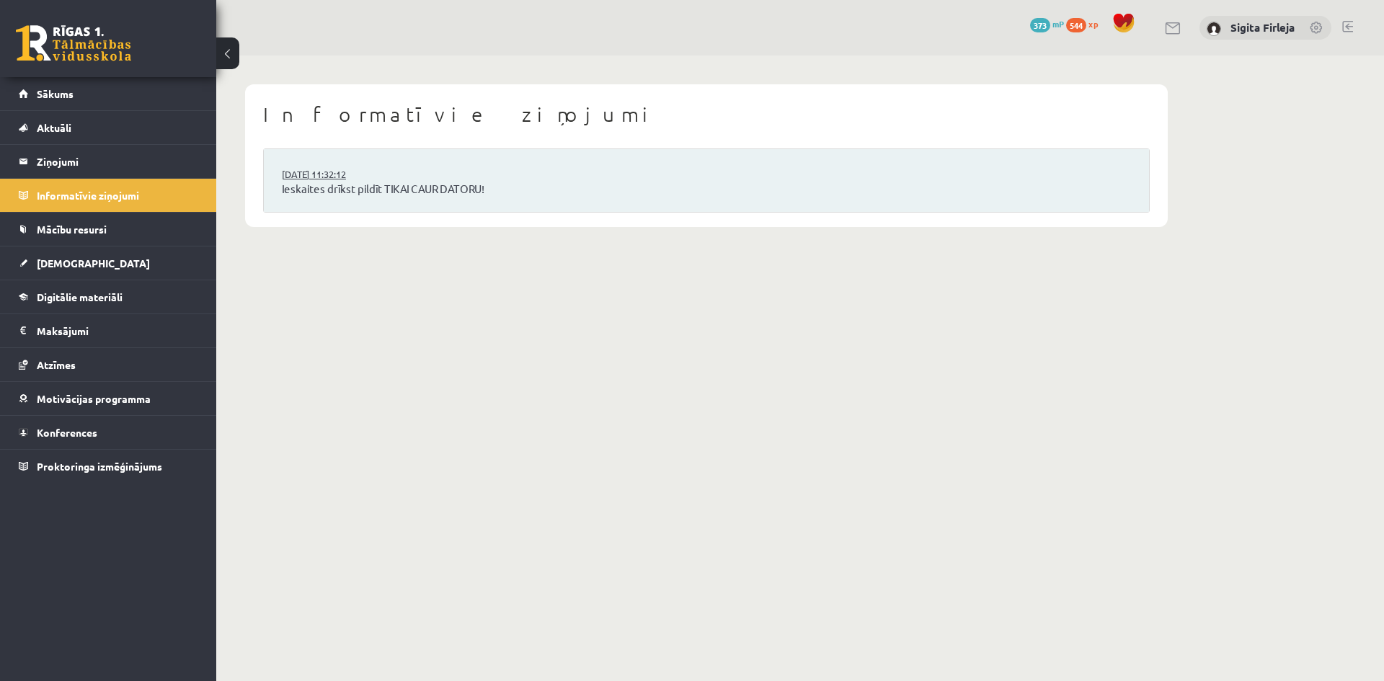
click at [307, 180] on link "15.09.2025 11:32:12" at bounding box center [336, 174] width 108 height 14
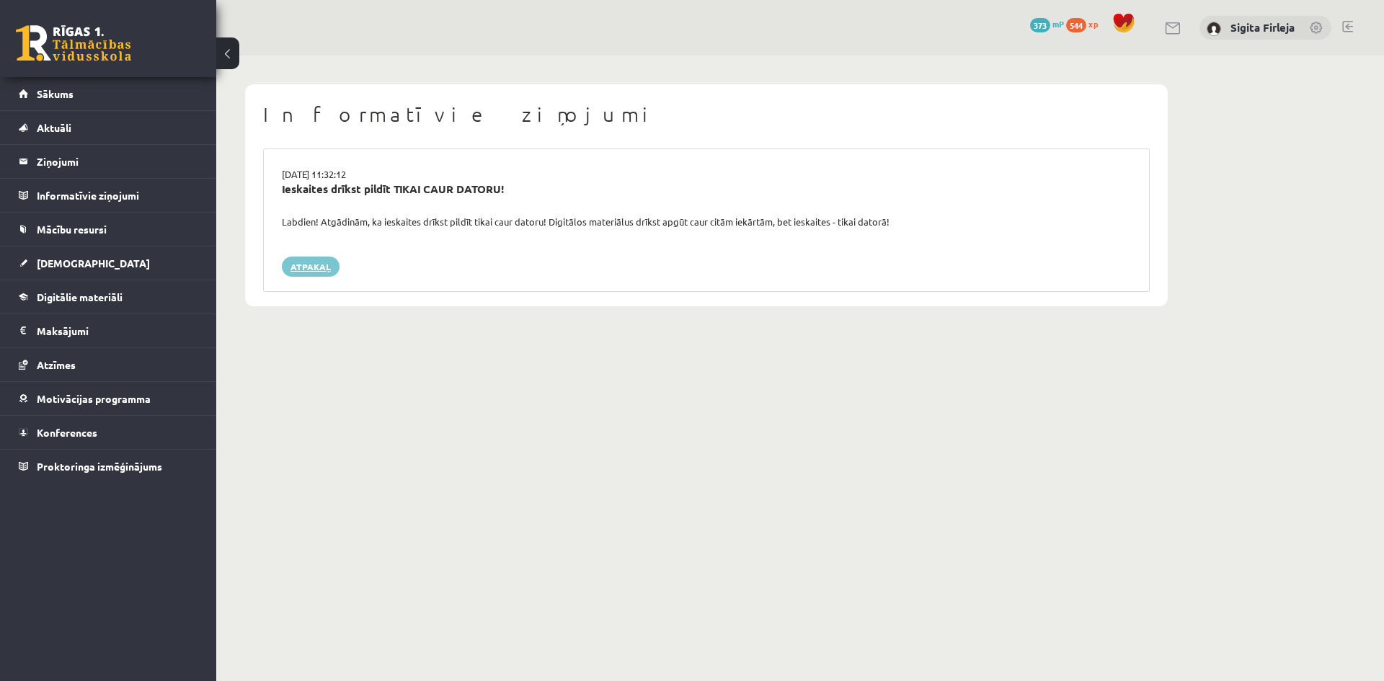
click at [303, 258] on link "Atpakaļ" at bounding box center [311, 267] width 58 height 20
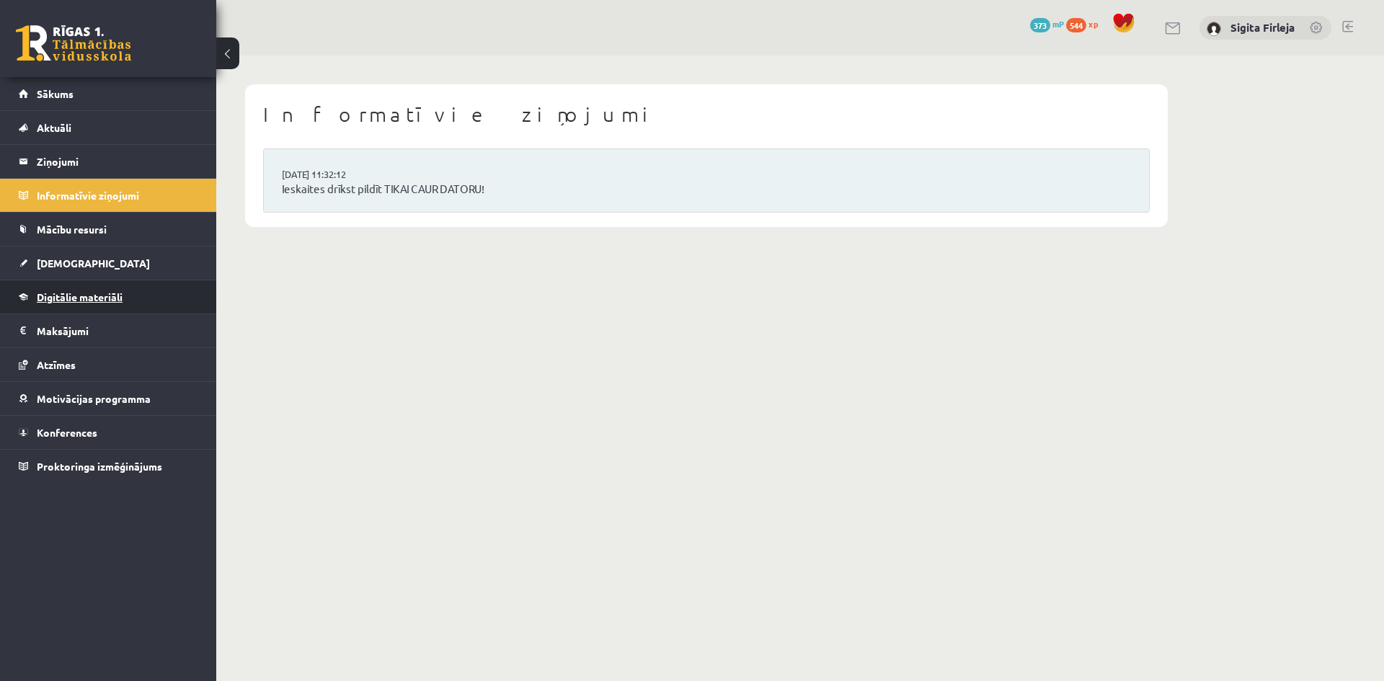
click at [134, 292] on link "Digitālie materiāli" at bounding box center [108, 296] width 179 height 33
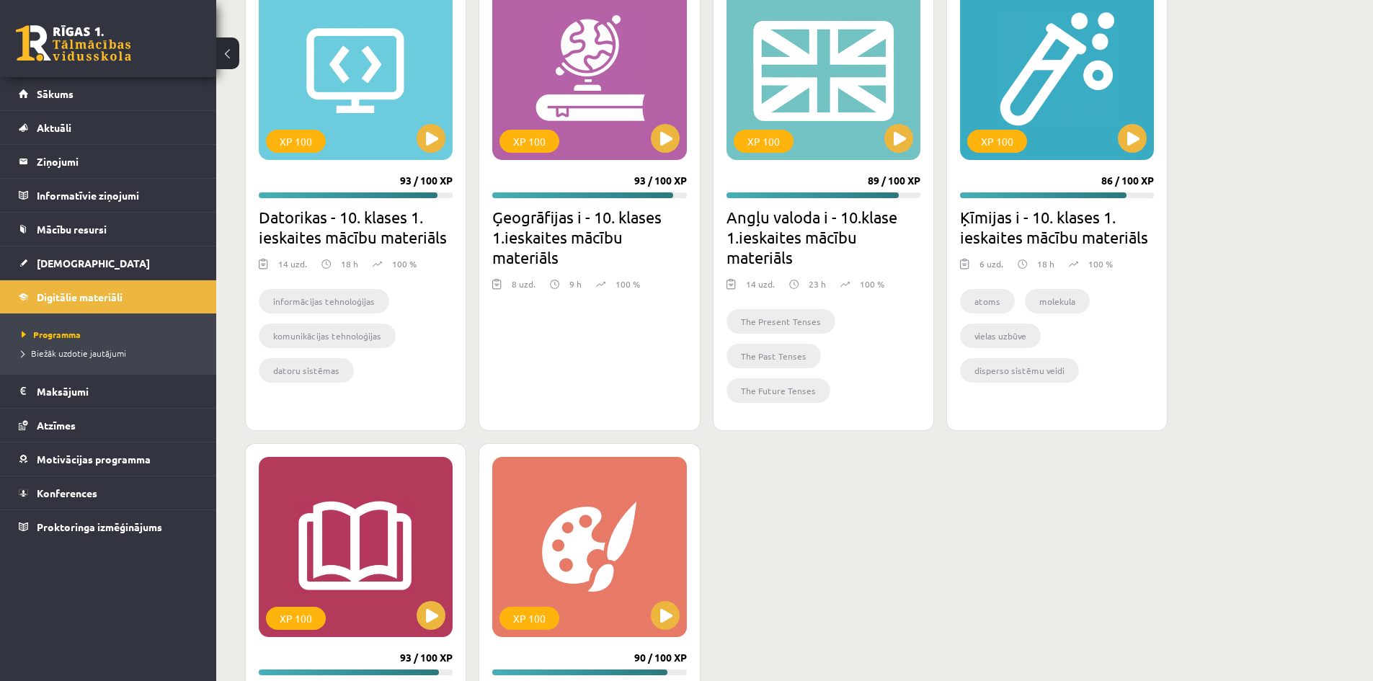
scroll to position [514, 0]
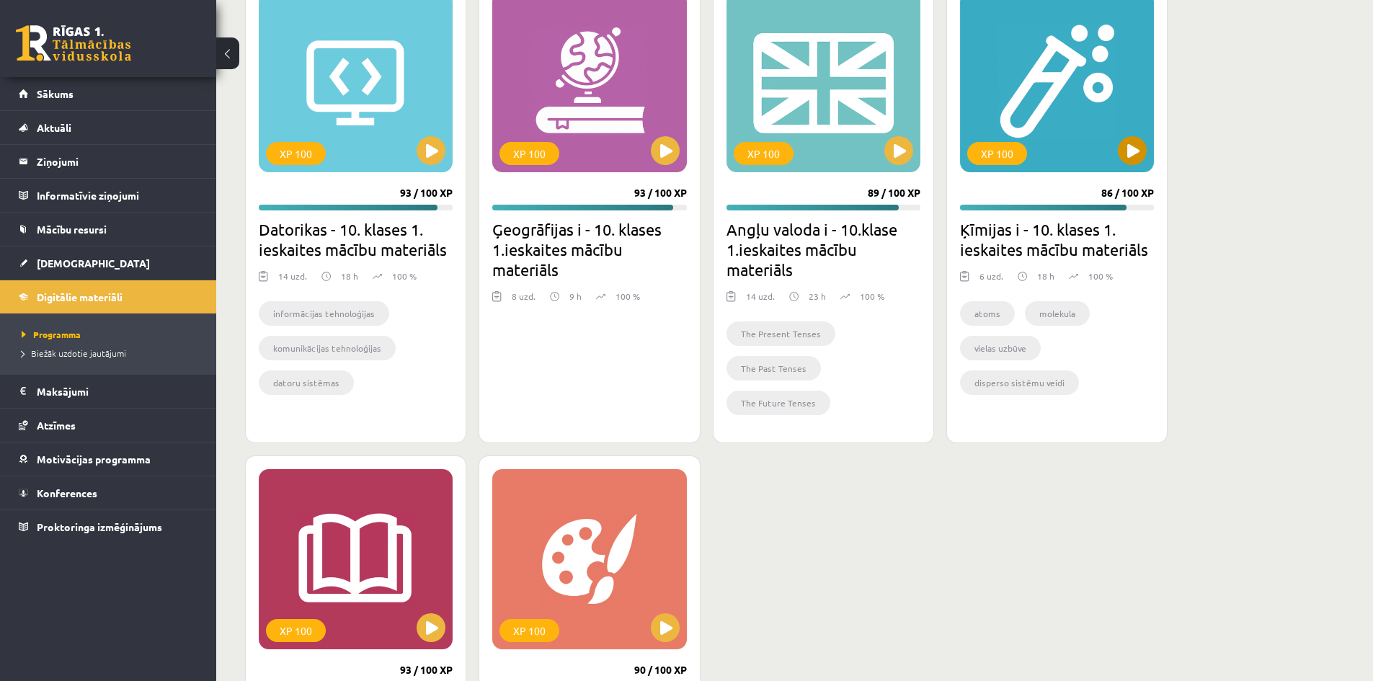
click at [1037, 96] on div "XP 100" at bounding box center [1057, 82] width 194 height 180
click at [1116, 143] on div "XP 100" at bounding box center [1057, 82] width 194 height 180
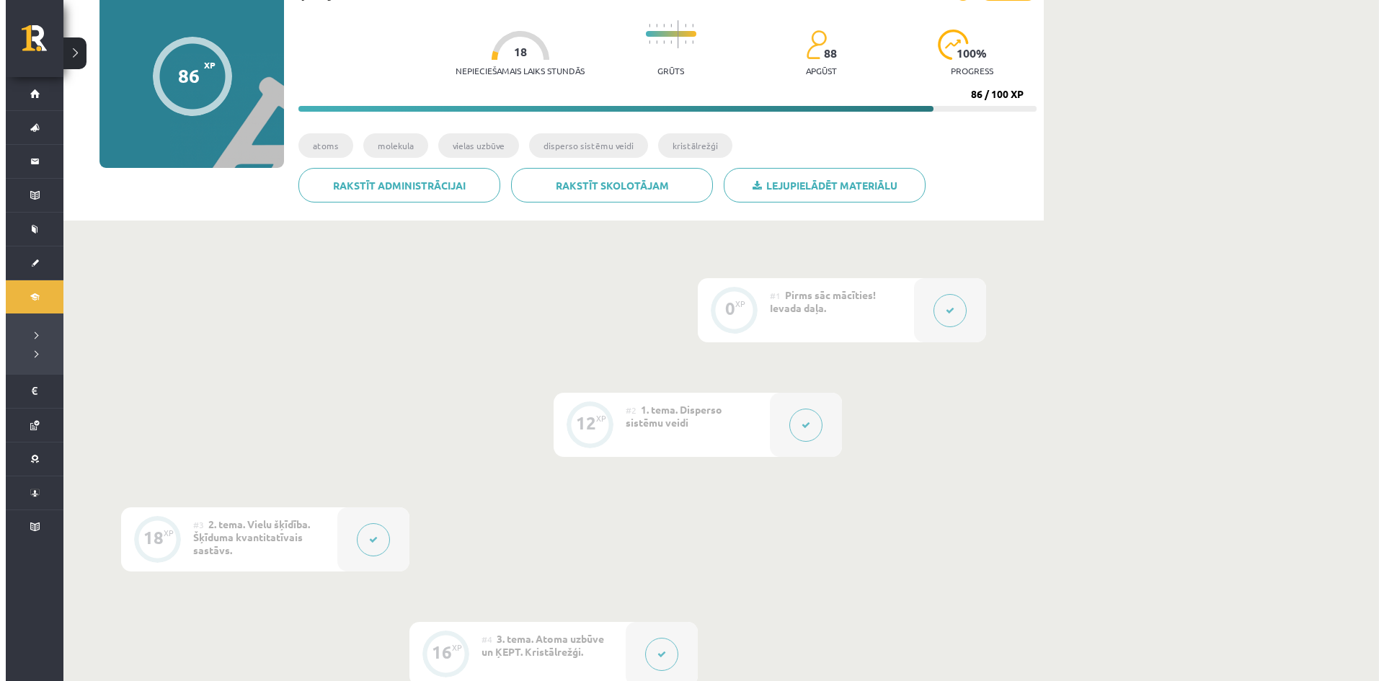
scroll to position [216, 0]
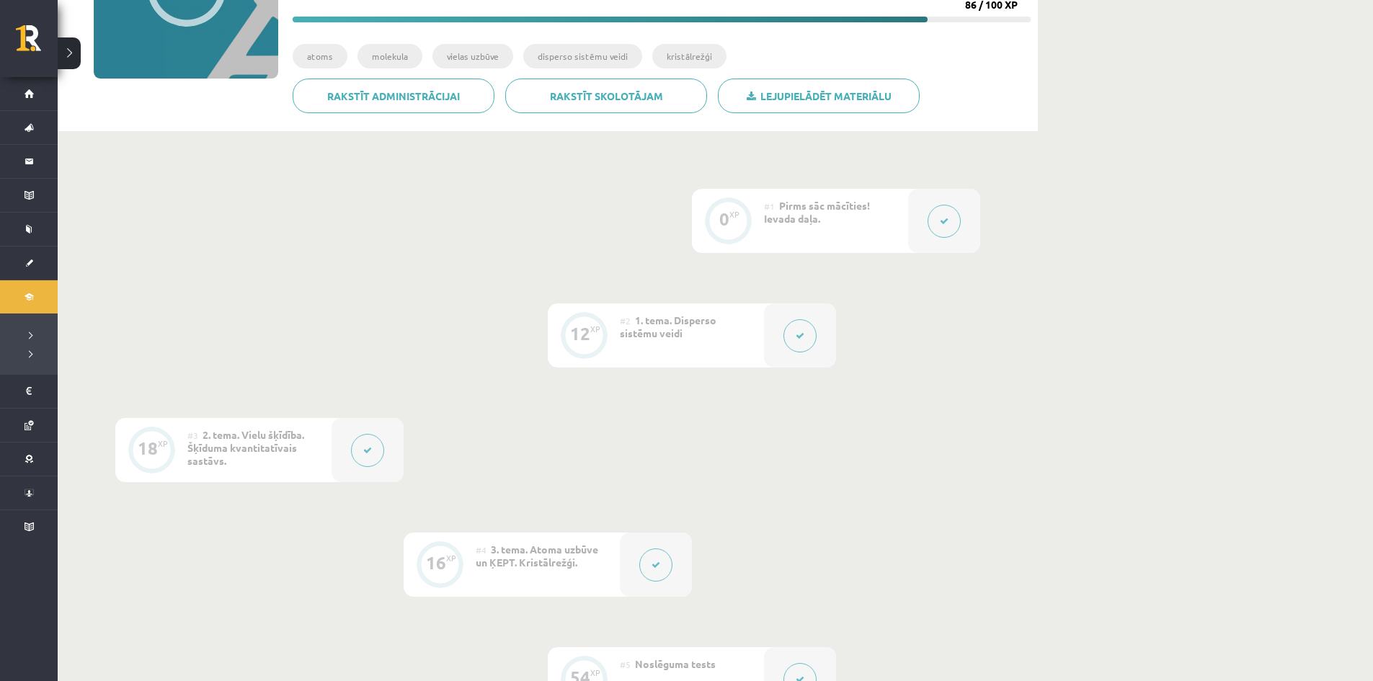
click at [764, 338] on div at bounding box center [800, 335] width 72 height 64
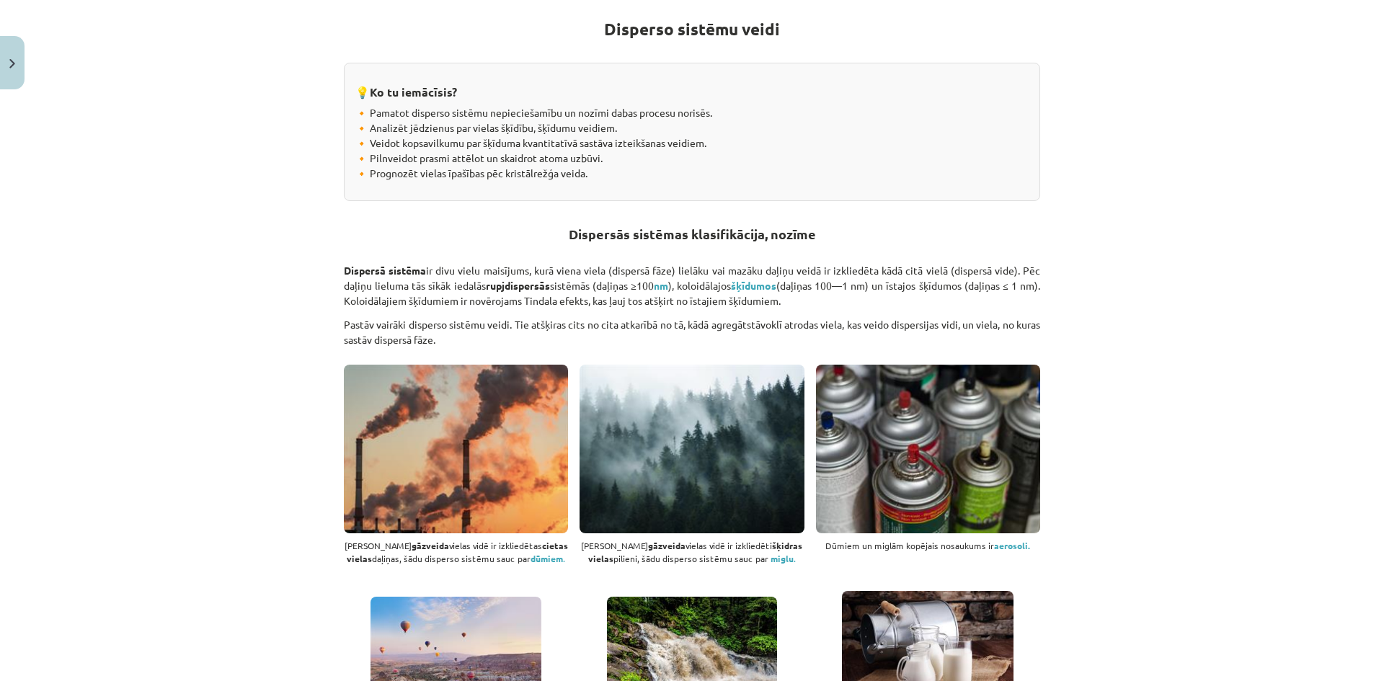
scroll to position [0, 0]
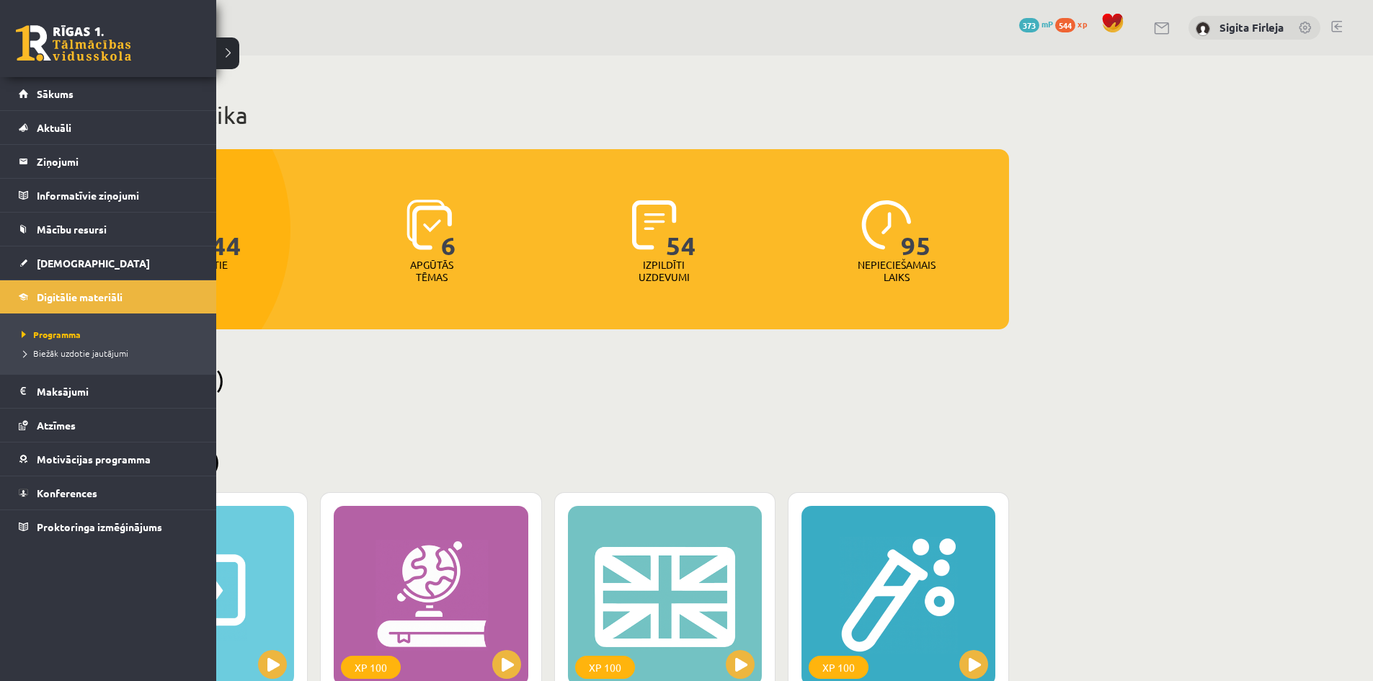
scroll to position [514, 0]
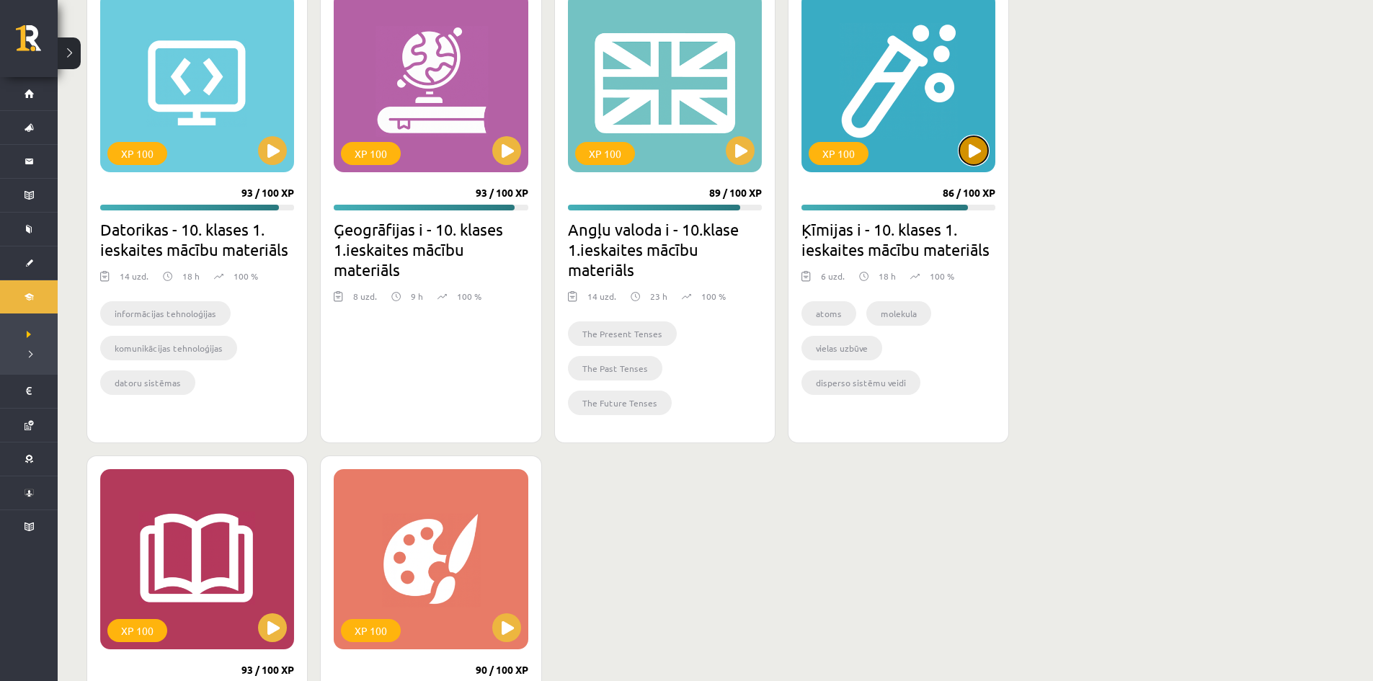
click at [969, 153] on button at bounding box center [973, 150] width 29 height 29
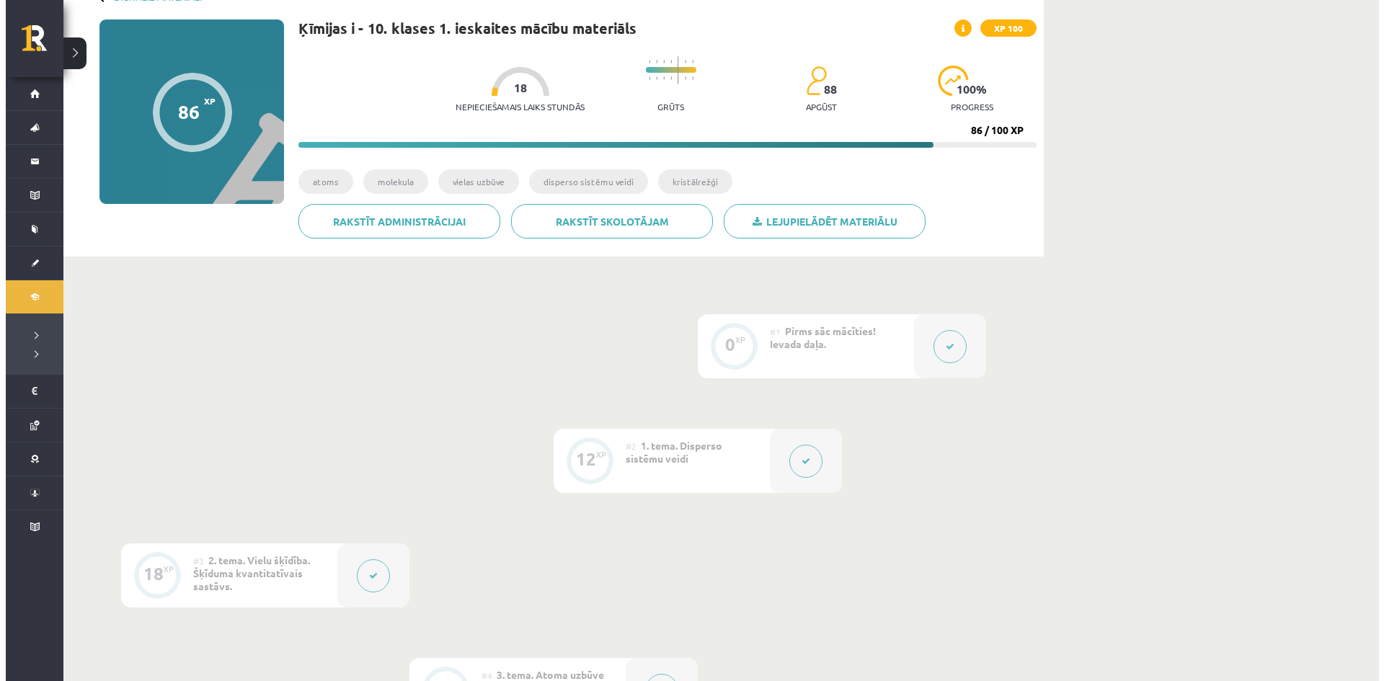
scroll to position [216, 0]
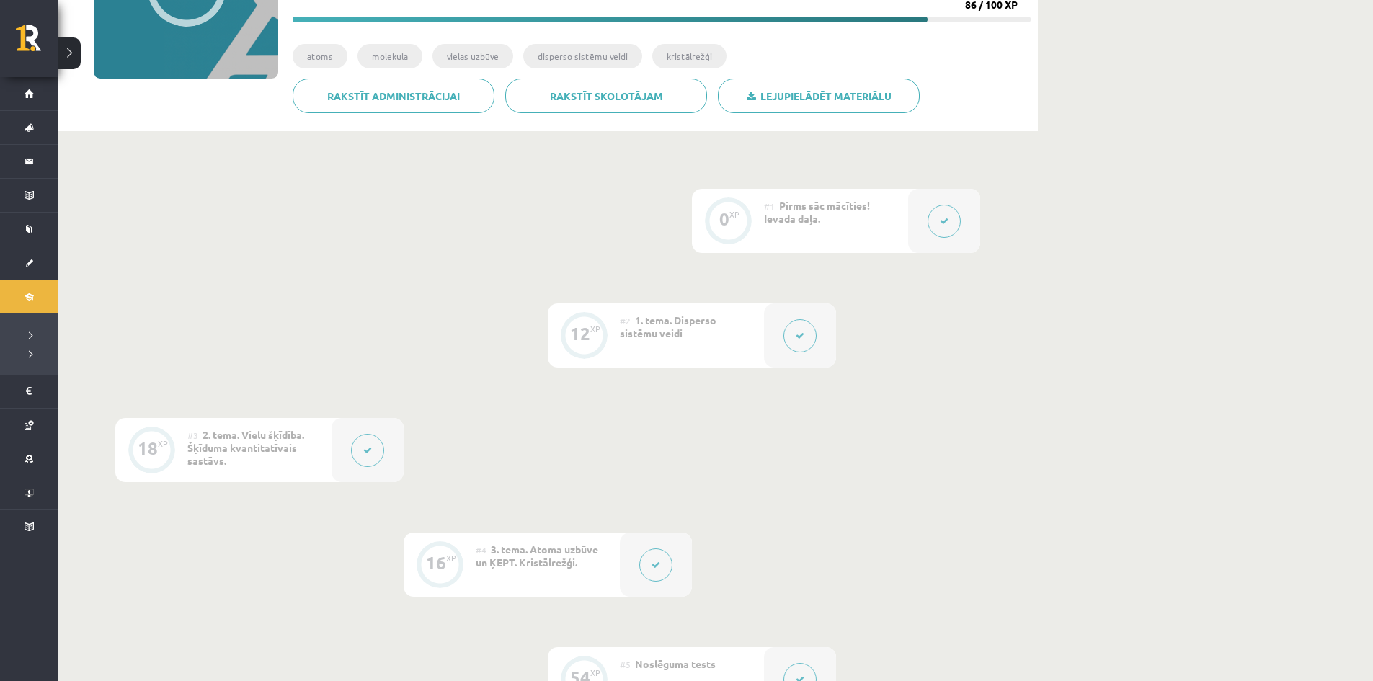
click at [807, 329] on button at bounding box center [799, 335] width 33 height 33
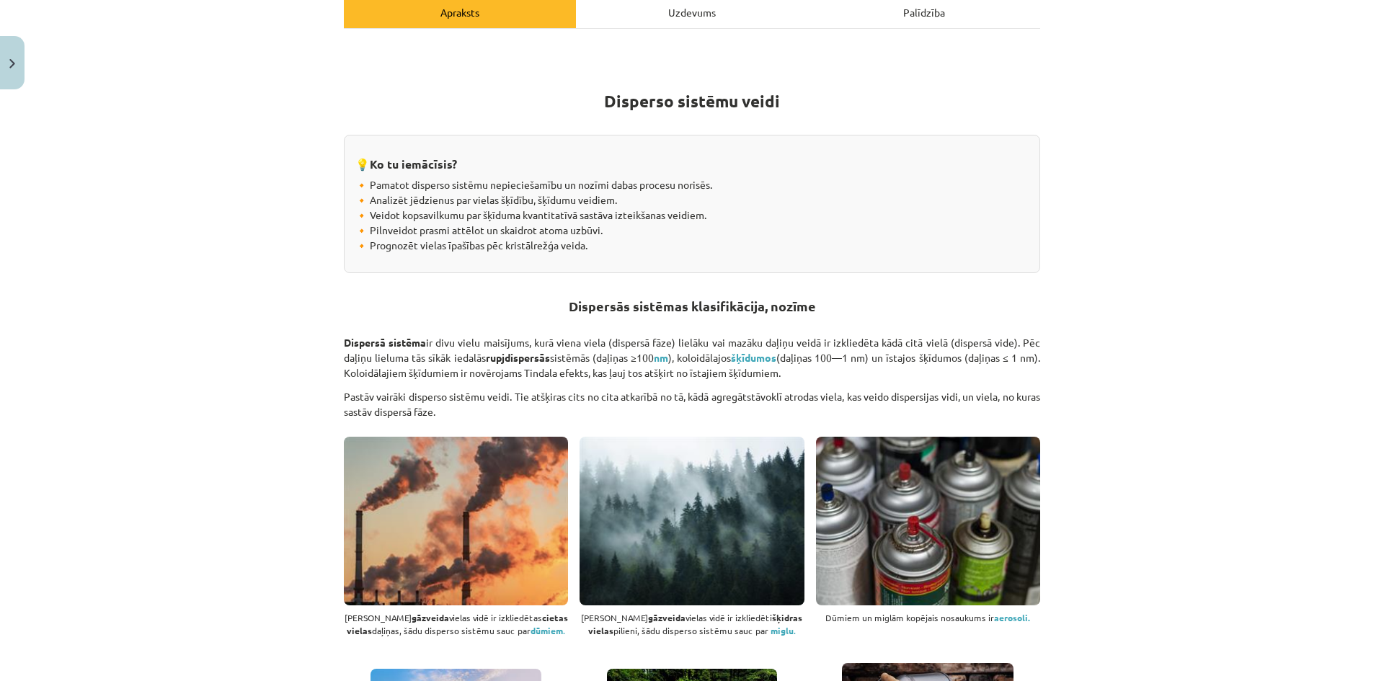
scroll to position [0, 0]
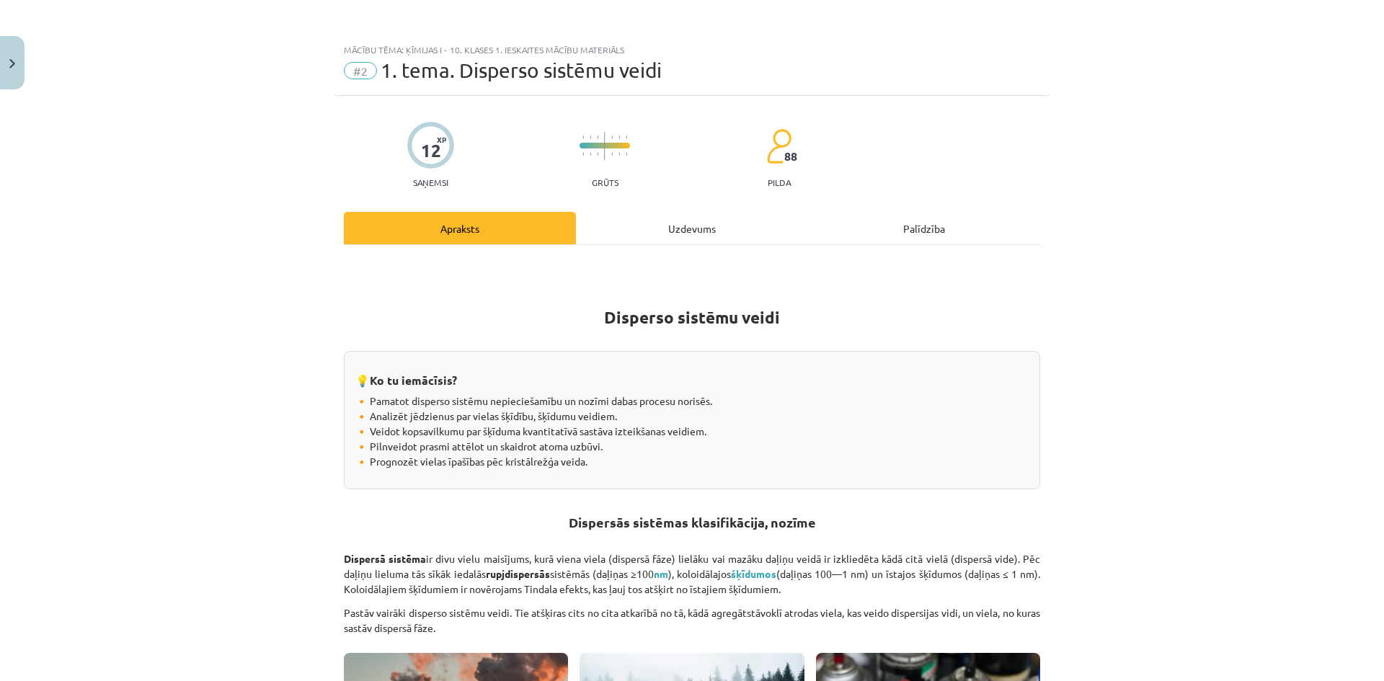
click at [464, 228] on div "Apraksts" at bounding box center [460, 228] width 232 height 32
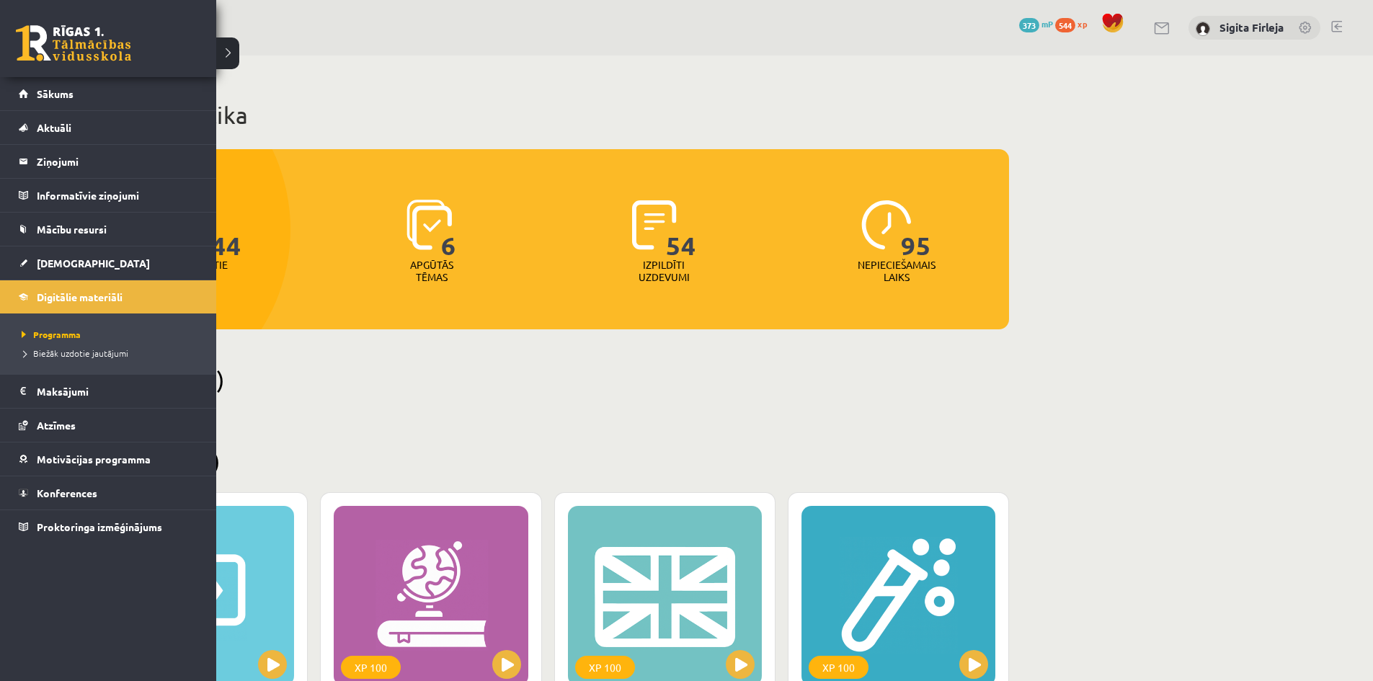
scroll to position [514, 0]
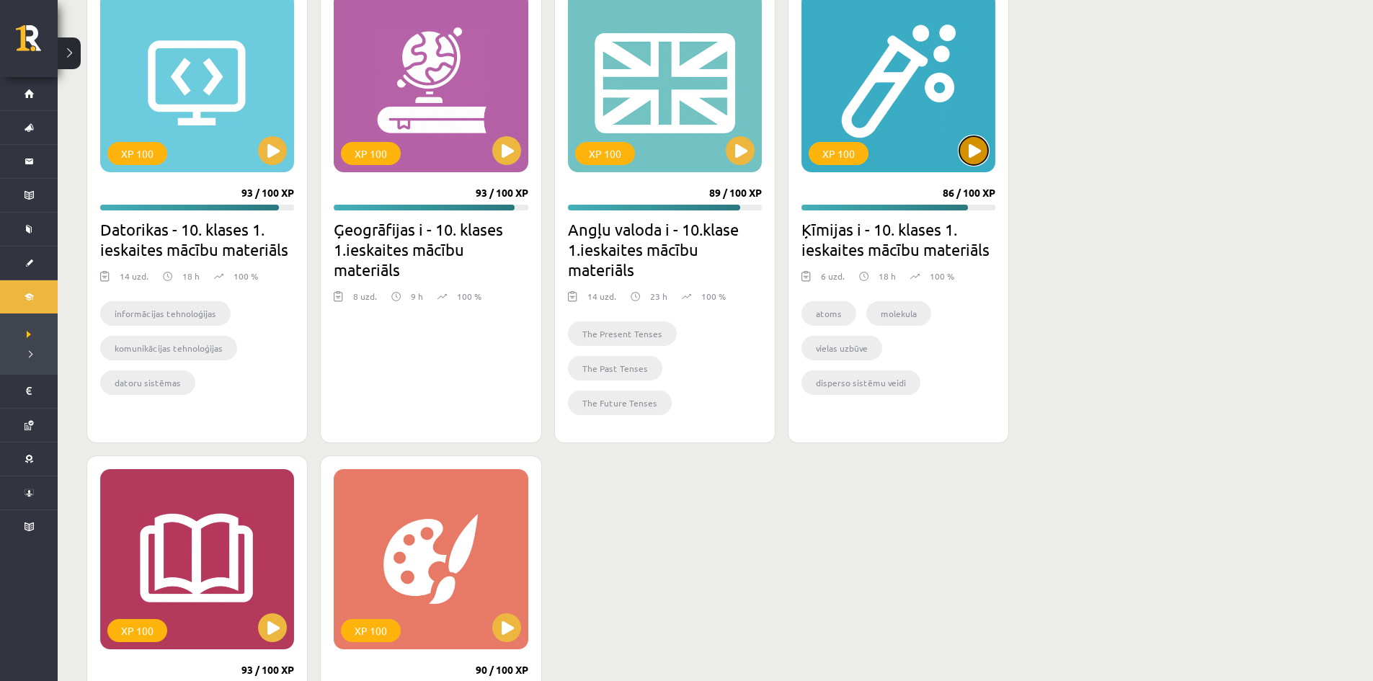
click at [967, 151] on button at bounding box center [973, 150] width 29 height 29
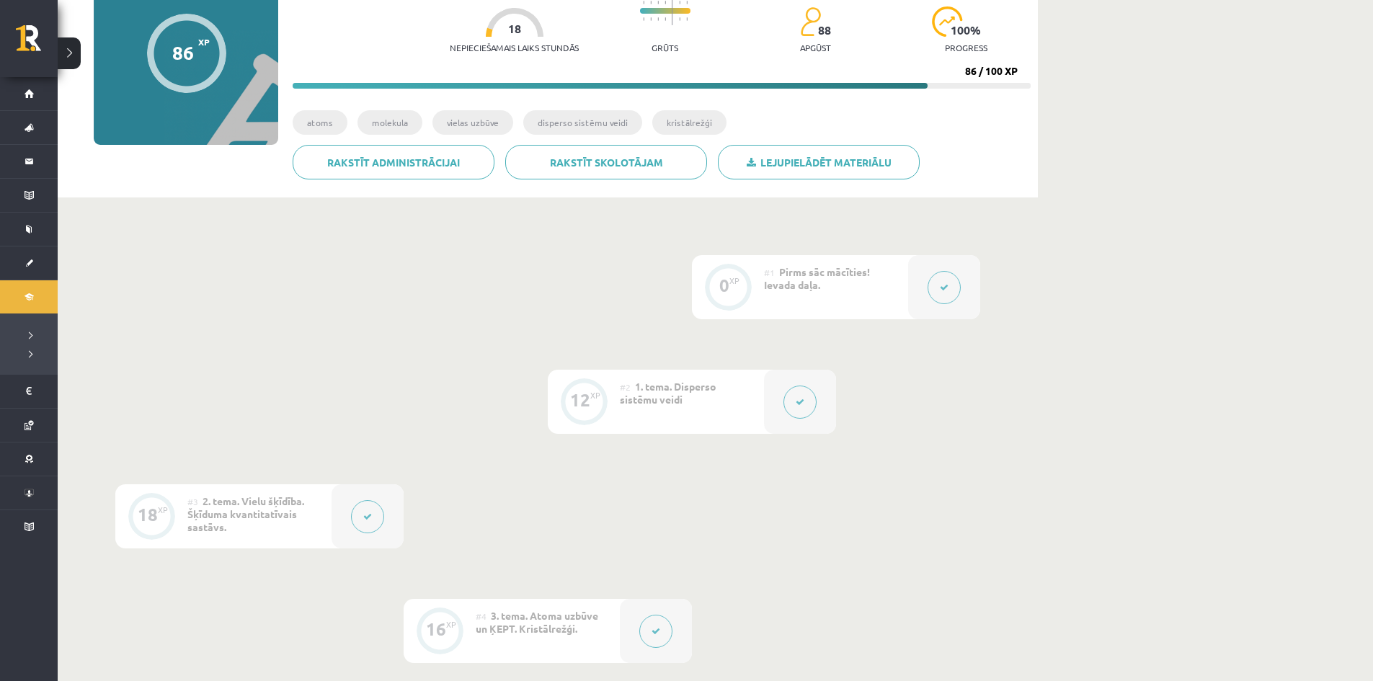
scroll to position [288, 0]
